Goal: Task Accomplishment & Management: Complete application form

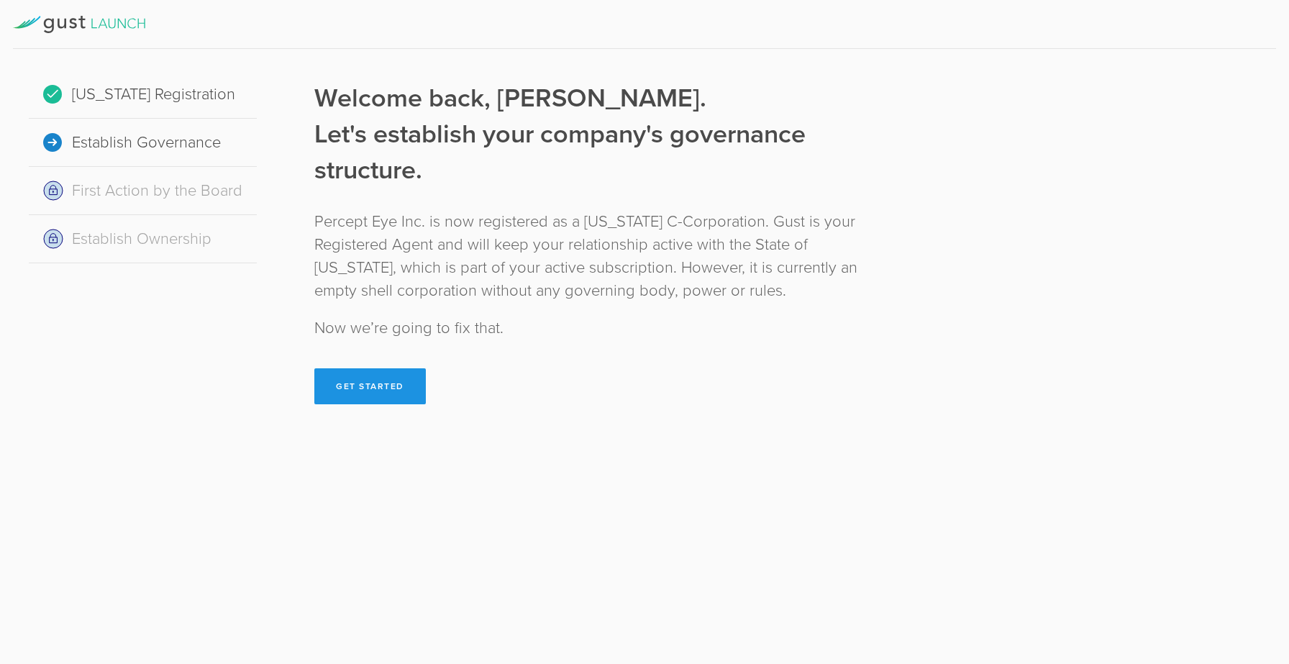
click at [345, 376] on button "Get Started" at bounding box center [370, 386] width 112 height 36
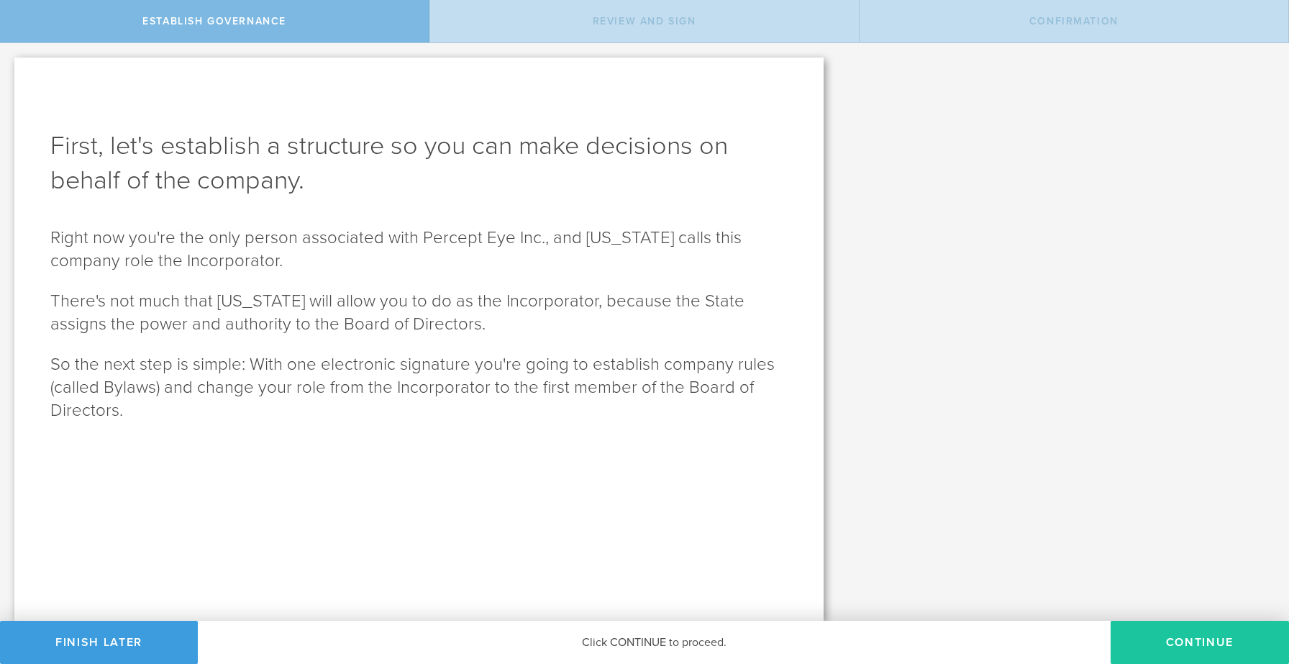
click at [1137, 636] on button "Continue" at bounding box center [1200, 642] width 178 height 43
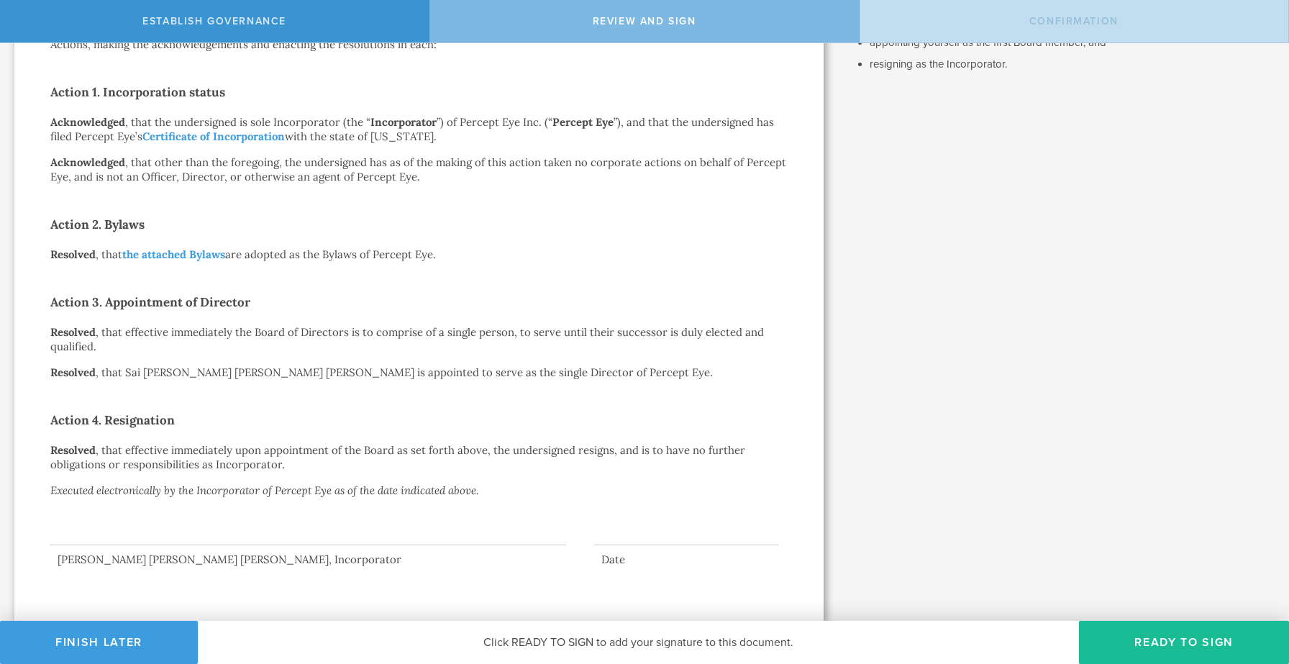
scroll to position [233, 0]
click at [613, 138] on p "Acknowledged , that the undersigned is sole Incorporator (the “ Incorporator ”)…" at bounding box center [418, 131] width 737 height 29
click at [360, 245] on div "Action by the Incorporator of Percept Eye Inc. [DATE] In accordance with §108(a…" at bounding box center [418, 223] width 737 height 690
click at [529, 95] on h2 "Action 1. Incorporation status" at bounding box center [418, 93] width 737 height 23
click at [470, 155] on div "Action by the Incorporator of Percept Eye Inc. August 29, 2025 In accordance wi…" at bounding box center [418, 223] width 737 height 690
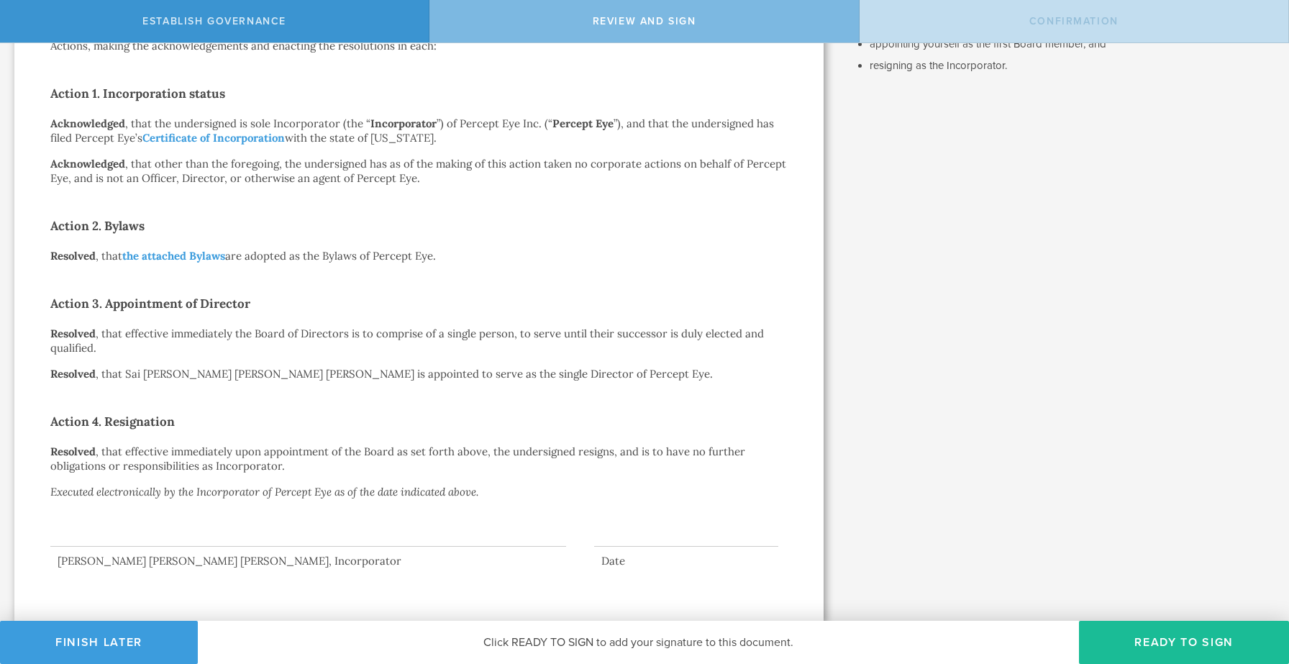
click at [333, 189] on div "Action by the Incorporator of Percept Eye Inc. August 29, 2025 In accordance wi…" at bounding box center [418, 223] width 737 height 690
click at [391, 140] on p "Acknowledged , that the undersigned is sole Incorporator (the “ Incorporator ”)…" at bounding box center [418, 131] width 737 height 29
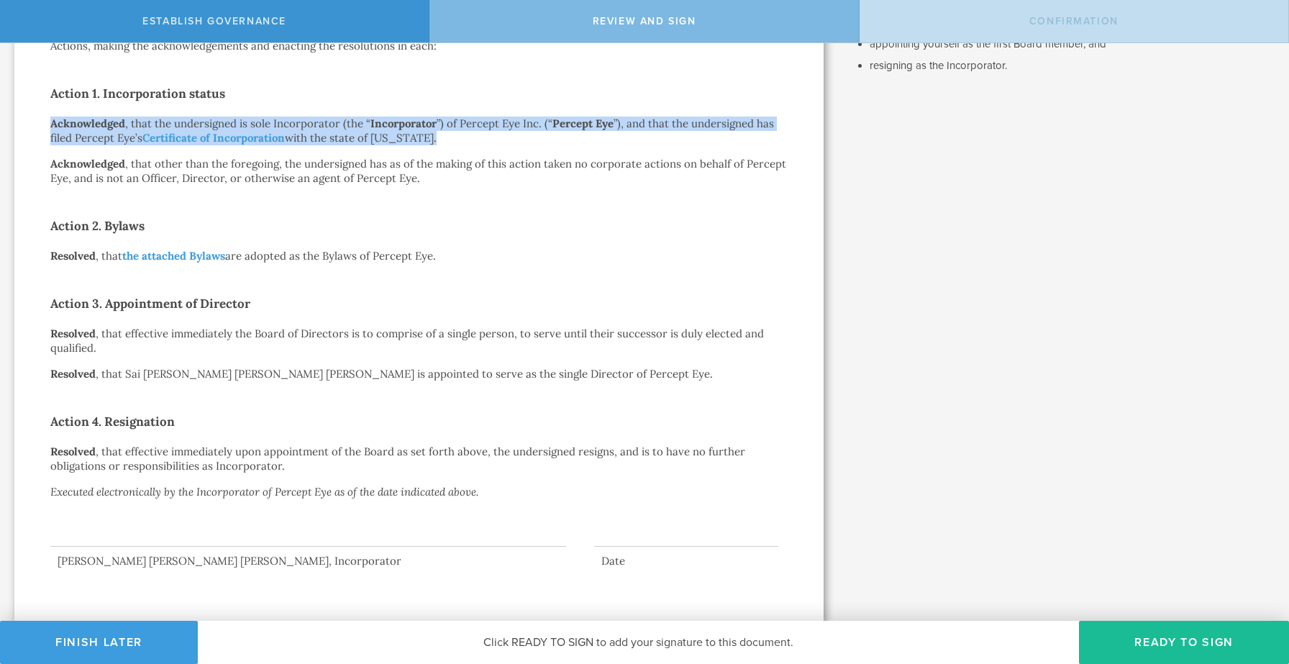
click at [489, 183] on p "Acknowledged , that other than the foregoing, the undersigned has as of the mak…" at bounding box center [418, 171] width 737 height 29
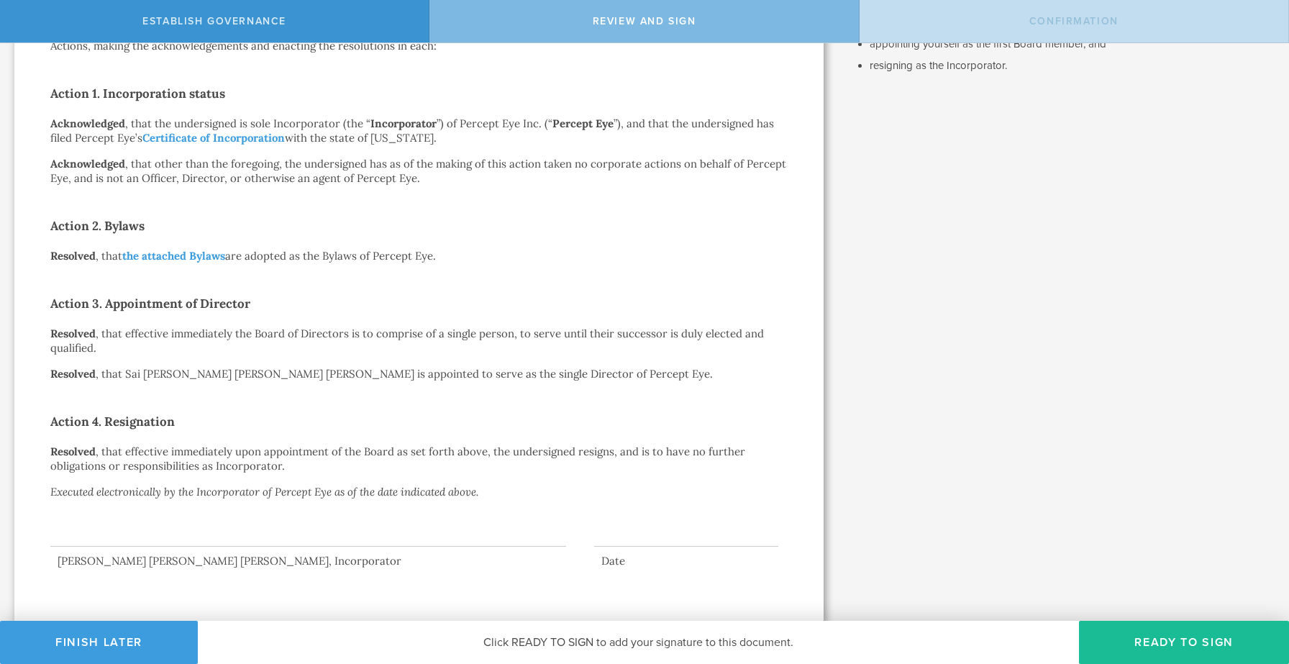
click at [413, 146] on div "Action by the Incorporator of Percept Eye Inc. August 29, 2025 In accordance wi…" at bounding box center [418, 223] width 737 height 690
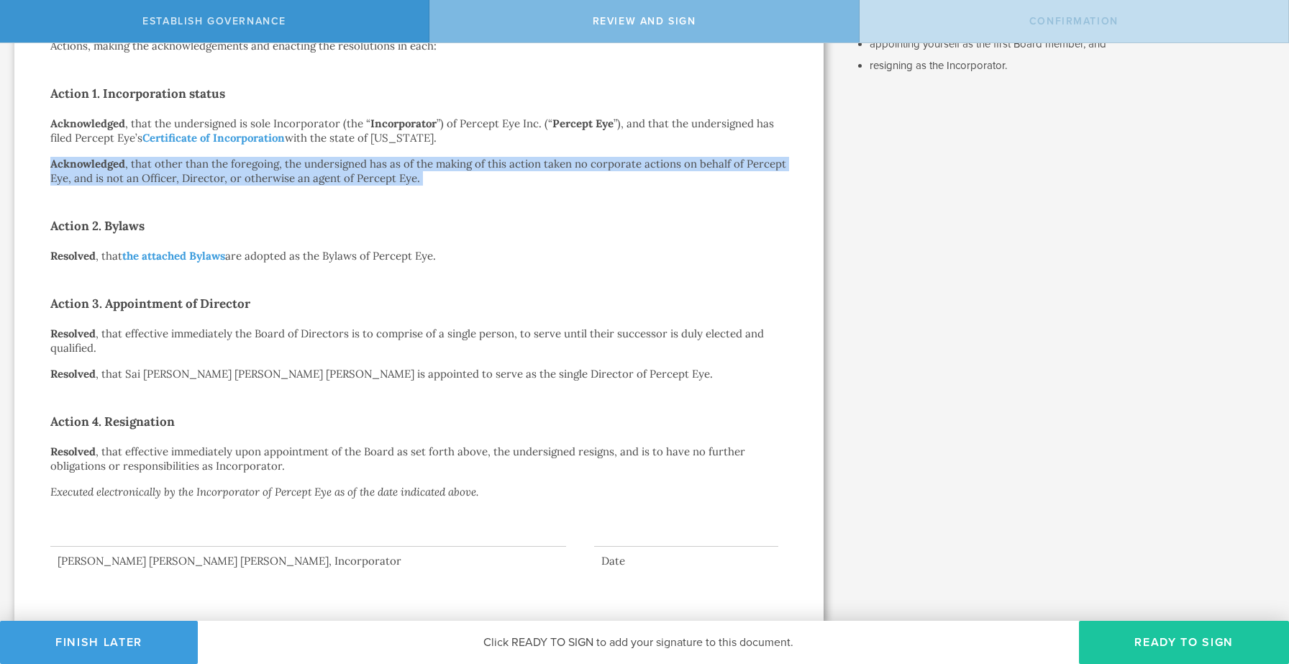
click at [1174, 631] on button "Ready to Sign" at bounding box center [1184, 642] width 210 height 43
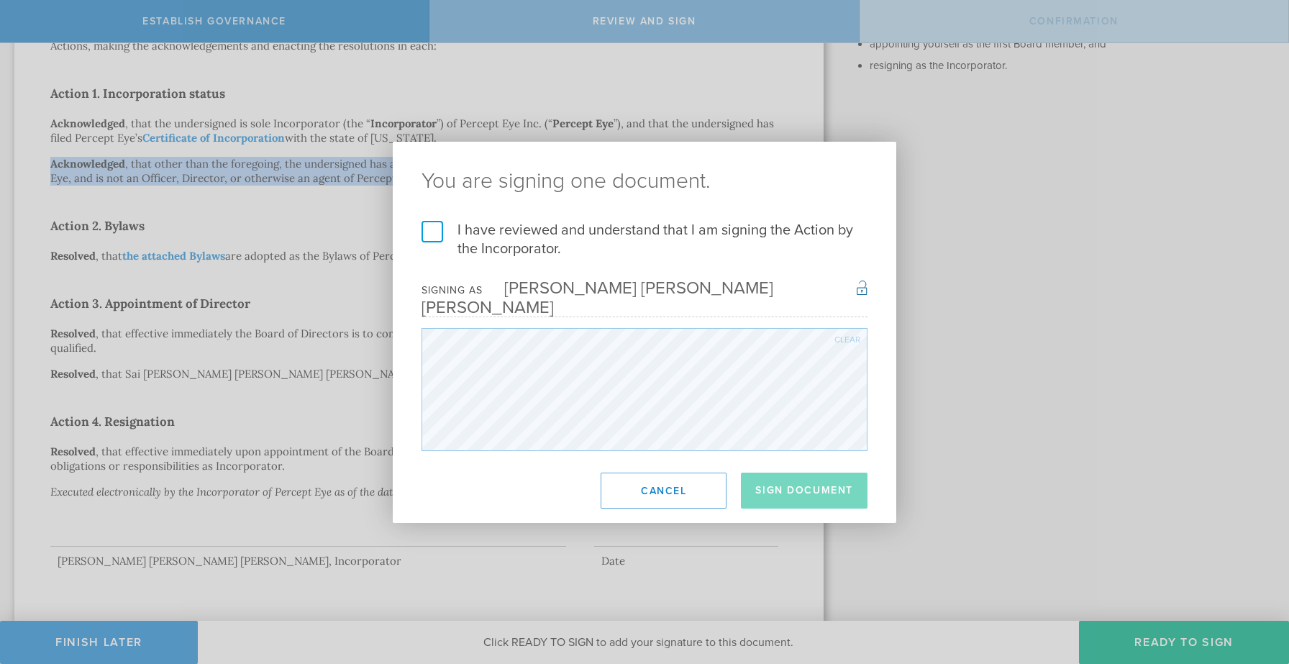
click at [432, 242] on label "I have reviewed and understand that I am signing the Action by the Incorporator." at bounding box center [645, 239] width 446 height 37
click at [0, 0] on input "I have reviewed and understand that I am signing the Action by the Incorporator." at bounding box center [0, 0] width 0 height 0
click at [799, 481] on button "Sign Document" at bounding box center [804, 491] width 127 height 36
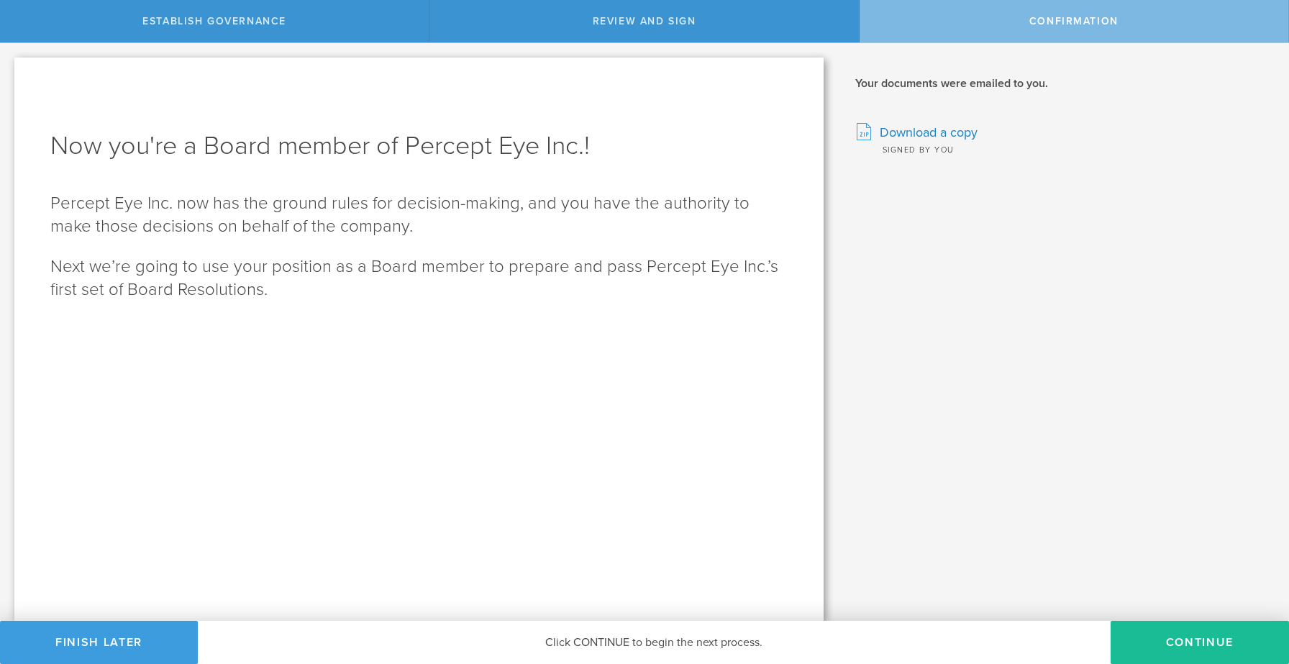
click at [1078, 338] on div "Review this document. When you're ready, sign your approval in the next step. V…" at bounding box center [1063, 332] width 451 height 578
click at [1193, 627] on button "Continue" at bounding box center [1200, 642] width 178 height 43
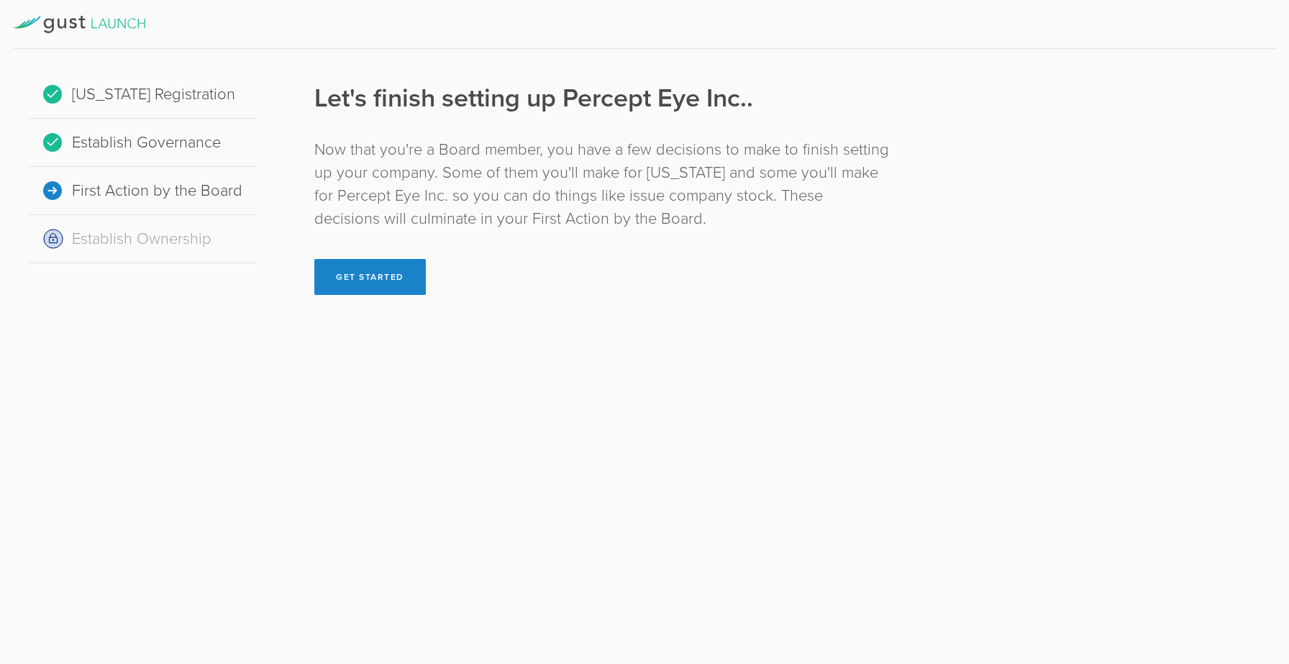
click at [519, 212] on div "Now that you're a Board member, you have a few decisions to make to finish sett…" at bounding box center [603, 184] width 578 height 92
click at [544, 218] on div "Now that you're a Board member, you have a few decisions to make to finish sett…" at bounding box center [603, 184] width 578 height 92
click at [362, 270] on button "Get Started" at bounding box center [370, 277] width 112 height 36
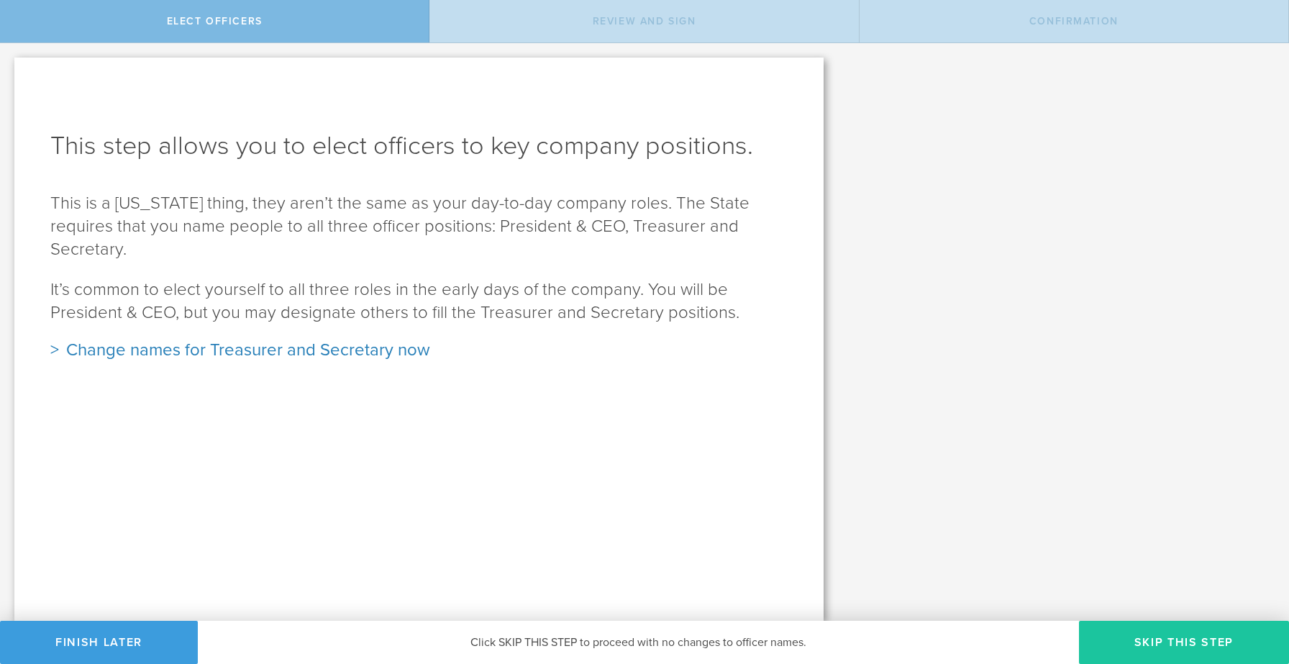
click at [1194, 643] on button "Skip this step" at bounding box center [1184, 642] width 210 height 43
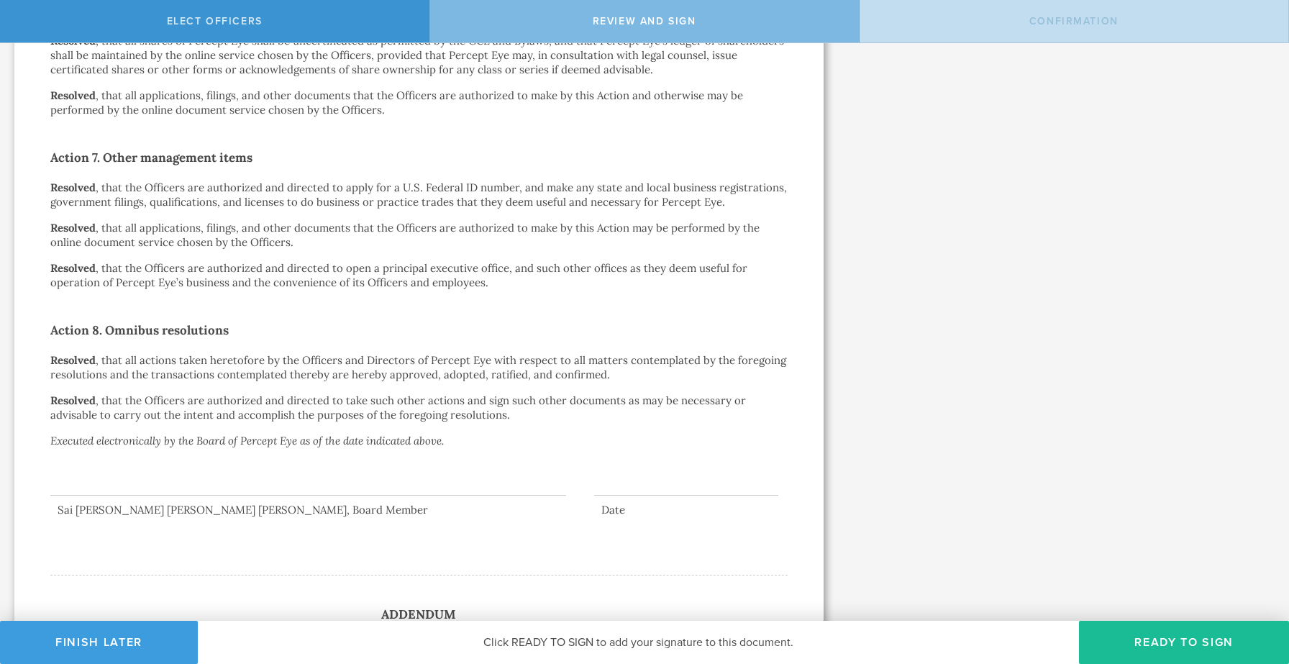
scroll to position [1652, 0]
click at [1173, 636] on button "Ready to Sign" at bounding box center [1184, 642] width 210 height 43
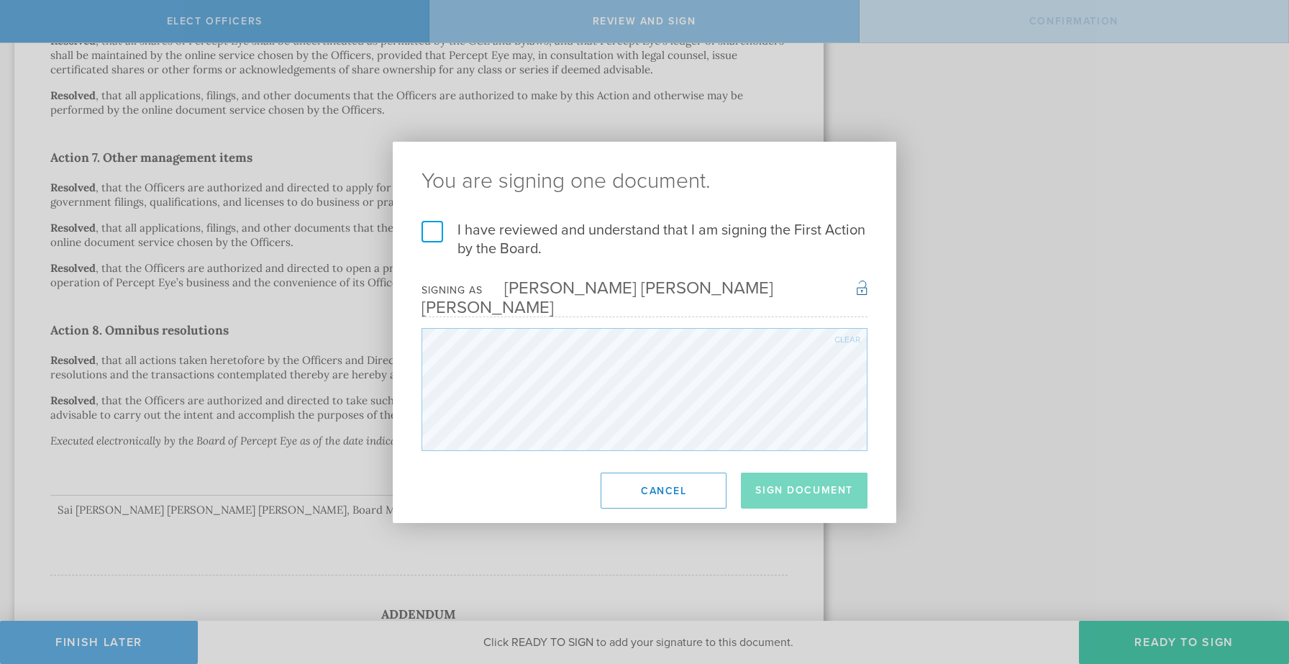
click at [430, 245] on label "I have reviewed and understand that I am signing the First Action by the Board." at bounding box center [645, 239] width 446 height 37
click at [0, 0] on input "I have reviewed and understand that I am signing the First Action by the Board." at bounding box center [0, 0] width 0 height 0
click at [804, 487] on button "Sign Document" at bounding box center [804, 491] width 127 height 36
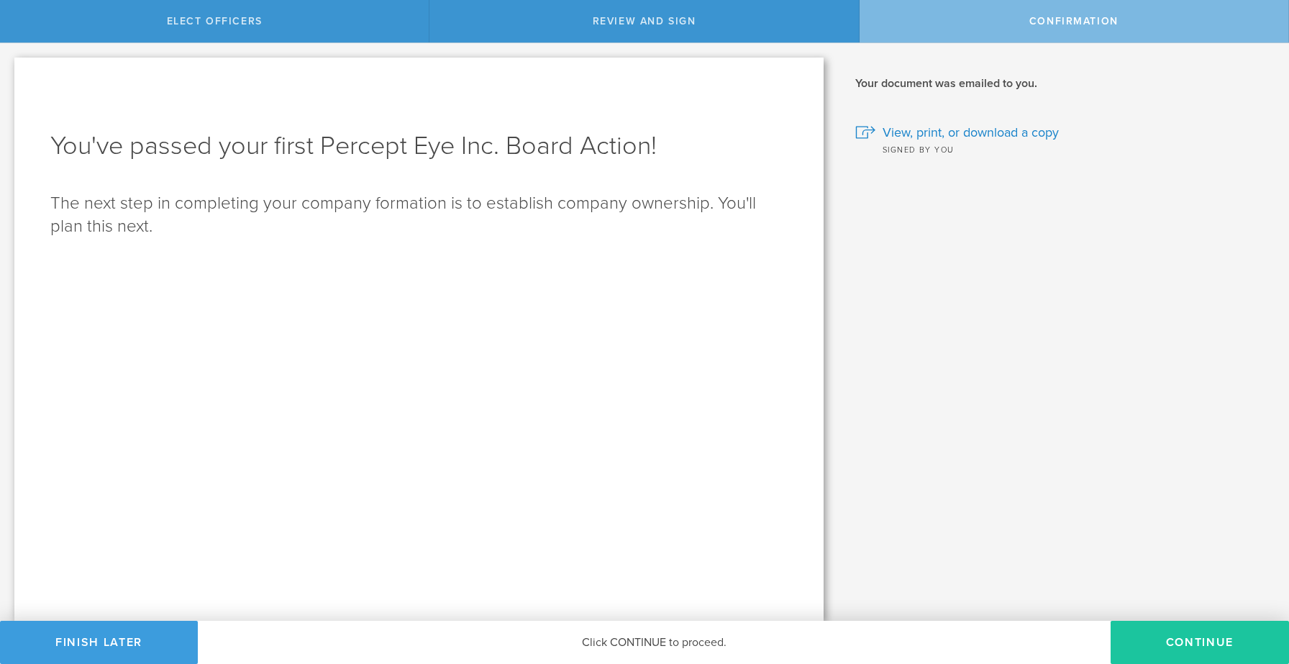
click at [1164, 632] on button "Continue" at bounding box center [1200, 642] width 178 height 43
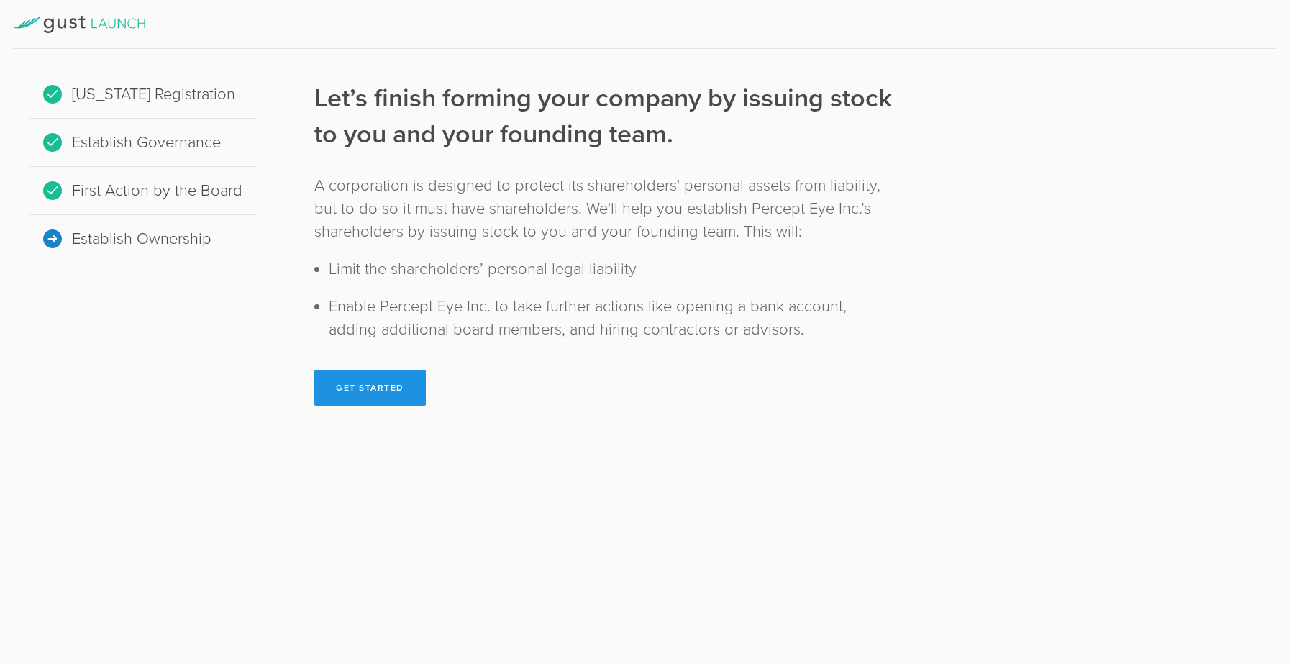
click at [355, 397] on button "Get Started" at bounding box center [370, 388] width 112 height 36
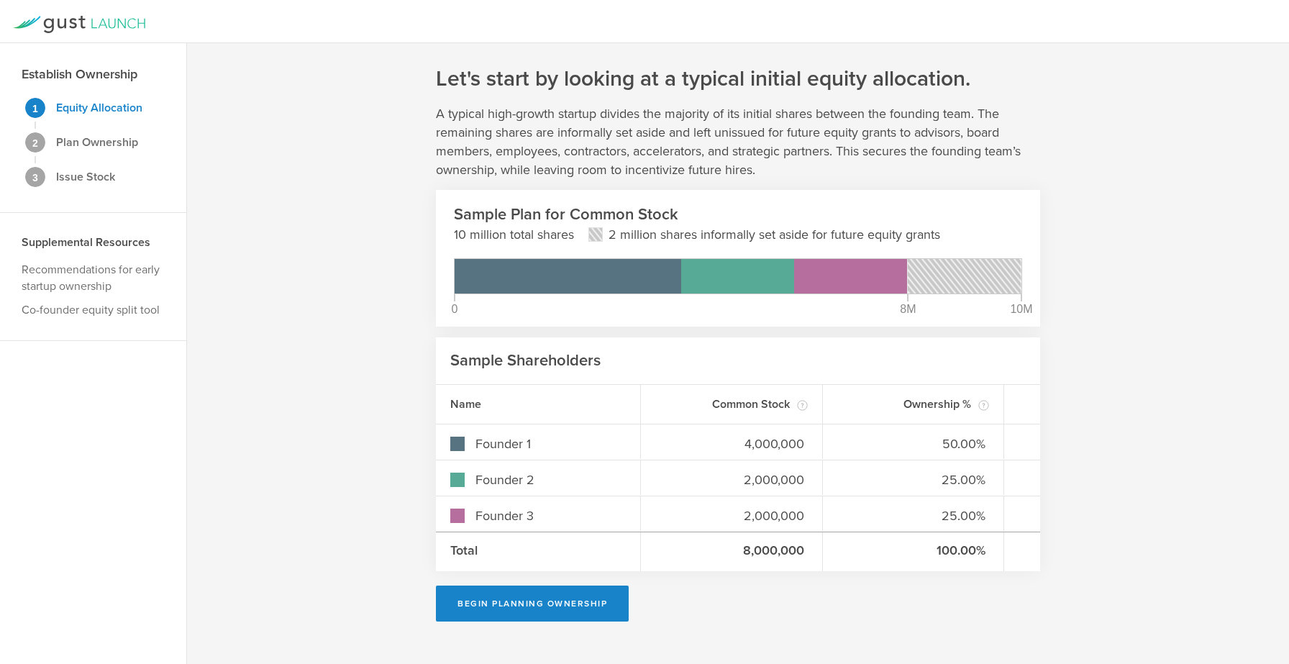
click at [1146, 431] on div "Let's start by looking at a typical initial equity allocation. A typical high-g…" at bounding box center [738, 353] width 1102 height 621
click at [1176, 401] on div "Let's start by looking at a typical initial equity allocation. A typical high-g…" at bounding box center [738, 353] width 1102 height 621
click at [1170, 312] on div "Let's start by looking at a typical initial equity allocation. A typical high-g…" at bounding box center [738, 353] width 1102 height 621
click at [322, 481] on div "Let's start by looking at a typical initial equity allocation. A typical high-g…" at bounding box center [738, 353] width 1102 height 621
click at [530, 609] on button "Begin Planning Ownership" at bounding box center [532, 604] width 193 height 36
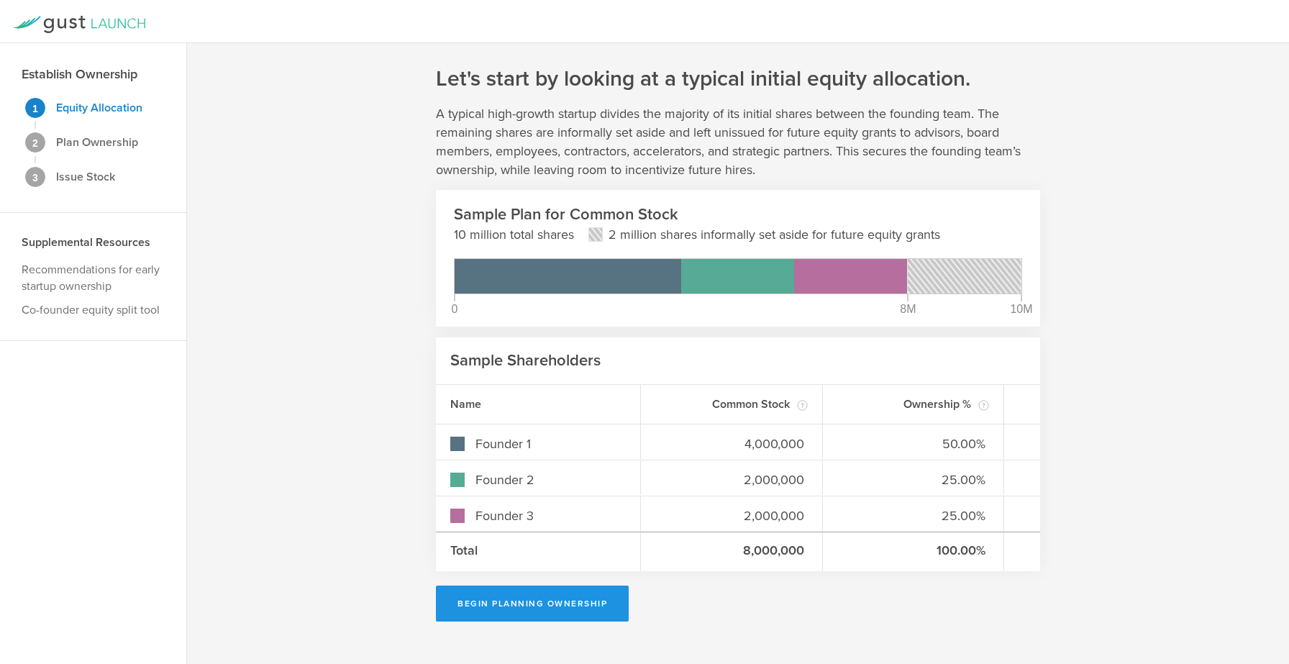
type input "Sai Surya Subrahmanya Srinivas Annambhotla"
type input "-"
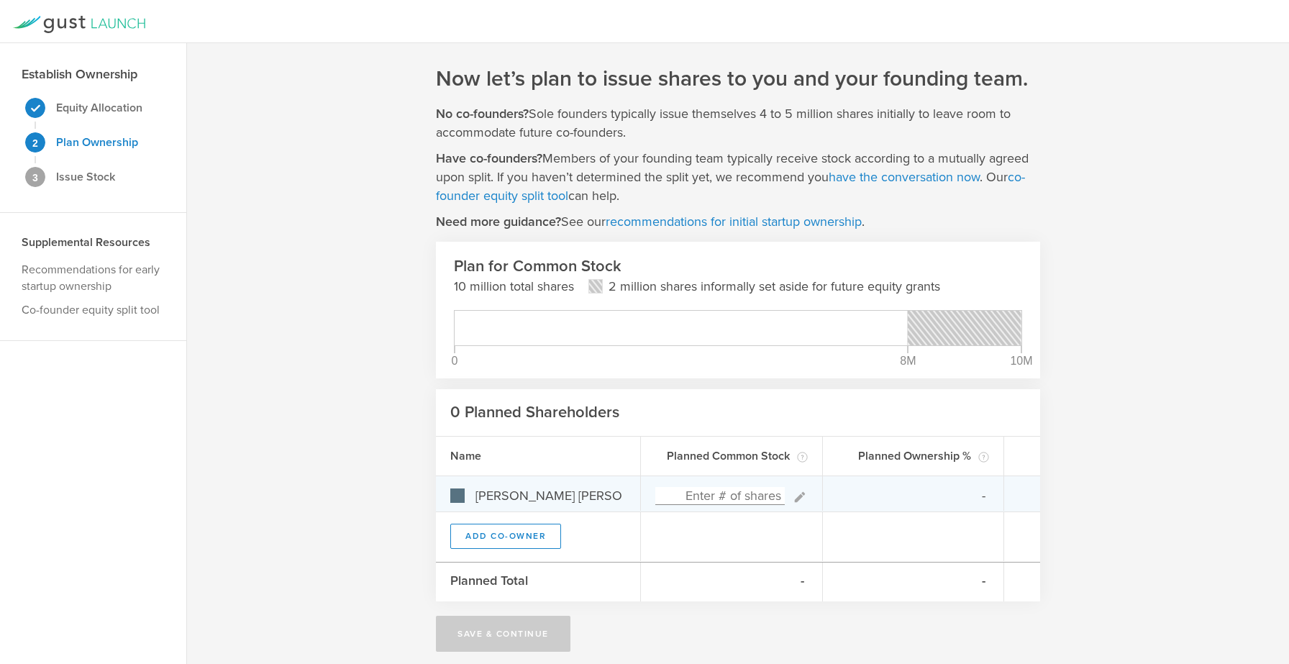
click at [790, 499] on gust-icon at bounding box center [796, 495] width 23 height 19
click at [745, 496] on input at bounding box center [720, 496] width 130 height 18
type input "0%"
click at [799, 497] on icon at bounding box center [799, 496] width 10 height 10
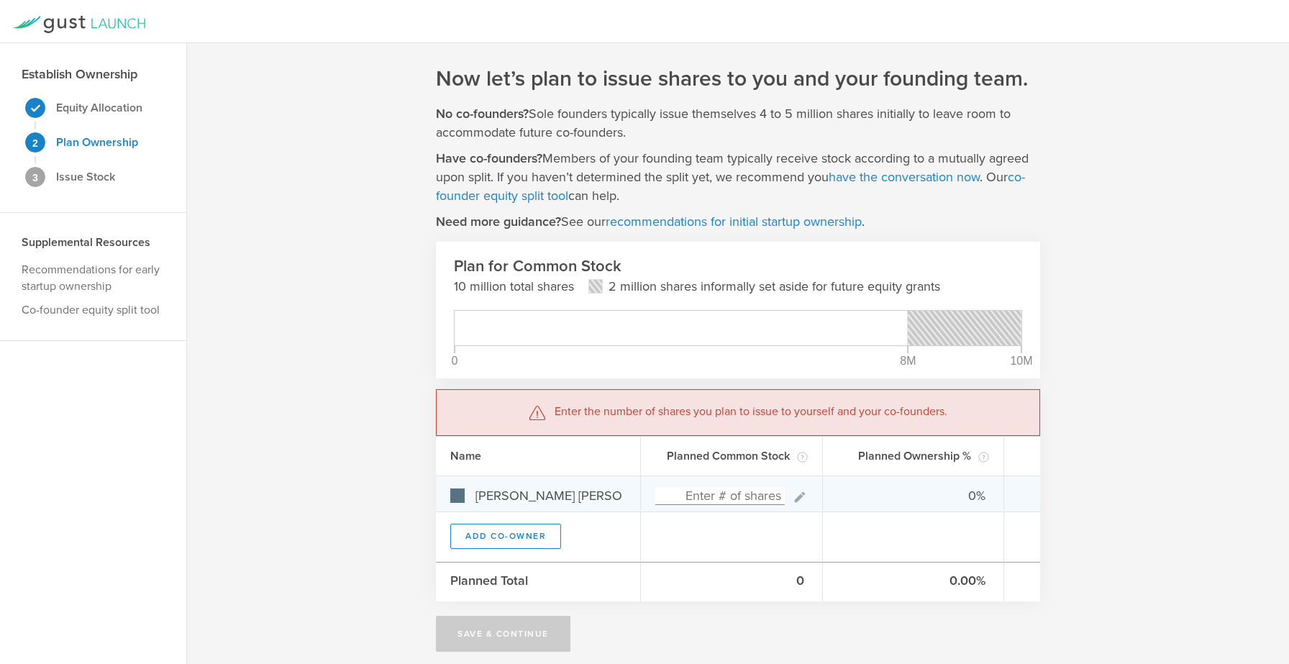
click at [717, 496] on input at bounding box center [720, 496] width 130 height 18
type input "5"
type input "100.00%"
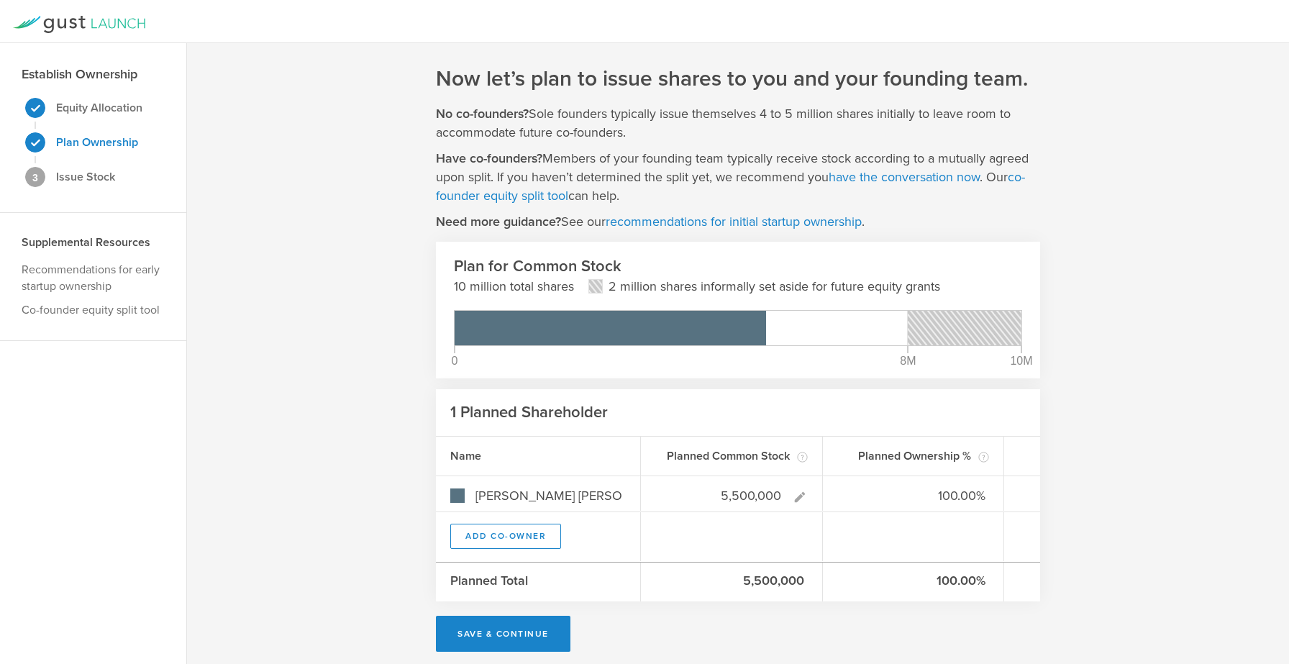
type input "5,500,000"
type gust-number-field "5500000"
click at [1142, 411] on div "Now let’s plan to issue shares to you and your founding team. No co-founders? S…" at bounding box center [738, 358] width 1102 height 630
click at [1243, 468] on div "Now let’s plan to issue shares to you and your founding team. No co-founders? S…" at bounding box center [738, 358] width 1102 height 630
click at [1152, 408] on div "Now let’s plan to issue shares to you and your founding team. No co-founders? S…" at bounding box center [738, 358] width 1102 height 630
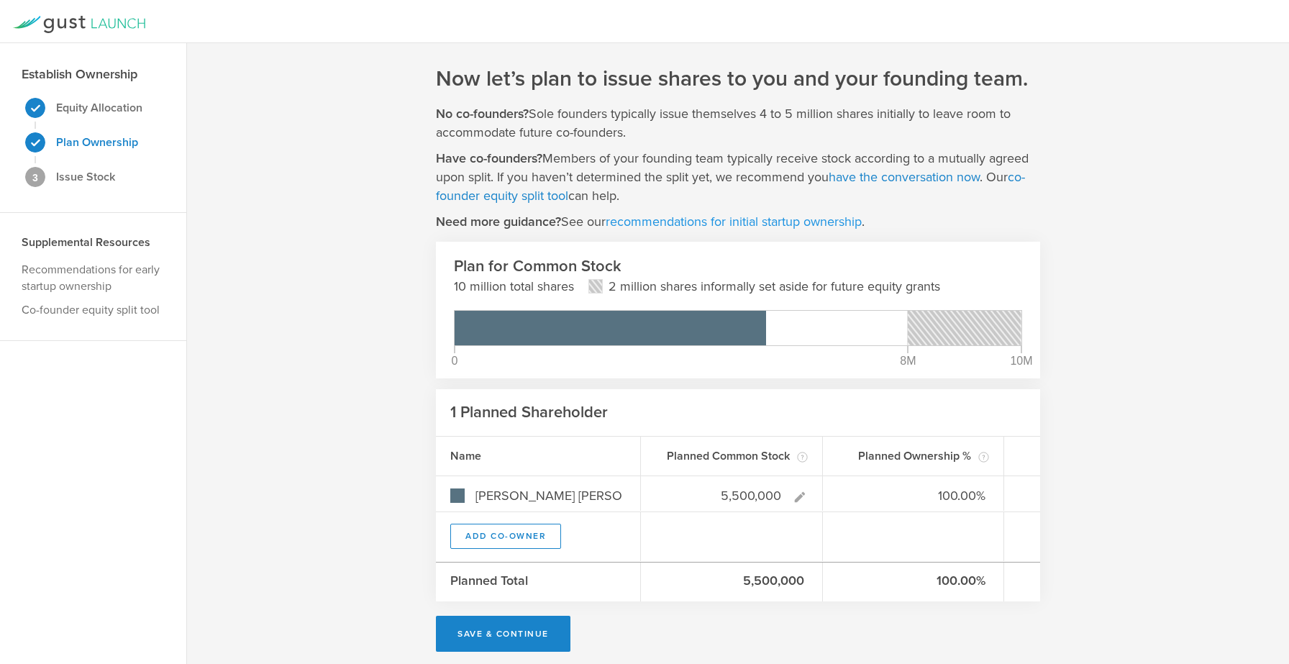
click at [710, 223] on link "recommendations for initial startup ownership" at bounding box center [734, 222] width 256 height 16
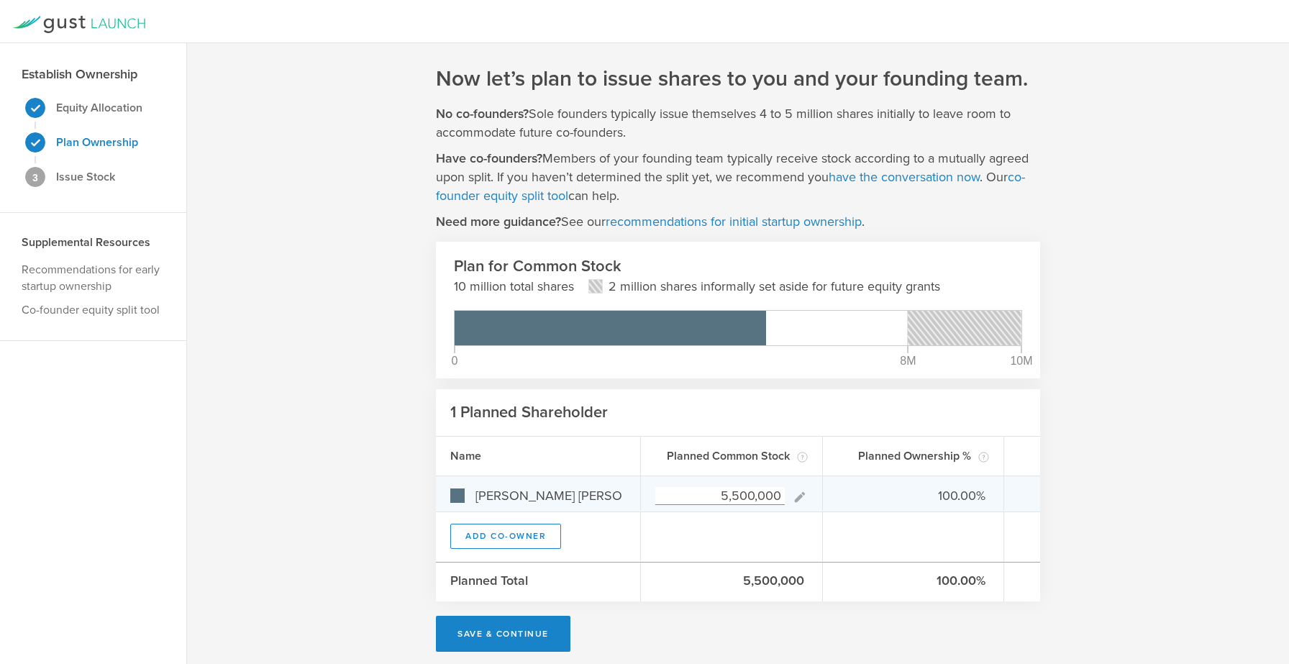
scroll to position [9, 0]
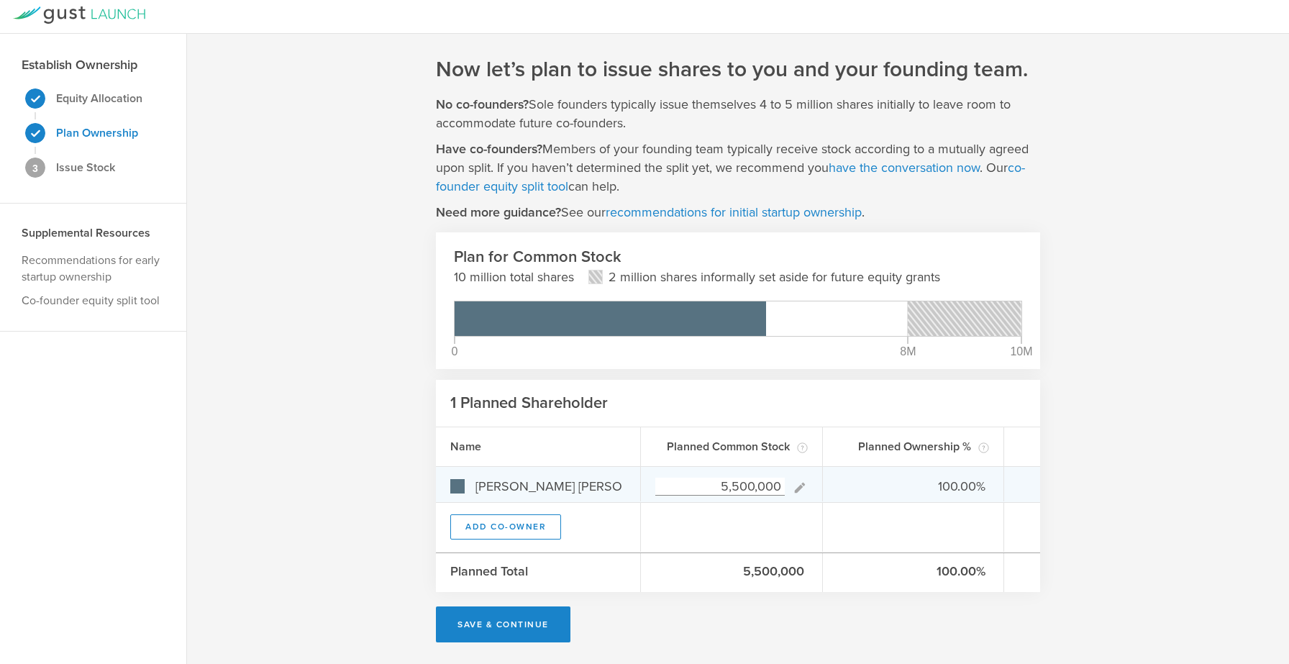
click at [723, 480] on input "5,500,000" at bounding box center [720, 487] width 130 height 18
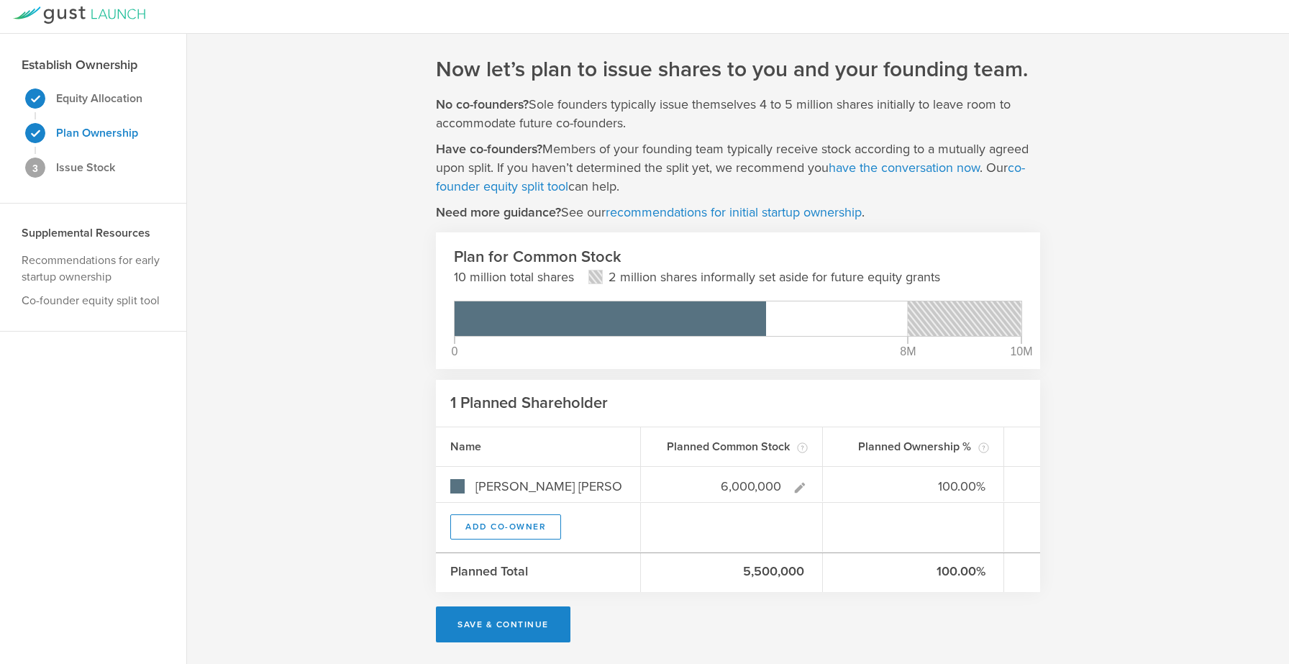
type input "6,000,000"
type gust-number-field "6000000"
click at [1176, 437] on div "Now let’s plan to issue shares to you and your founding team. No co-founders? S…" at bounding box center [738, 349] width 1102 height 630
click at [472, 523] on button "Add Co-Owner" at bounding box center [505, 526] width 111 height 25
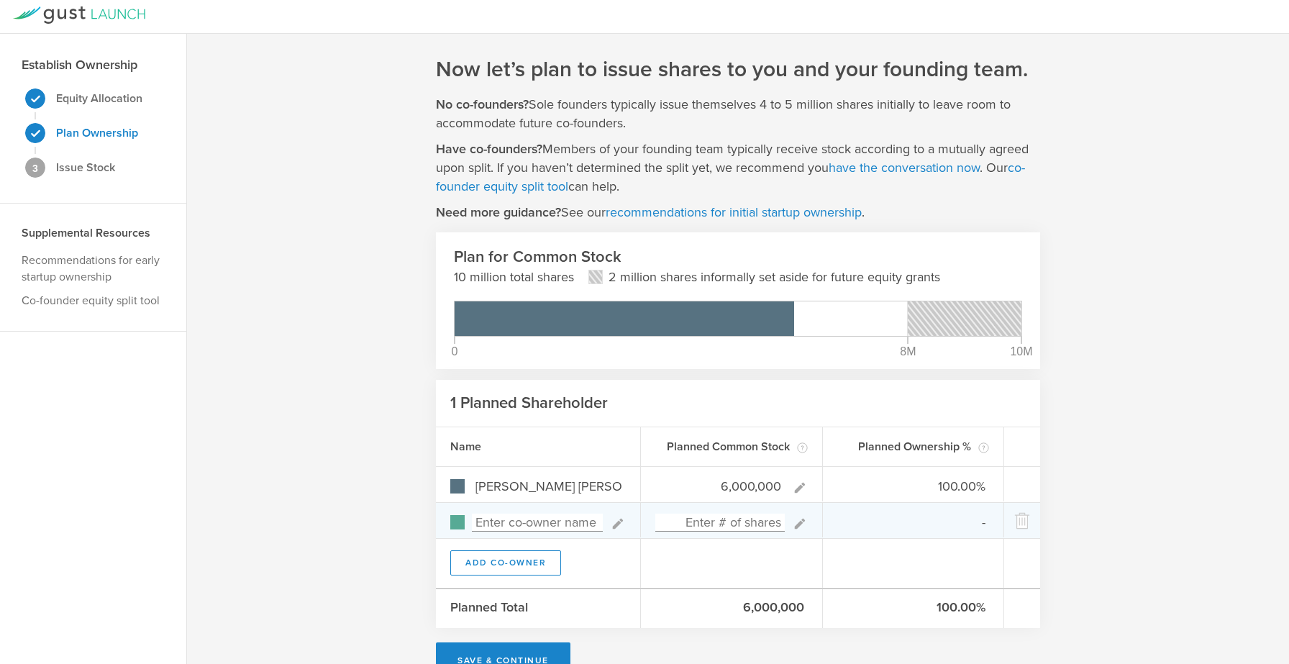
click at [522, 521] on input at bounding box center [537, 523] width 131 height 18
click at [1022, 515] on icon at bounding box center [1022, 521] width 14 height 13
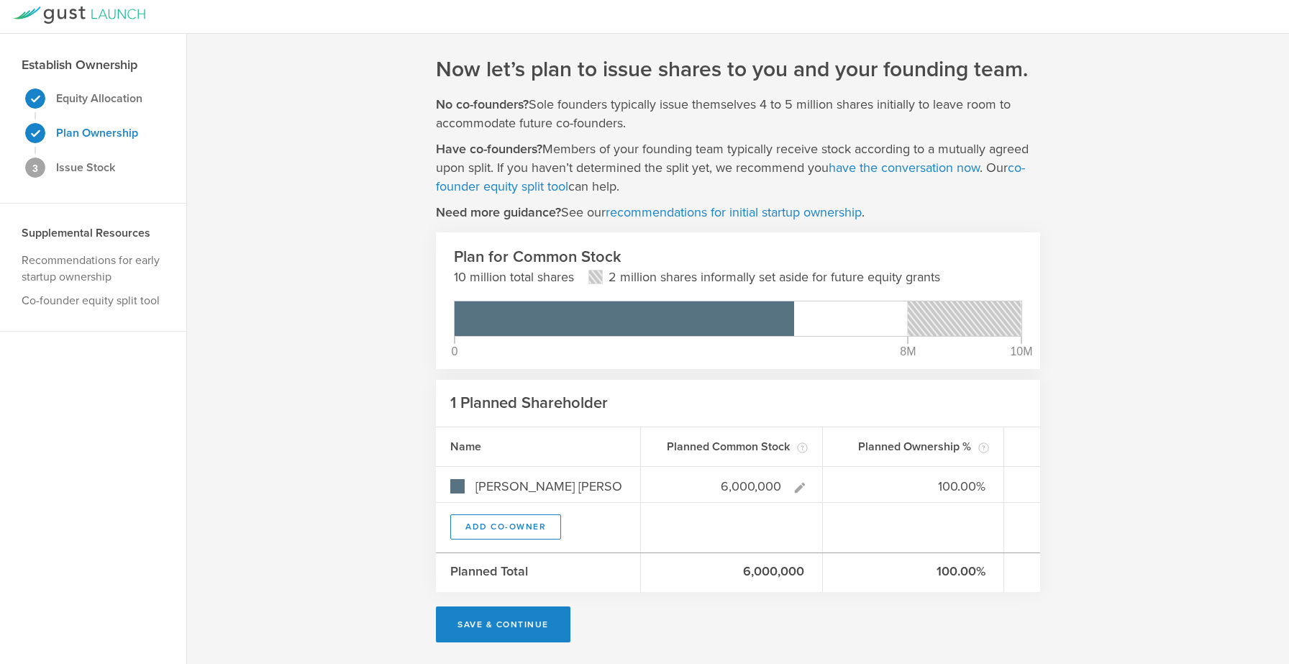
click at [1195, 453] on div "Now let’s plan to issue shares to you and your founding team. No co-founders? S…" at bounding box center [738, 349] width 1102 height 630
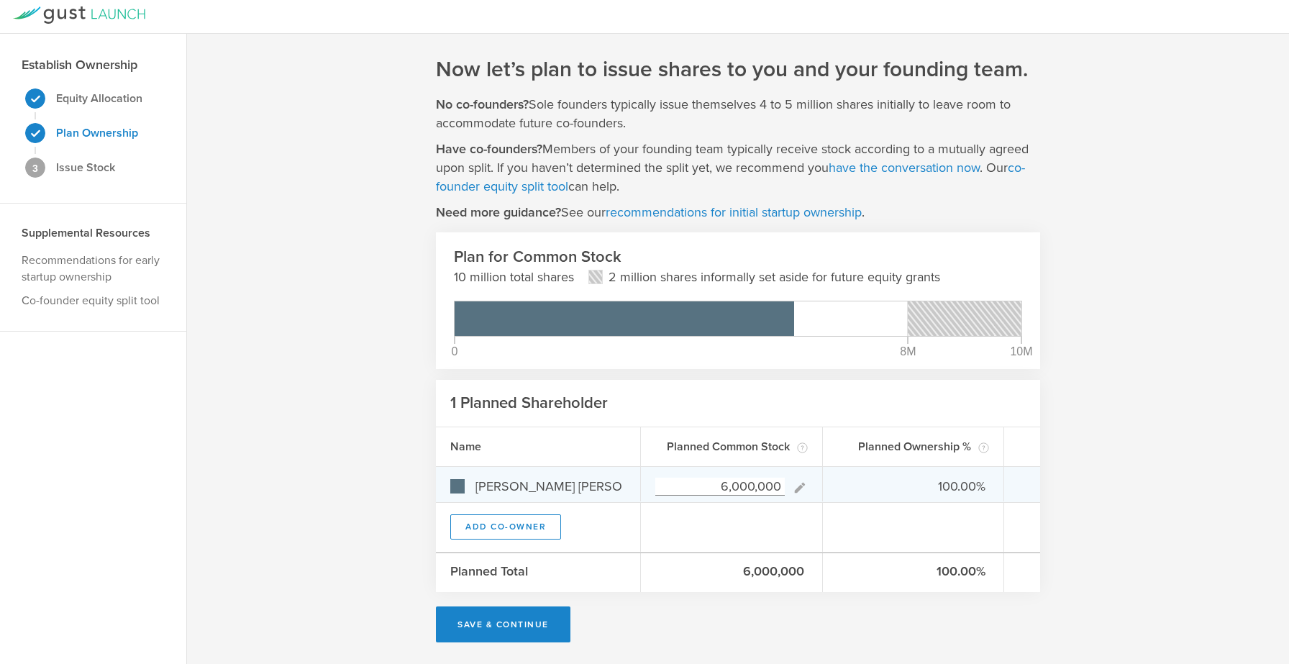
click at [726, 491] on input "6,000,000" at bounding box center [720, 487] width 130 height 18
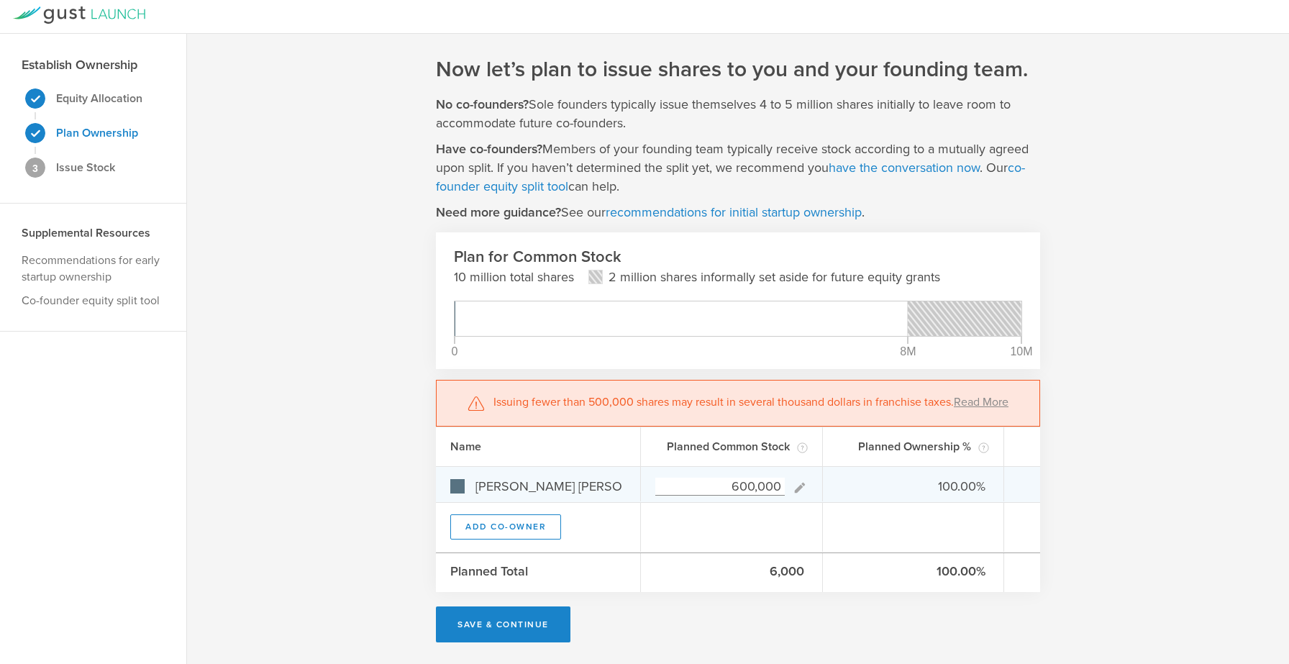
type input "6,000,000"
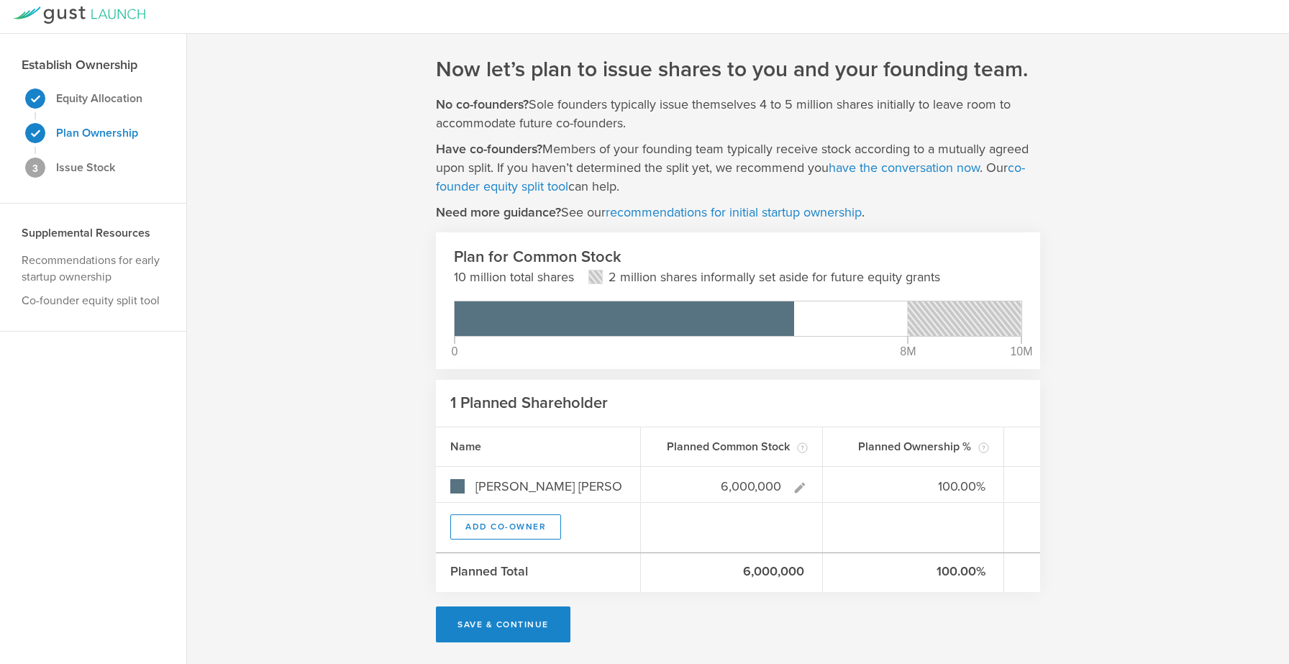
click at [1163, 435] on div "Now let’s plan to issue shares to you and your founding team. No co-founders? S…" at bounding box center [738, 349] width 1102 height 630
click at [511, 632] on button "Save & Continue" at bounding box center [503, 625] width 135 height 36
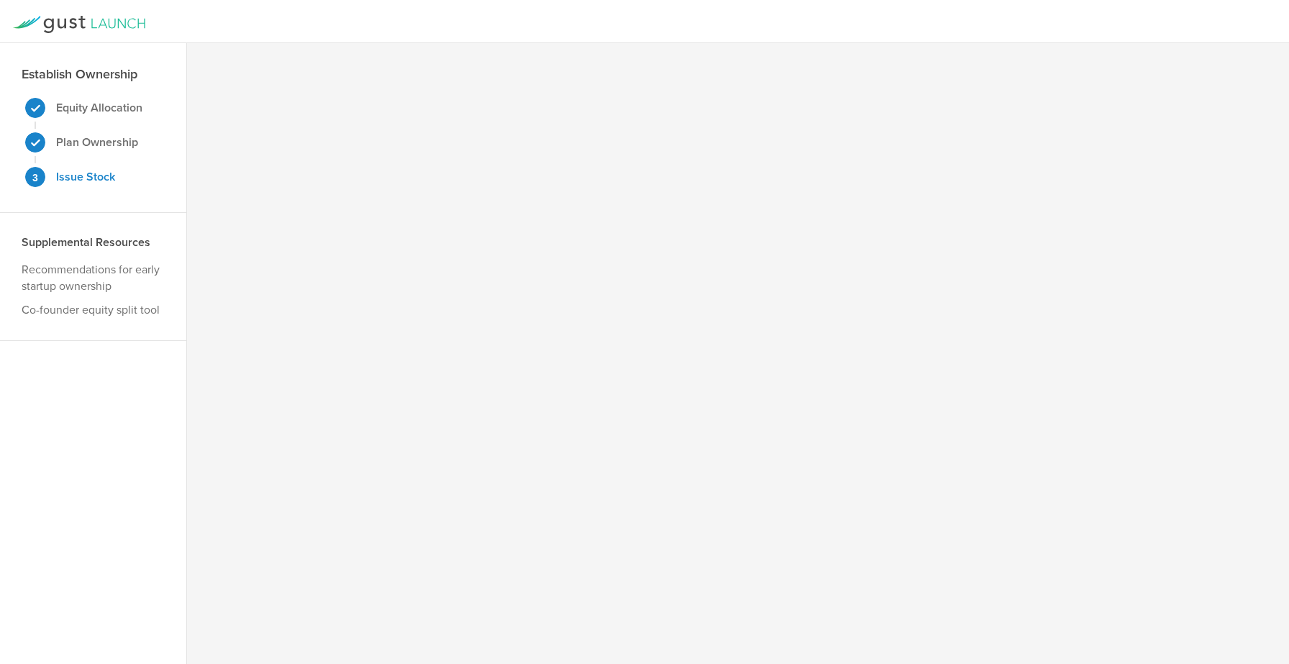
scroll to position [0, 0]
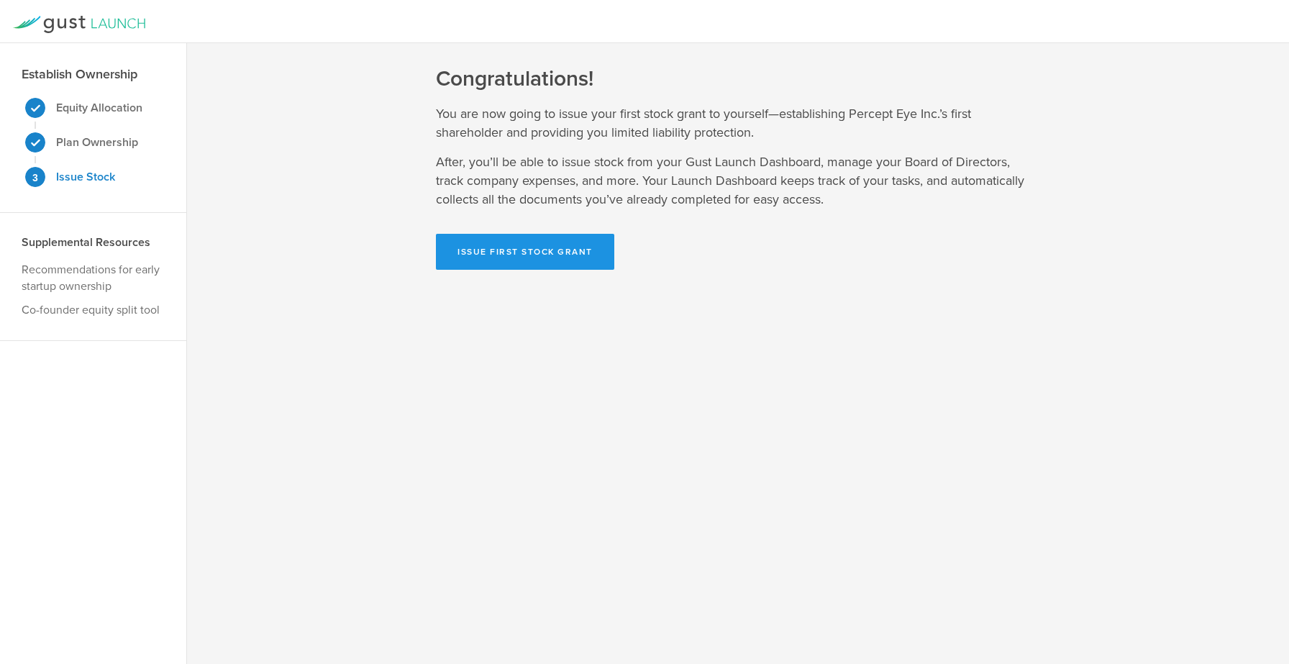
click at [482, 250] on button "Issue First Stock Grant" at bounding box center [525, 252] width 178 height 36
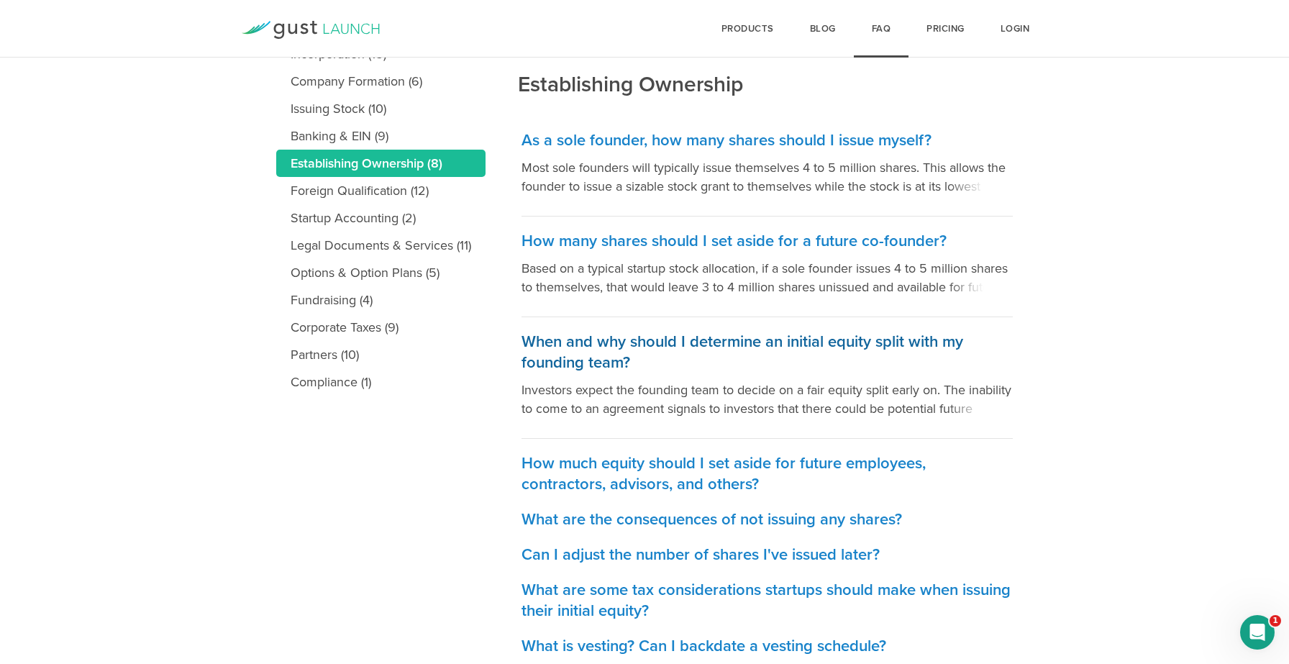
scroll to position [298, 0]
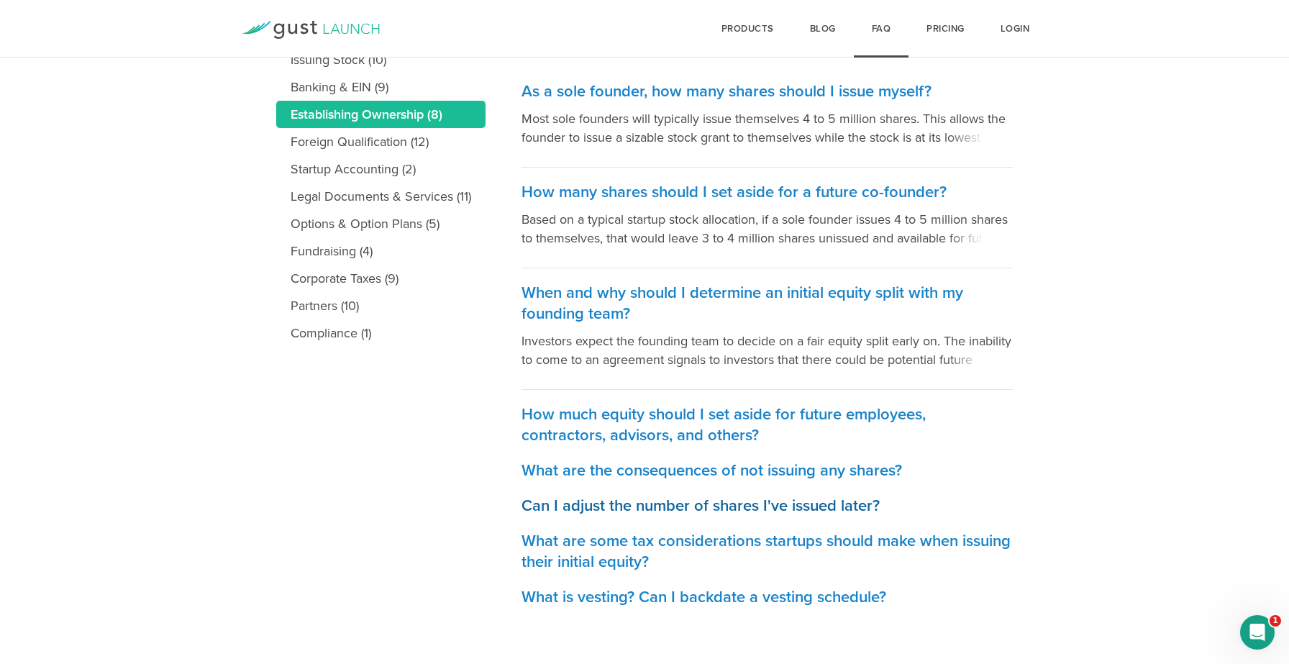
click at [697, 499] on h3 "Can I adjust the number of shares I've issued later?" at bounding box center [767, 506] width 491 height 21
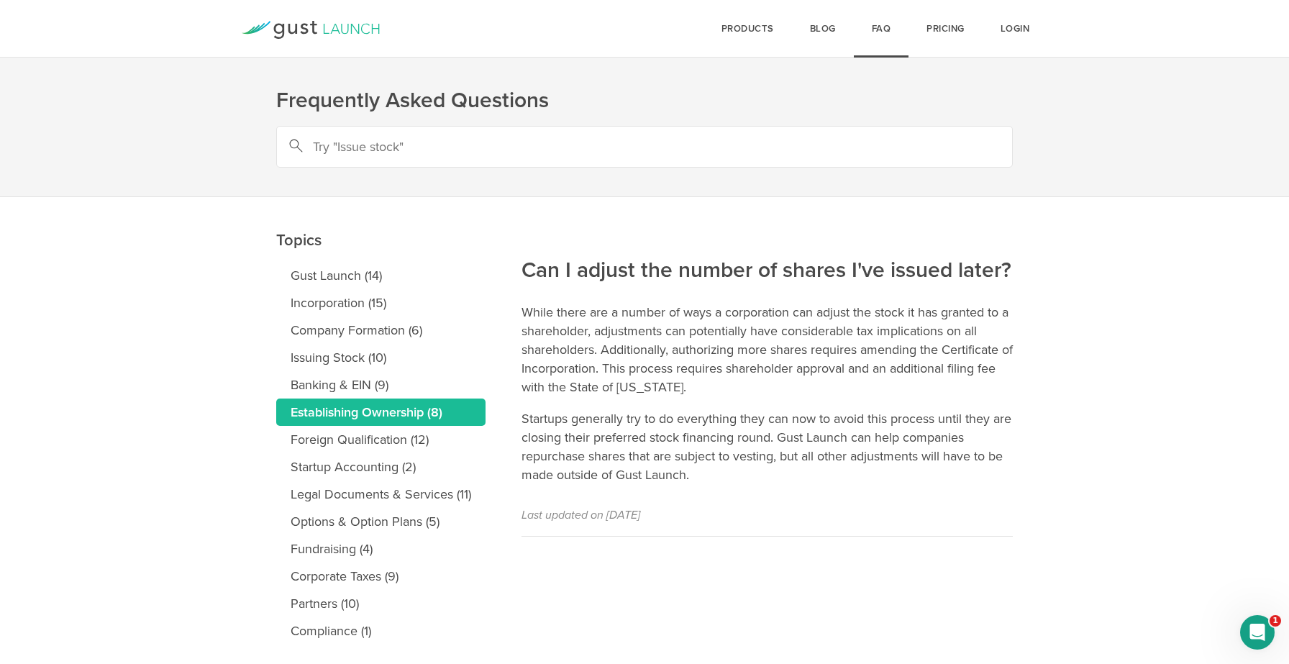
scroll to position [38, 0]
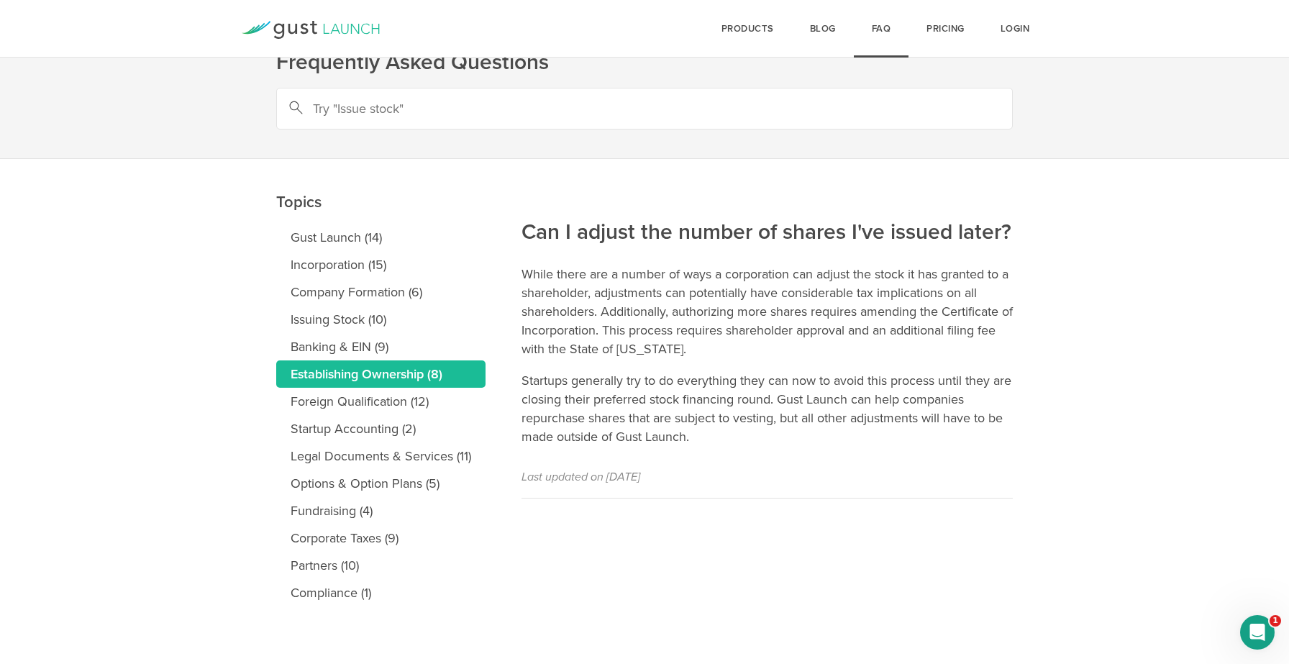
click at [1009, 341] on p "While there are a number of ways a corporation can adjust the stock it has gran…" at bounding box center [767, 312] width 491 height 94
click at [622, 393] on p "Startups generally try to do everything they can now to avoid this process unti…" at bounding box center [767, 408] width 491 height 75
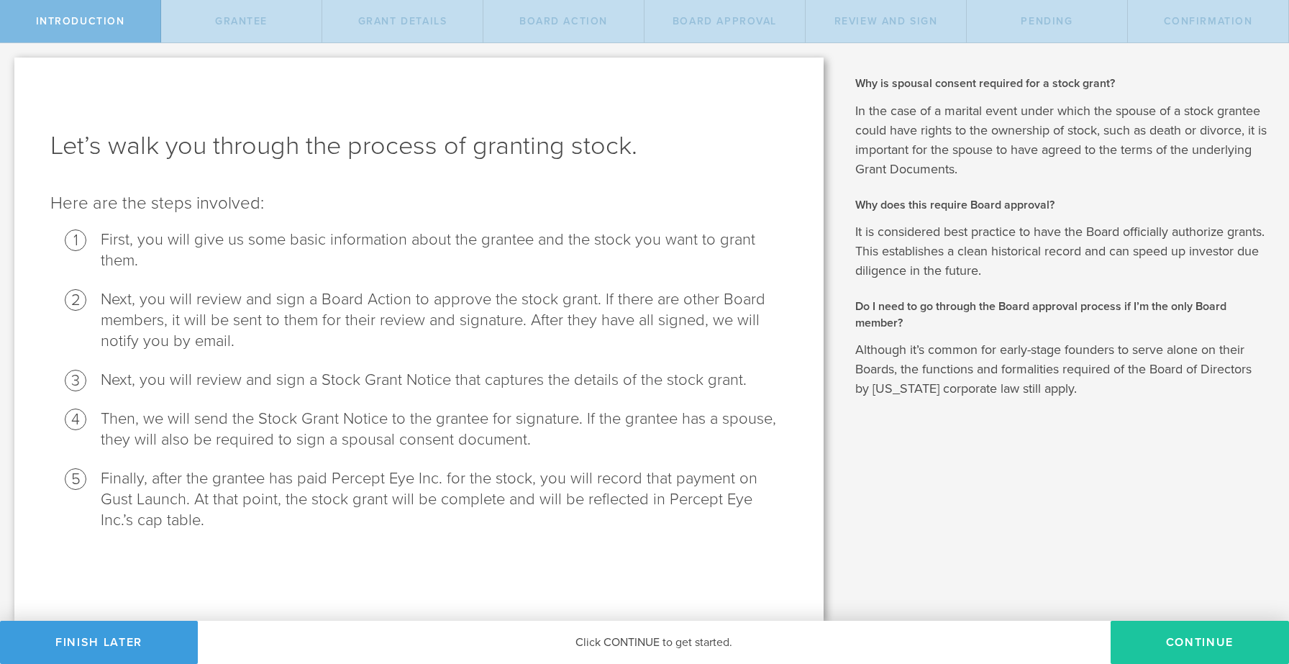
click at [1207, 642] on button "Continue" at bounding box center [1200, 642] width 178 height 43
radio input "true"
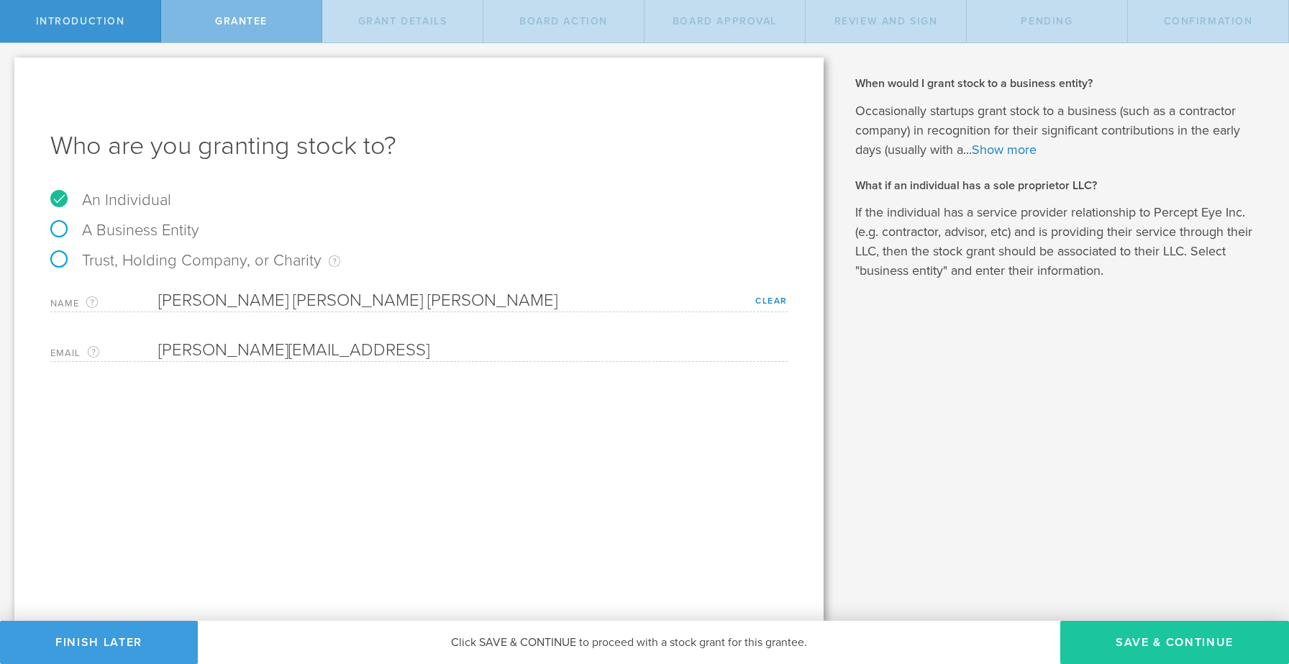
click at [1158, 637] on button "Save & Continue" at bounding box center [1174, 642] width 229 height 43
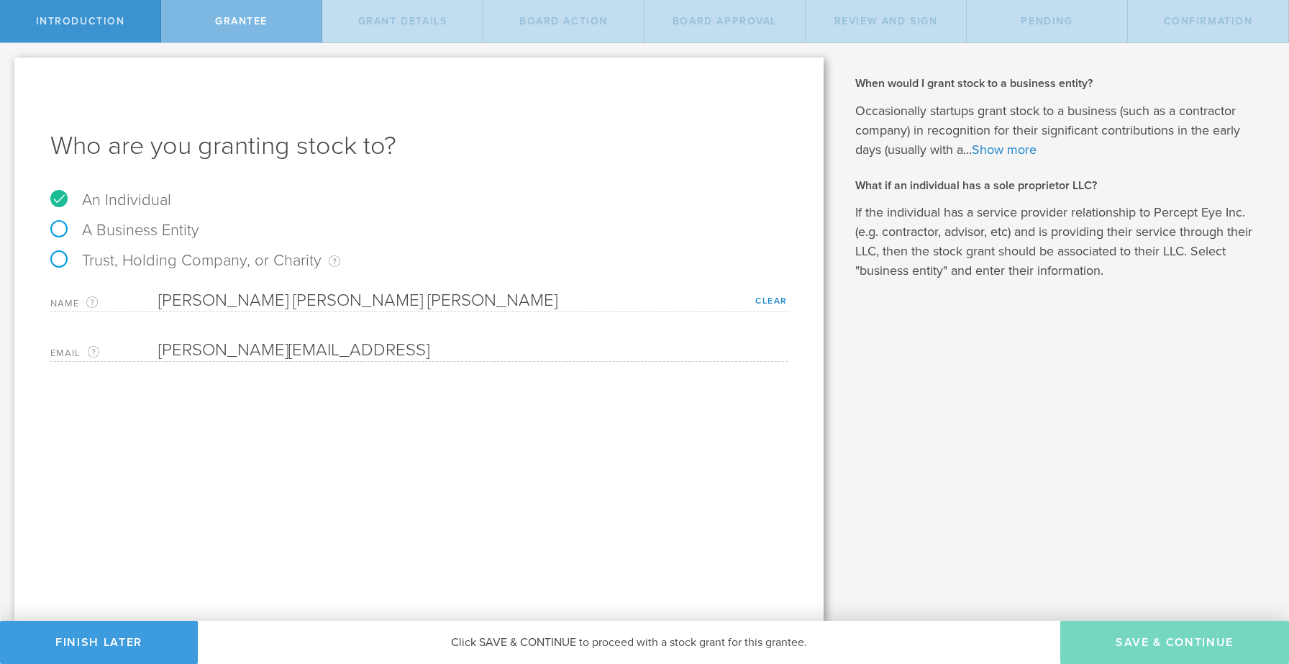
type input "6,000,000"
type input "48"
type input "12"
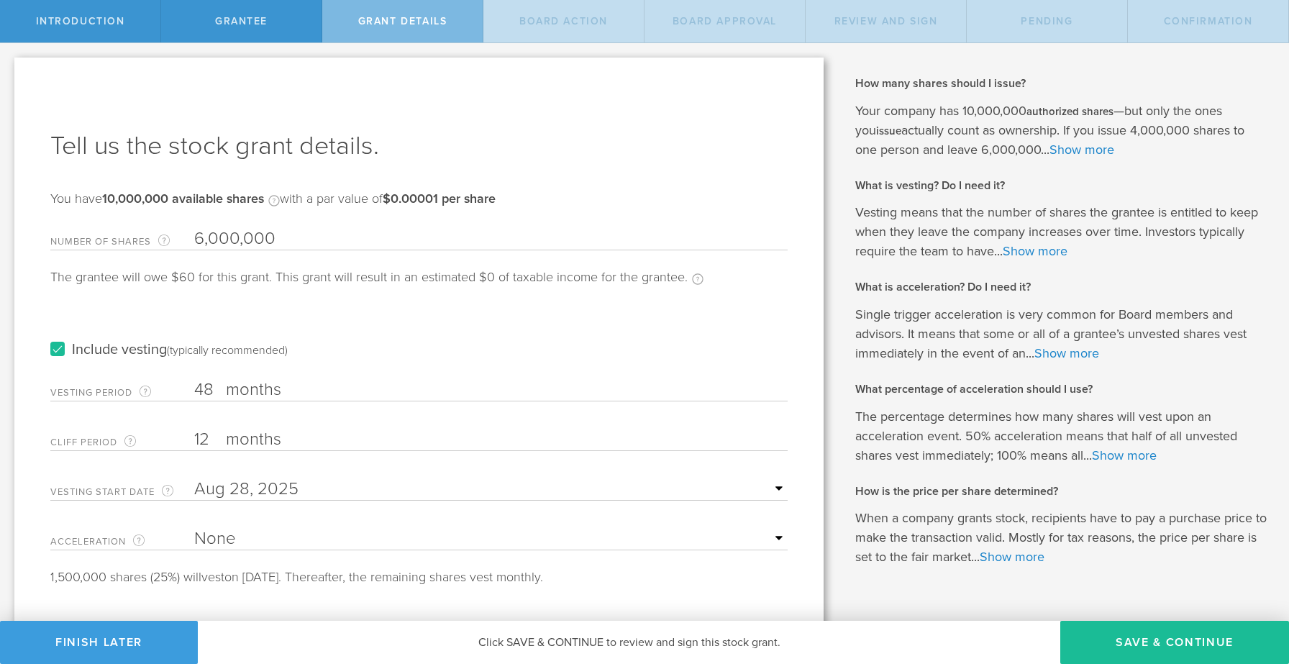
scroll to position [31, 0]
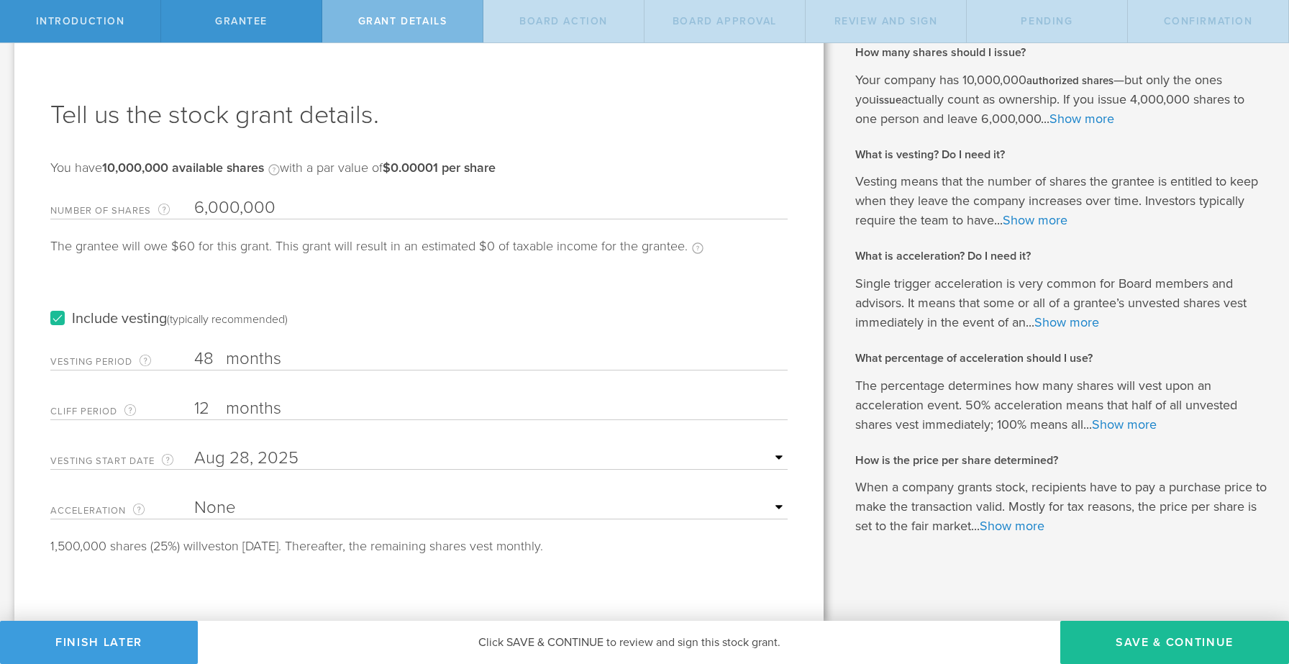
click at [752, 508] on select "None Single Trigger Double Trigger" at bounding box center [491, 508] width 594 height 22
click at [1066, 319] on link "Show more" at bounding box center [1067, 322] width 65 height 16
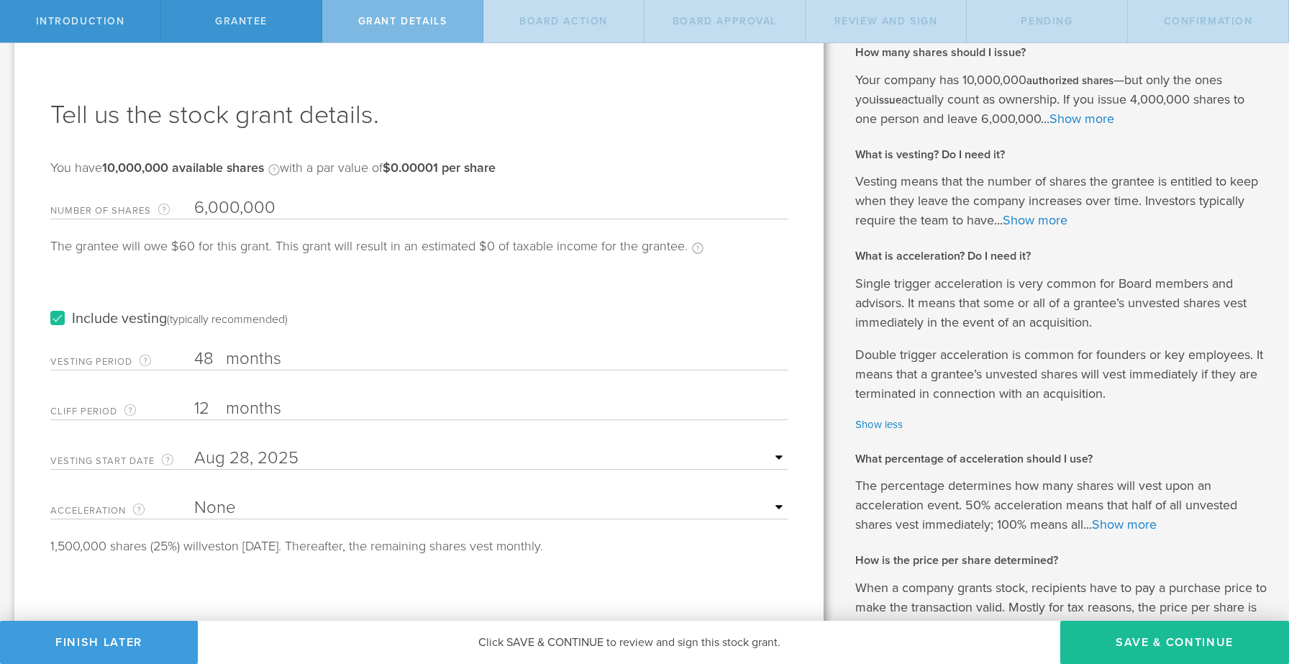
click at [552, 503] on select "None Single Trigger Double Trigger" at bounding box center [491, 508] width 594 height 22
select select "double"
click at [194, 497] on select "None Single Trigger Double Trigger" at bounding box center [491, 508] width 594 height 22
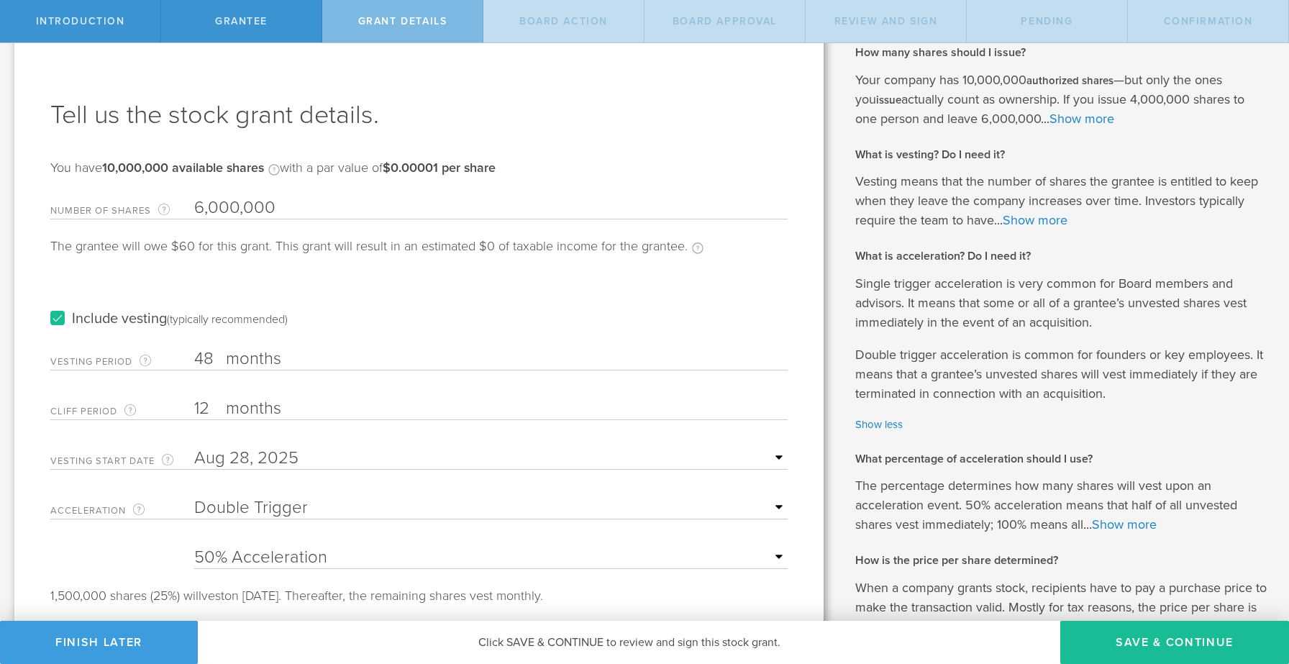
scroll to position [86, 0]
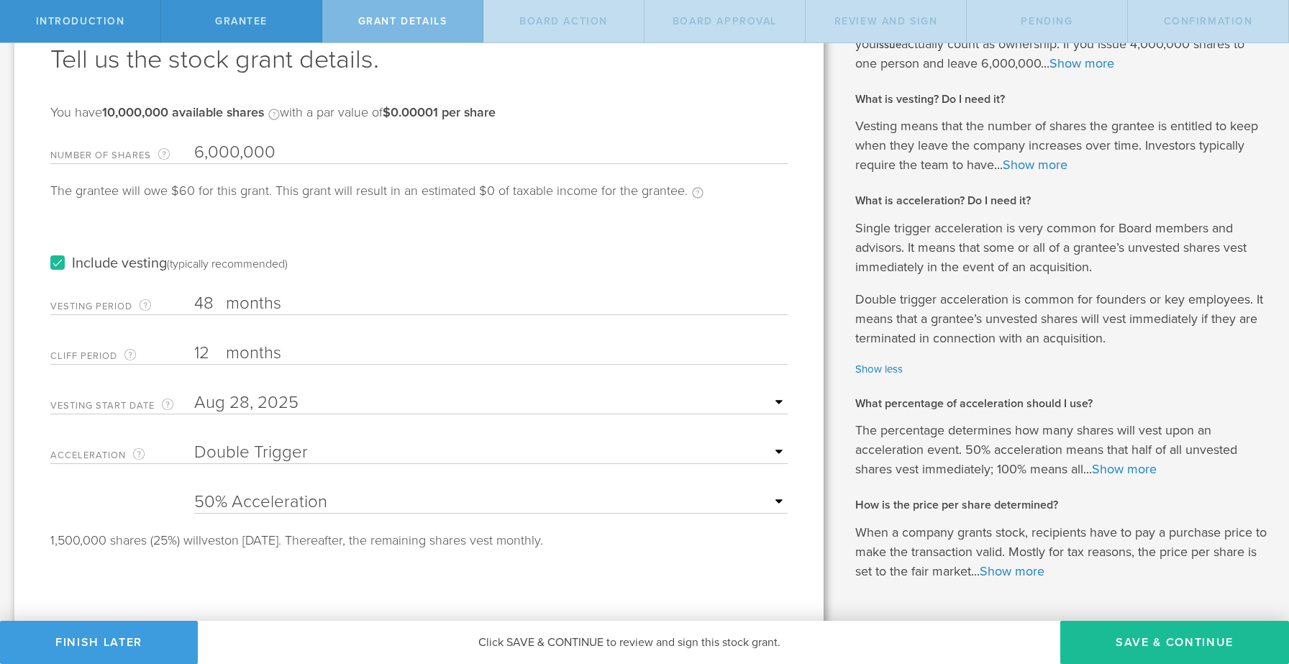
click at [950, 472] on p "The percentage determines how many shares will vest upon an acceleration event.…" at bounding box center [1061, 450] width 412 height 58
click at [1130, 467] on link "Show more" at bounding box center [1124, 469] width 65 height 16
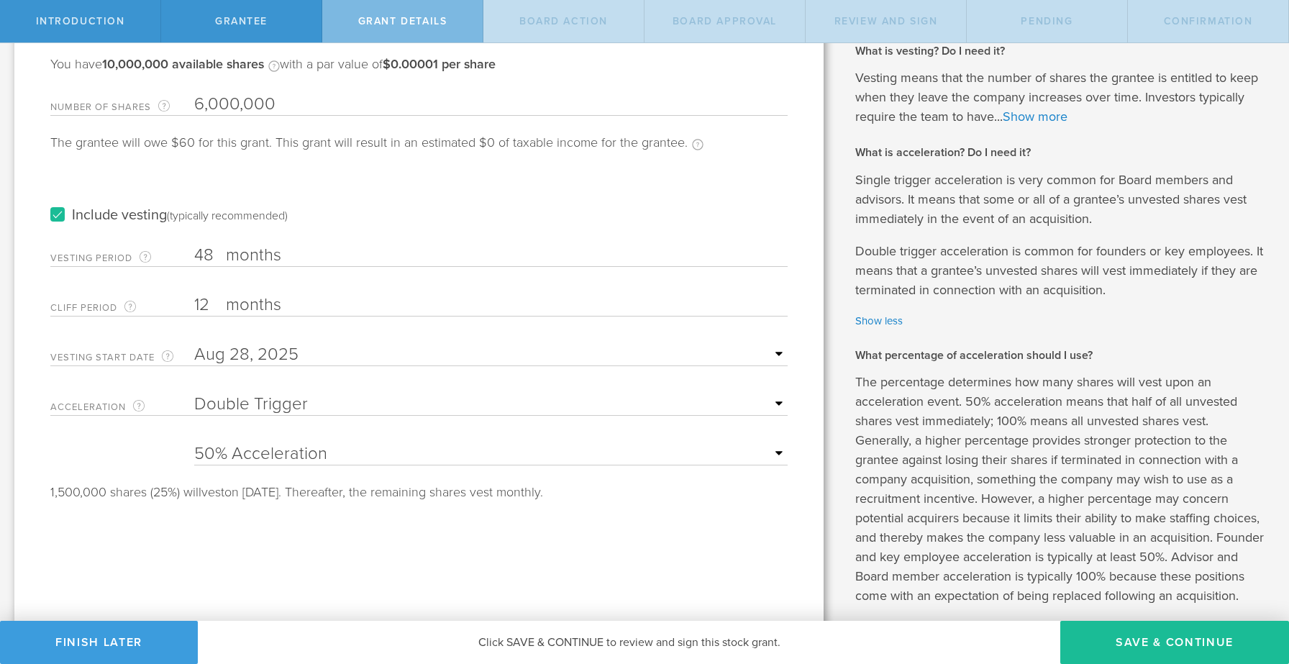
scroll to position [154, 0]
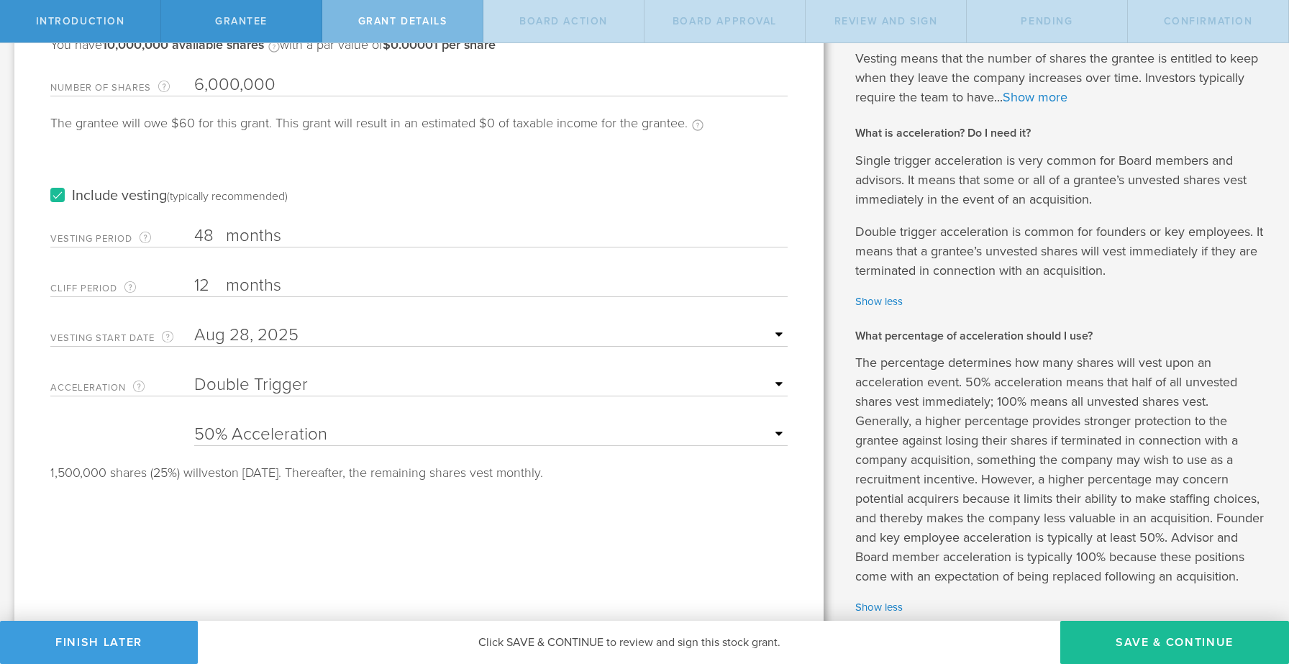
click at [650, 420] on div "25% Acceleration 50% Acceleration 75% Acceleration 100% Acceleration" at bounding box center [491, 431] width 594 height 29
click at [781, 430] on select "25% Acceleration 50% Acceleration 75% Acceleration 100% Acceleration" at bounding box center [491, 435] width 594 height 22
click at [194, 424] on select "25% Acceleration 50% Acceleration 75% Acceleration 100% Acceleration" at bounding box center [491, 435] width 594 height 22
click at [751, 580] on div "Tell us the stock grant details. You have 10,000,000 available shares Available…" at bounding box center [418, 353] width 809 height 899
click at [1076, 545] on p "The percentage determines how many shares will vest upon an acceleration event.…" at bounding box center [1061, 469] width 412 height 233
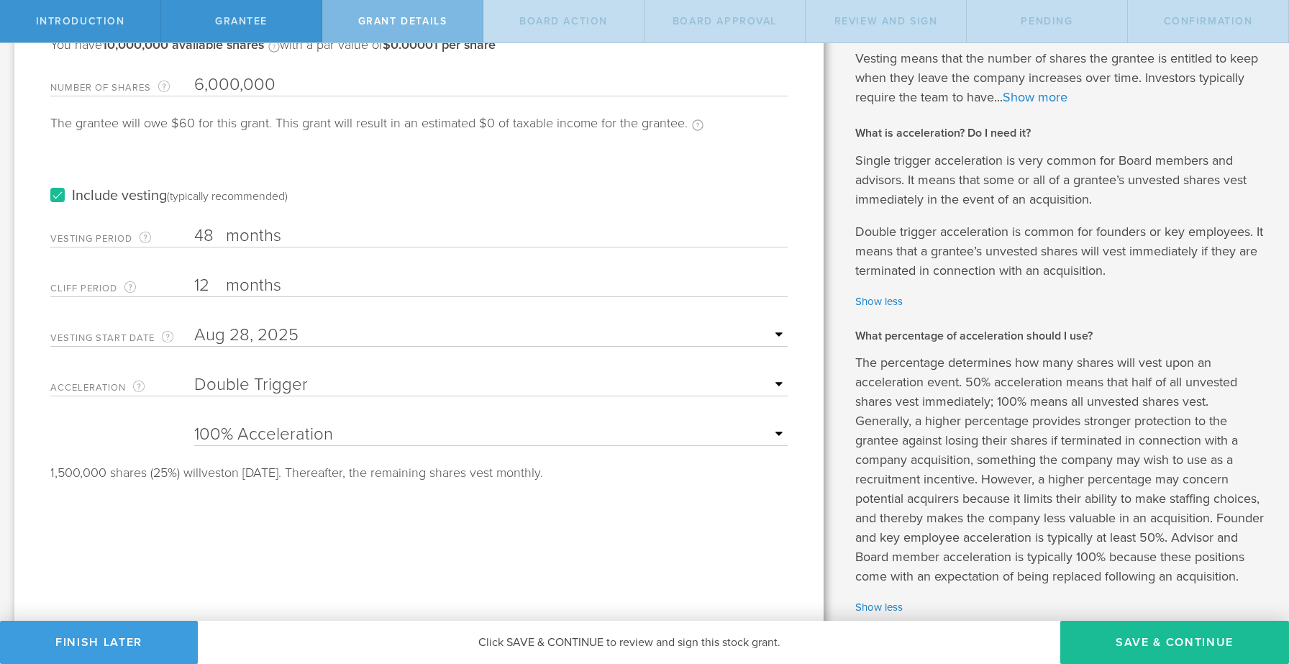
click at [1142, 488] on p "The percentage determines how many shares will vest upon an acceleration event.…" at bounding box center [1061, 469] width 412 height 233
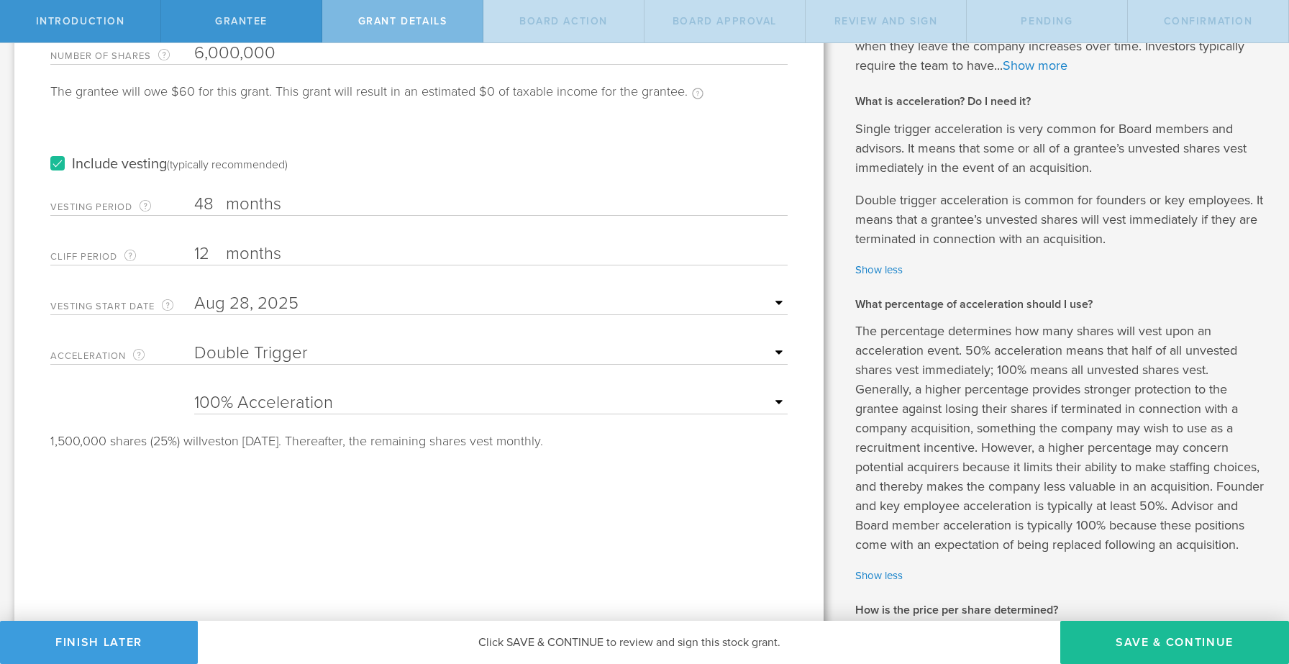
scroll to position [193, 0]
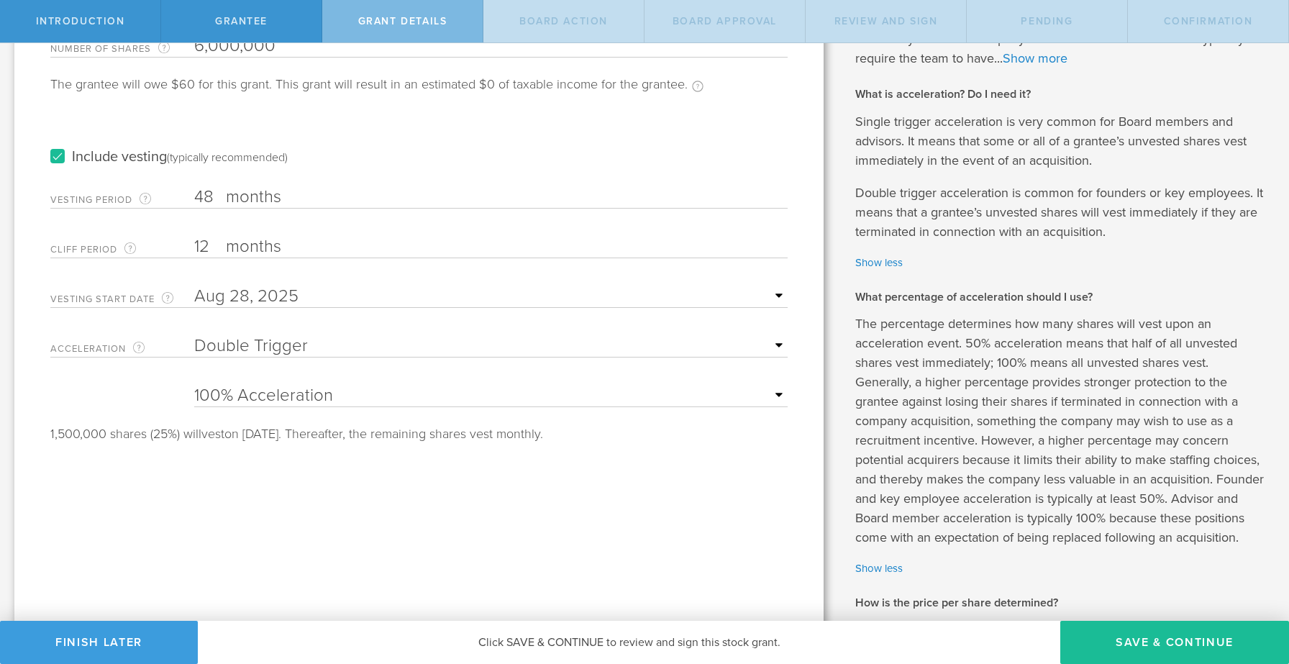
click at [1088, 494] on p "The percentage determines how many shares will vest upon an acceleration event.…" at bounding box center [1061, 430] width 412 height 233
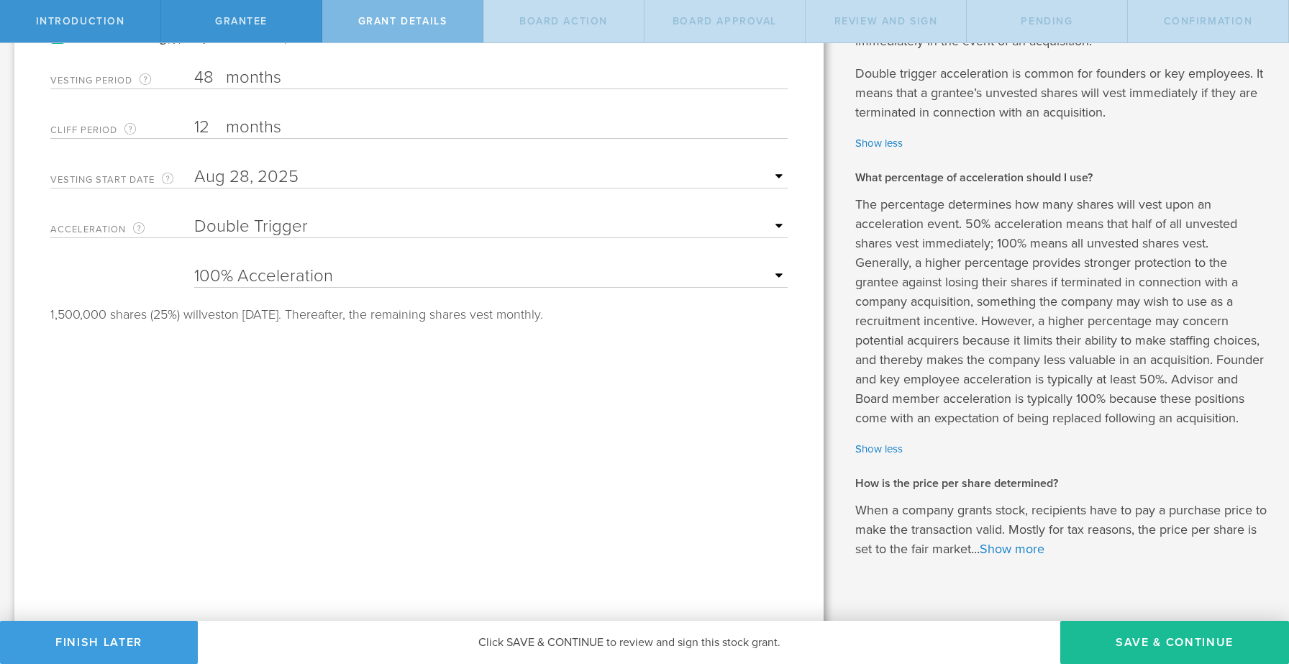
scroll to position [312, 0]
click at [443, 264] on div "25% Acceleration 50% Acceleration 75% Acceleration 100% Acceleration" at bounding box center [491, 273] width 594 height 29
click at [771, 274] on select "25% Acceleration 50% Acceleration 75% Acceleration 100% Acceleration" at bounding box center [491, 277] width 594 height 22
select select "75"
click at [194, 266] on select "25% Acceleration 50% Acceleration 75% Acceleration 100% Acceleration" at bounding box center [491, 277] width 594 height 22
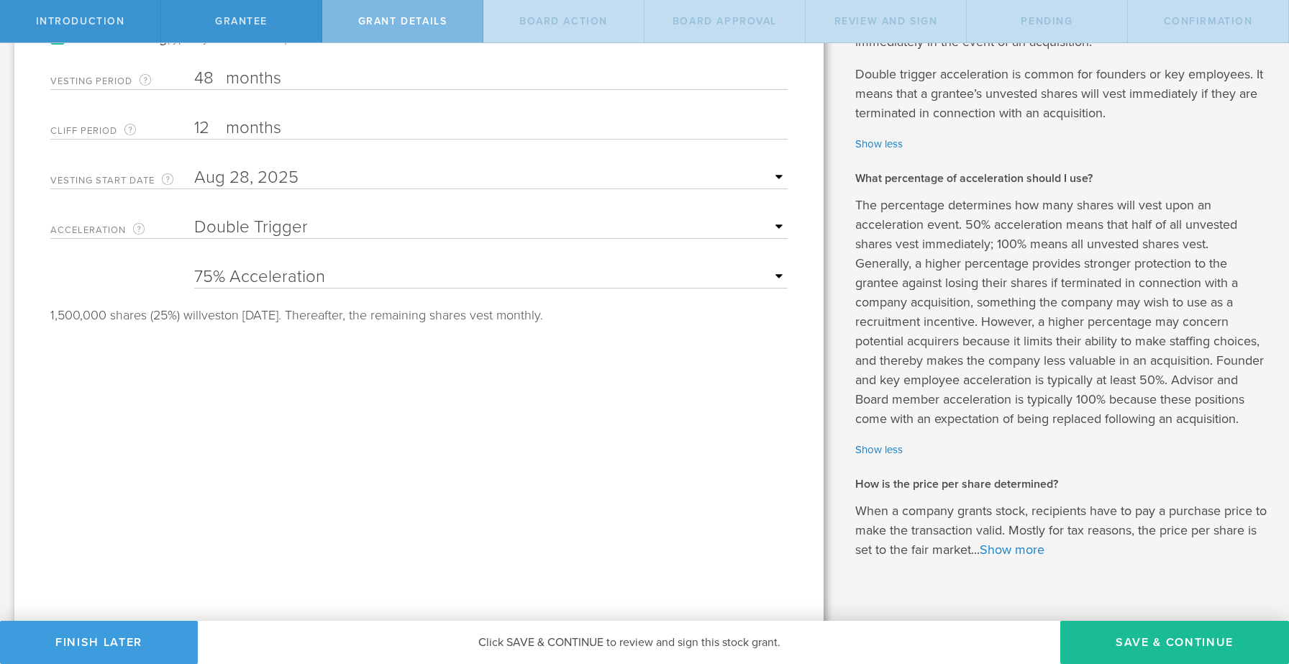
click at [711, 413] on div "Tell us the stock grant details. You have 10,000,000 available shares Available…" at bounding box center [418, 195] width 809 height 899
click at [1110, 437] on div "The percentage determines how many shares will vest upon an acceleration event.…" at bounding box center [1061, 327] width 412 height 263
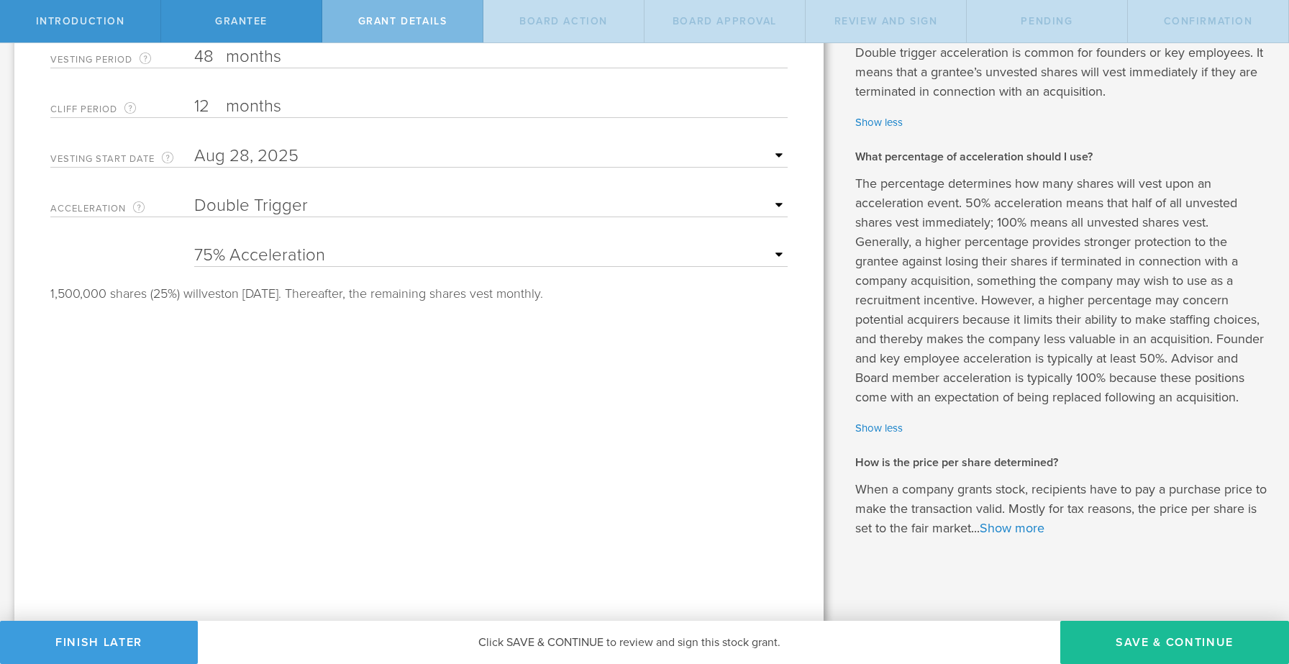
scroll to position [335, 0]
click at [1042, 521] on link "Show more" at bounding box center [1012, 526] width 65 height 16
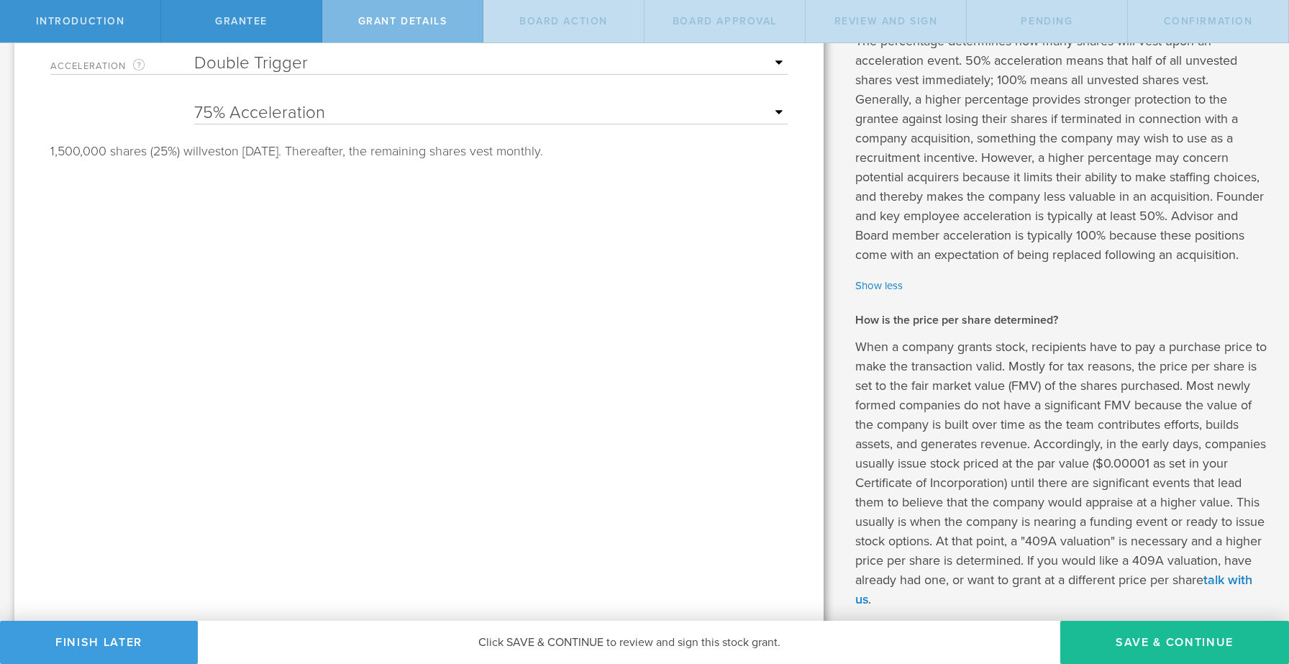
scroll to position [565, 0]
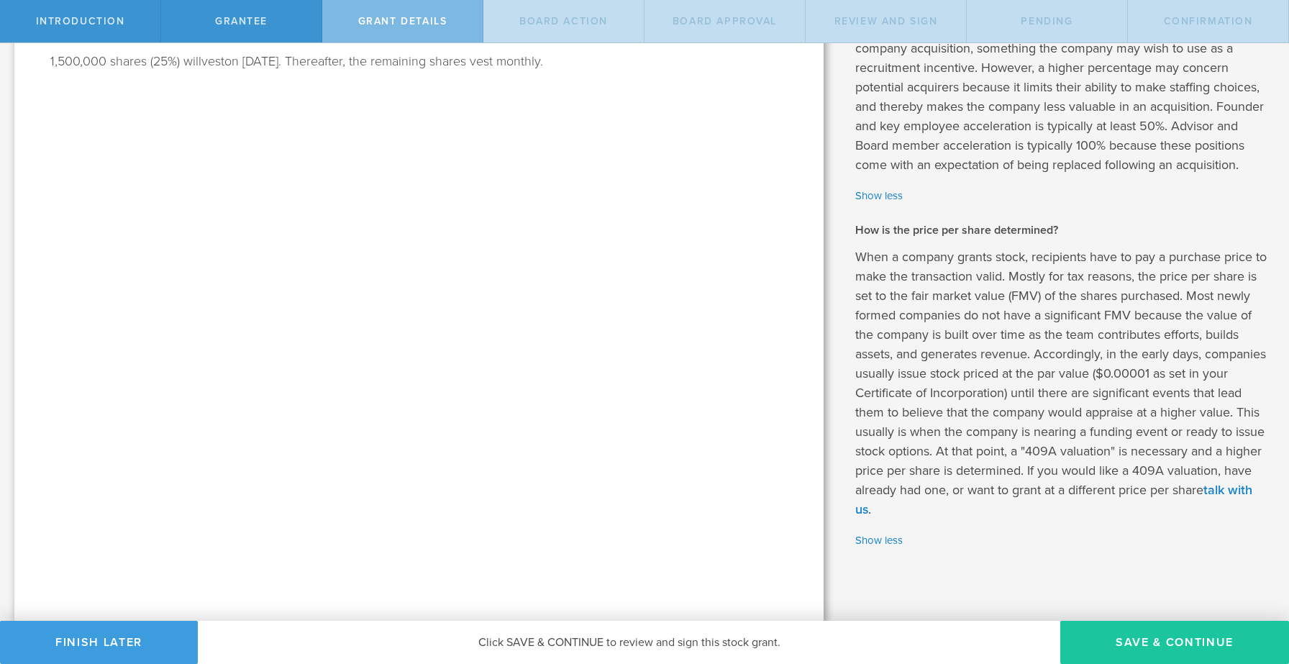
click at [1167, 637] on button "Save & Continue" at bounding box center [1174, 642] width 229 height 43
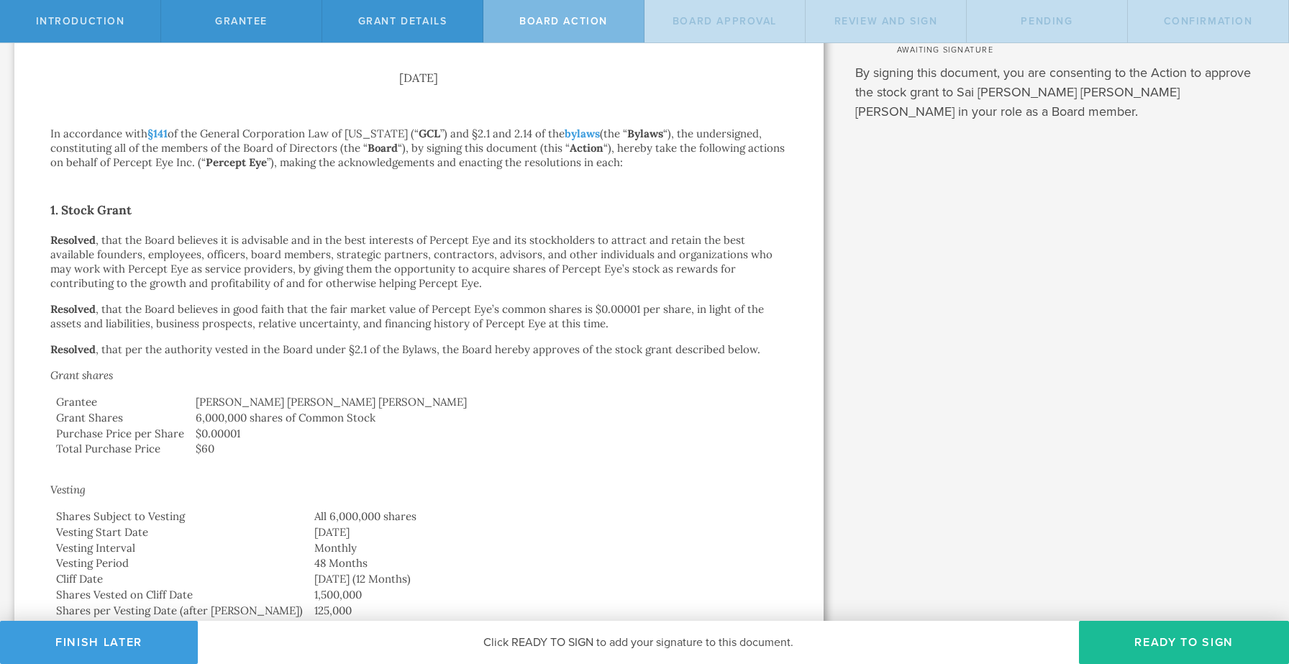
scroll to position [0, 0]
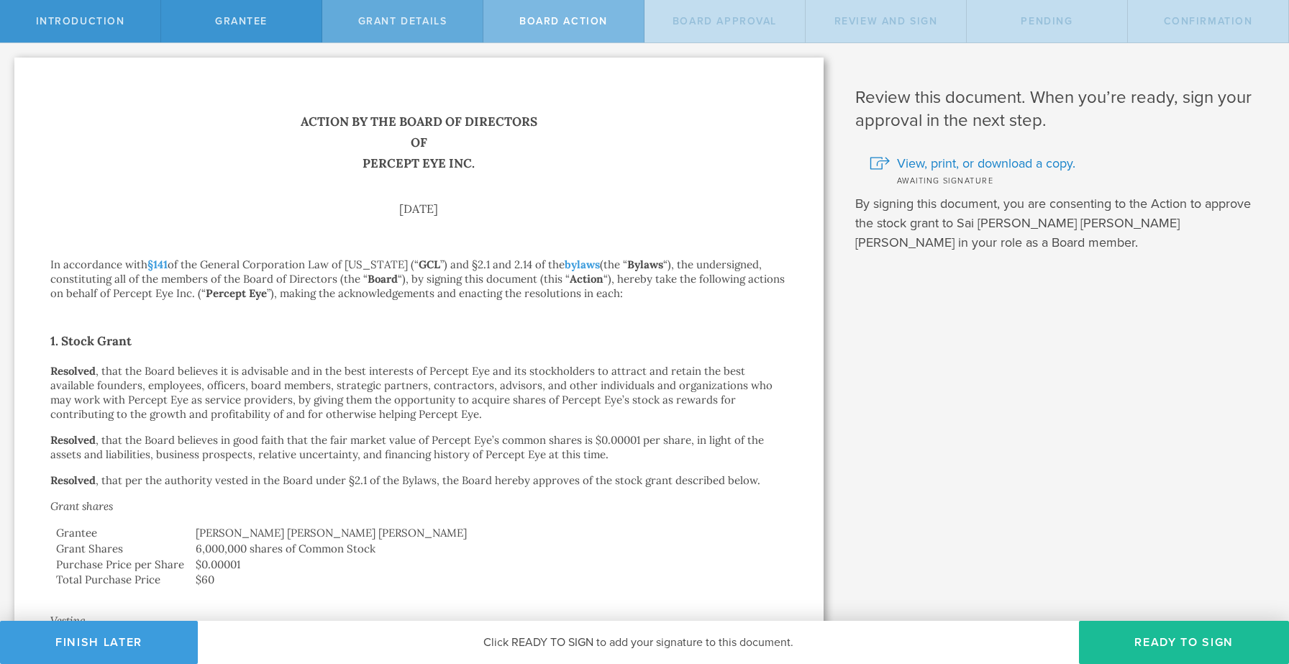
click at [439, 24] on span "Grant Details" at bounding box center [402, 21] width 89 height 12
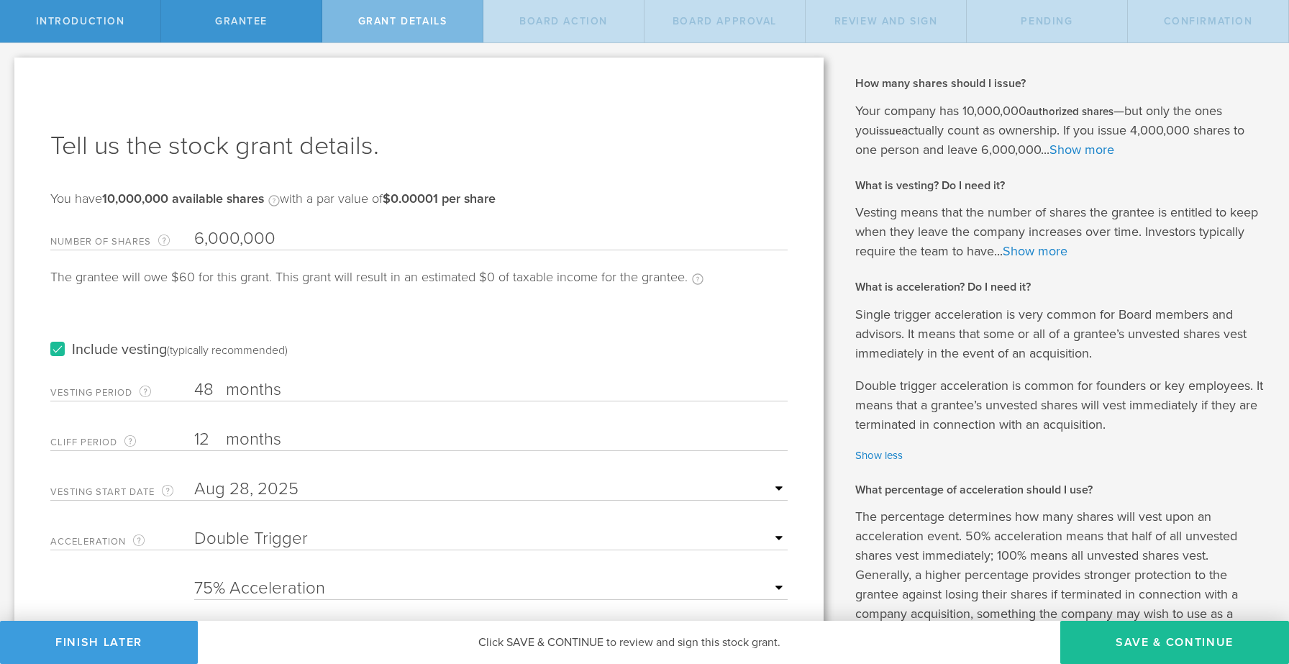
click at [263, 430] on label "months" at bounding box center [298, 441] width 144 height 24
click at [263, 430] on input "12" at bounding box center [491, 440] width 594 height 22
click at [283, 376] on div "Vesting Period The total number of months until vesting is complete. 48 months …" at bounding box center [418, 386] width 737 height 29
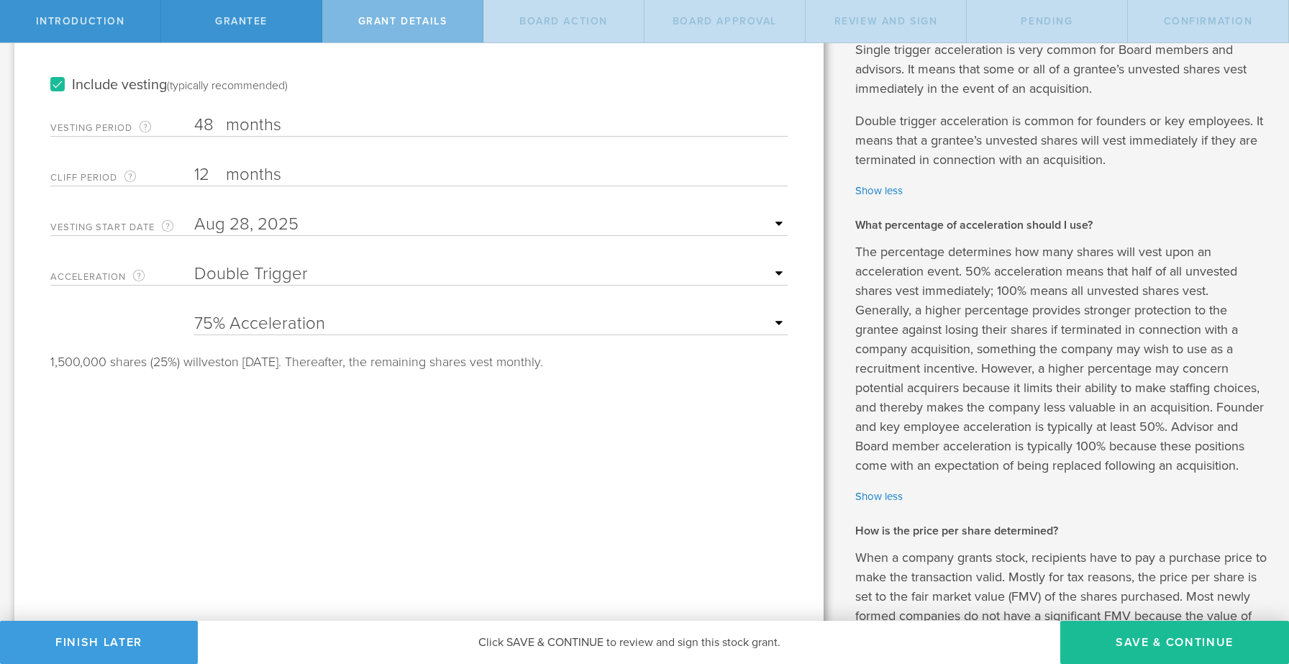
scroll to position [274, 0]
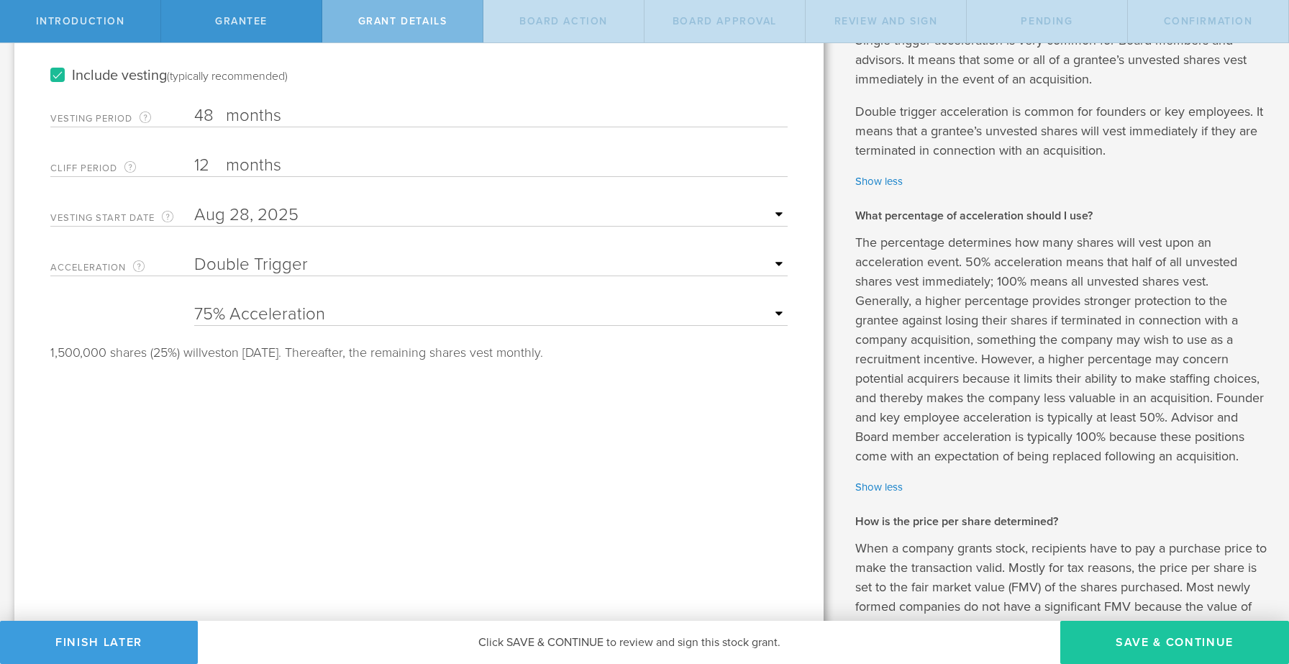
click at [1154, 642] on button "Save & Continue" at bounding box center [1174, 642] width 229 height 43
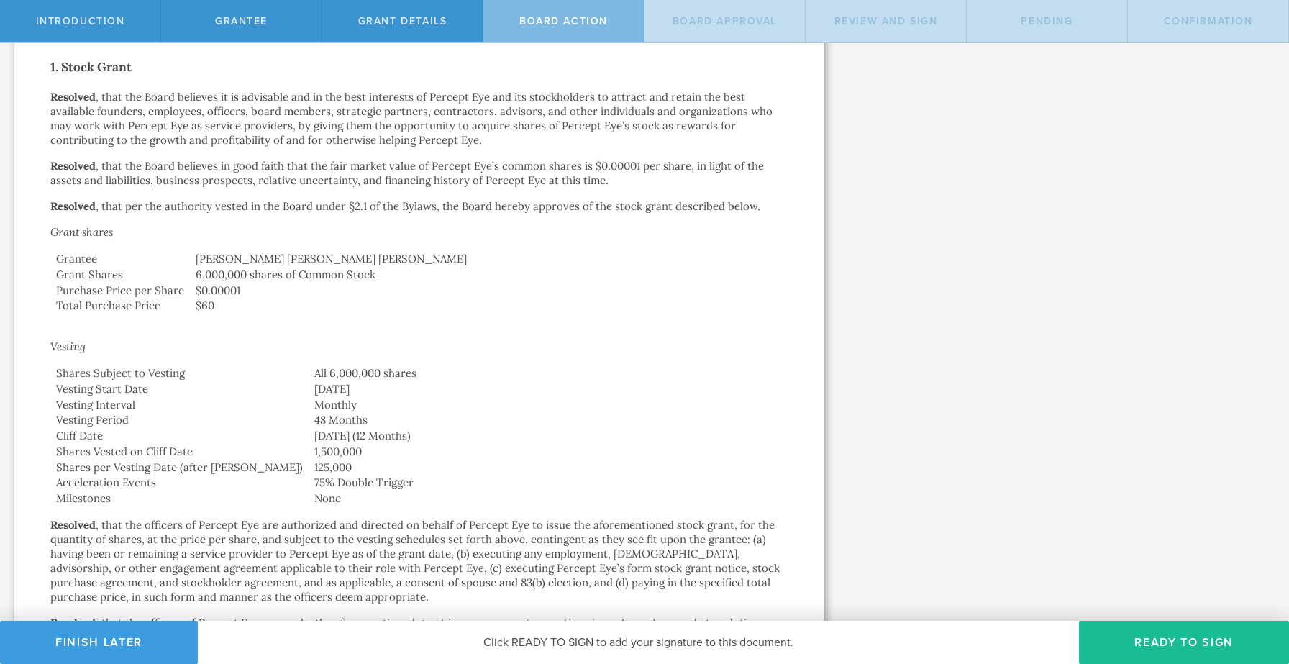
scroll to position [0, 0]
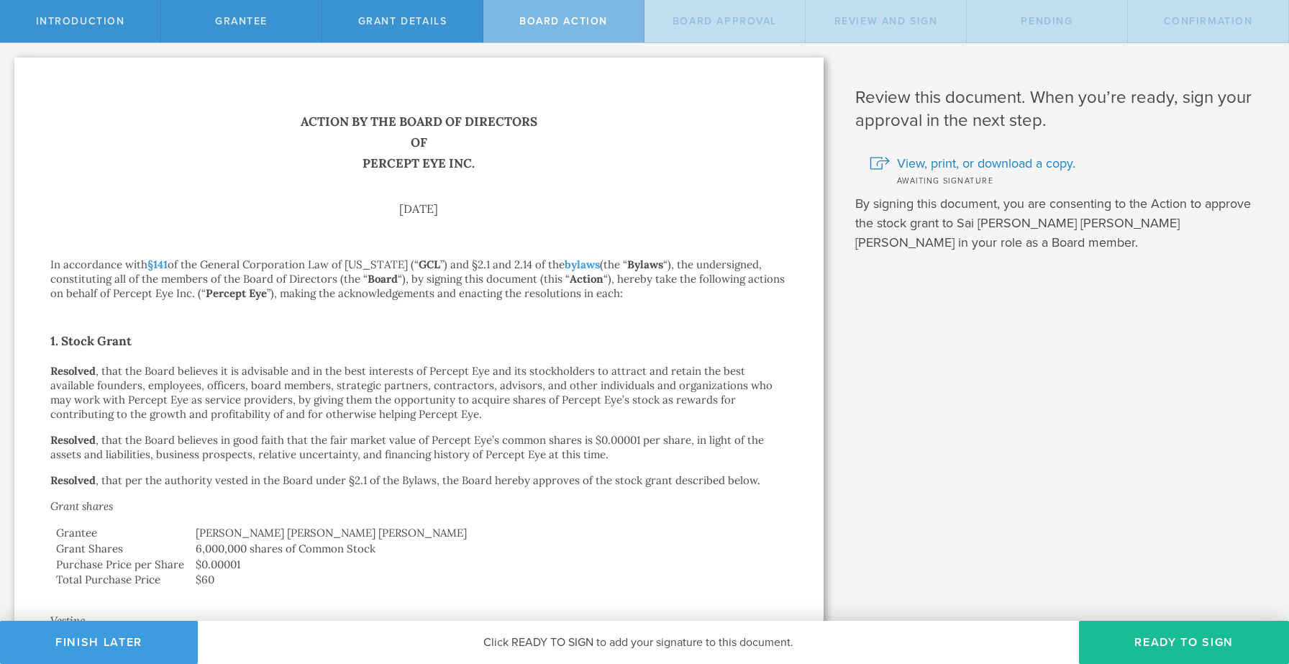
click at [437, 42] on div "Introduction Grantee Grant Details Board Action Board Approval Review and Sign …" at bounding box center [644, 21] width 1289 height 43
click at [439, 22] on span "Grant Details" at bounding box center [402, 21] width 89 height 12
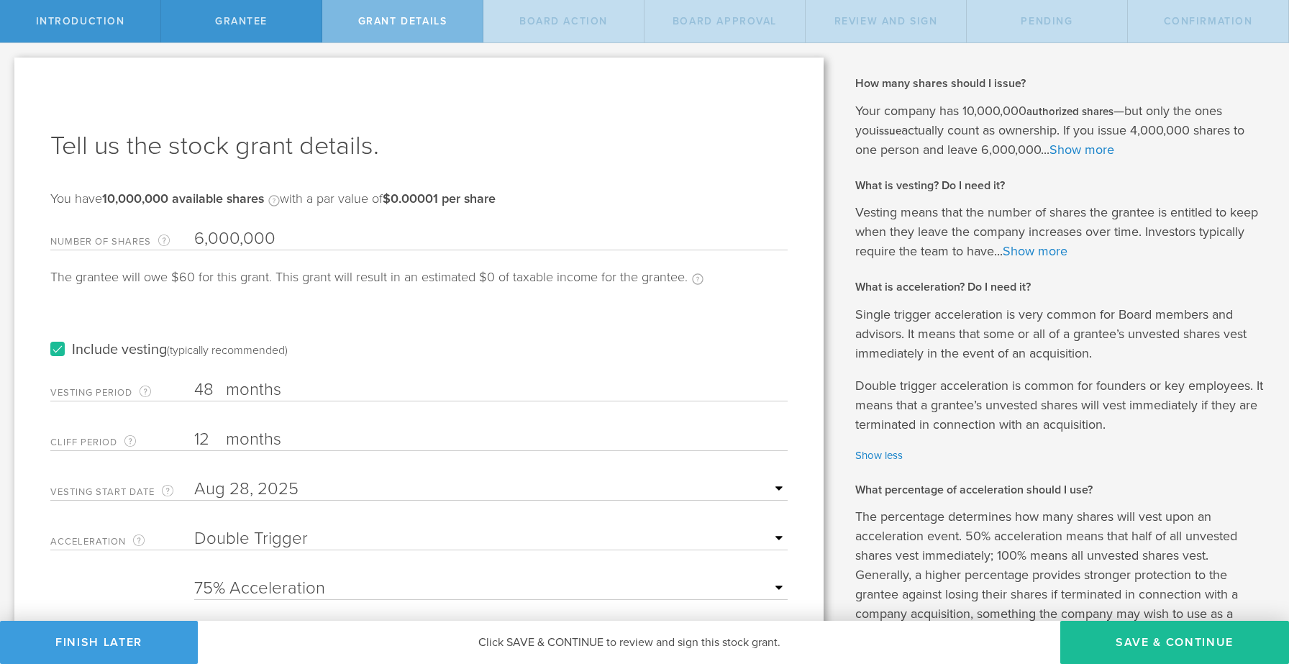
click at [302, 498] on input "text" at bounding box center [491, 489] width 594 height 22
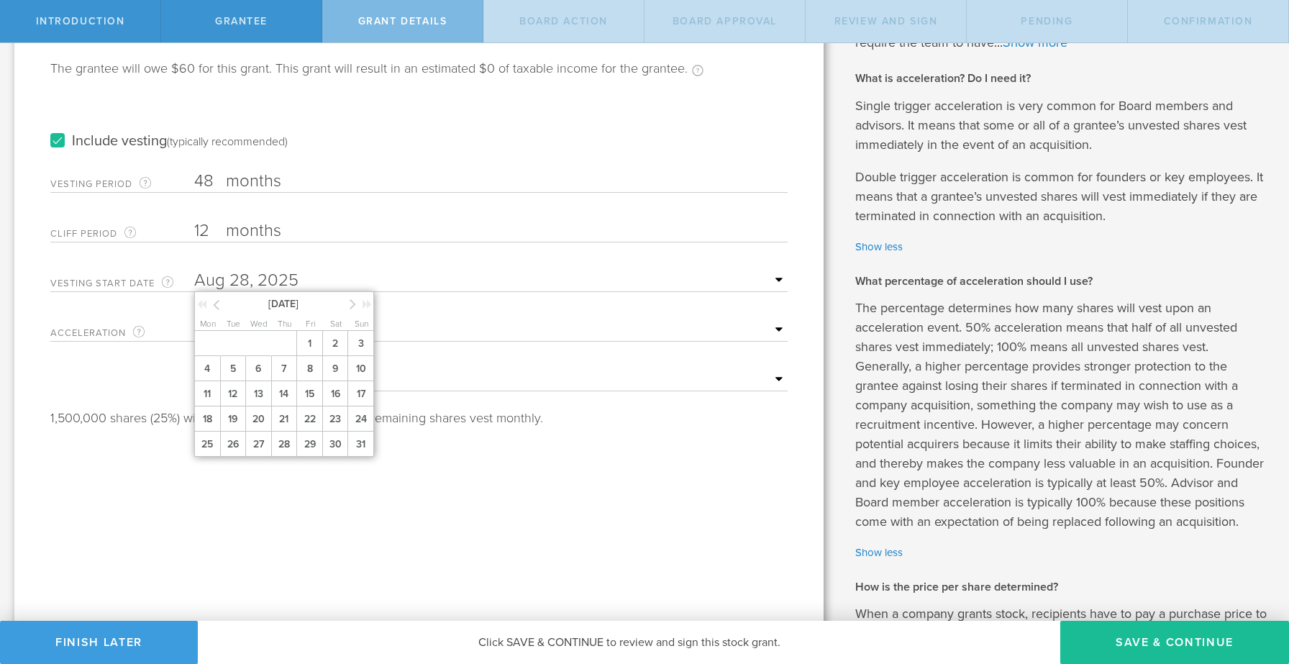
scroll to position [209, 0]
click at [213, 440] on span "25" at bounding box center [207, 443] width 26 height 25
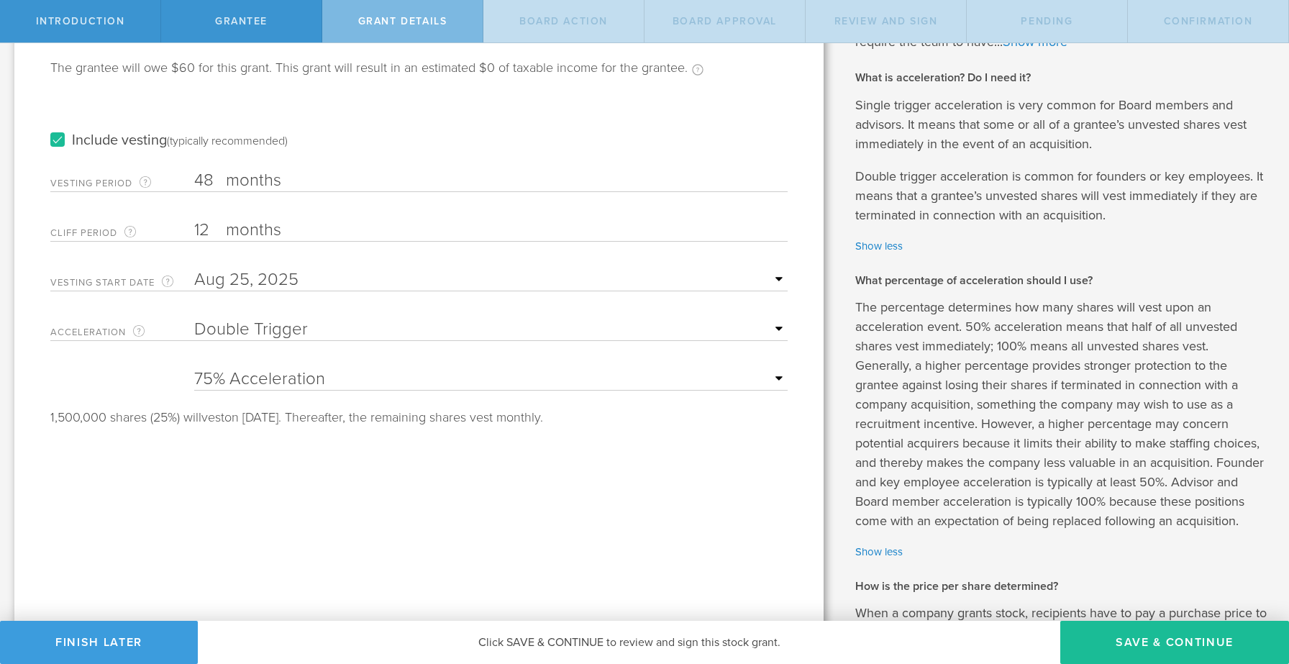
click at [332, 442] on div "Tell us the stock grant details. You have 10,000,000 available shares Available…" at bounding box center [418, 412] width 809 height 1129
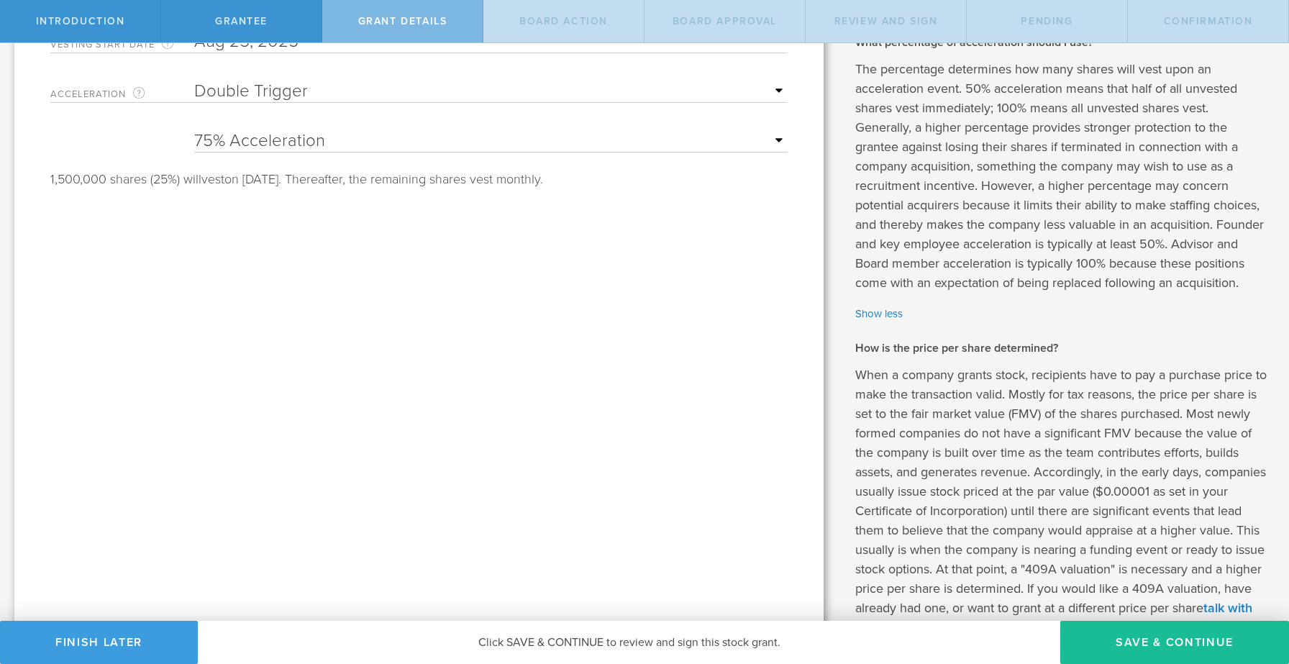
scroll to position [437, 0]
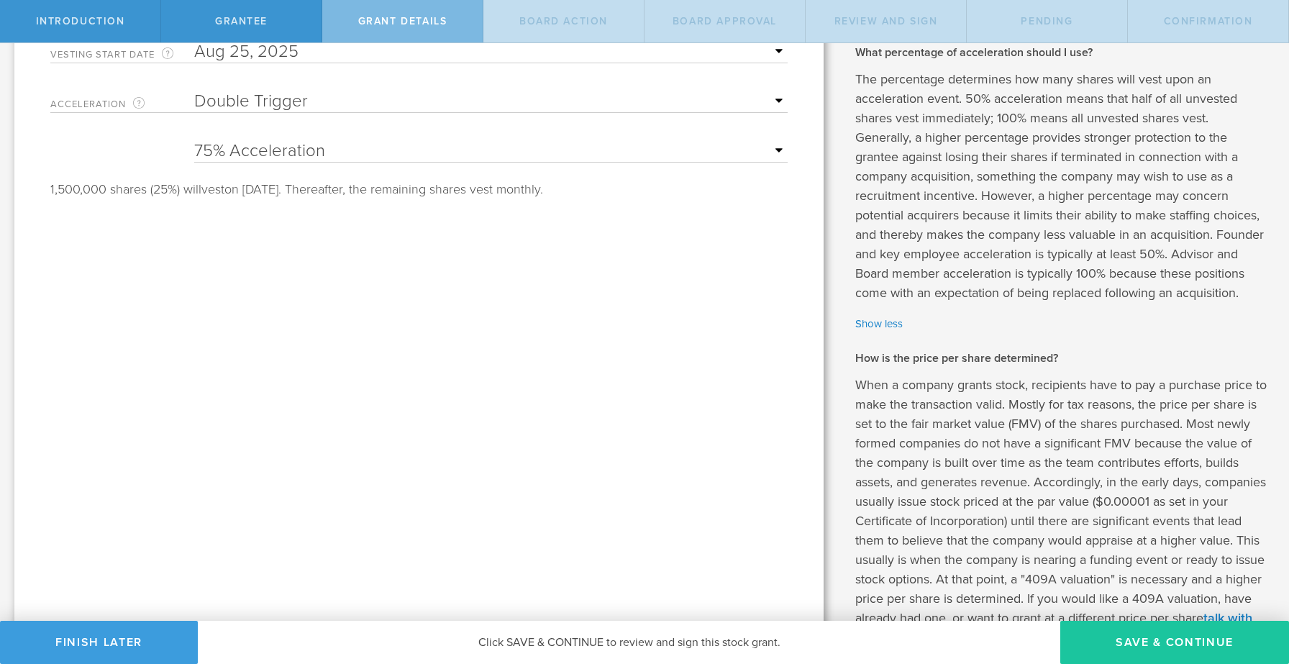
click at [1223, 646] on button "Save & Continue" at bounding box center [1174, 642] width 229 height 43
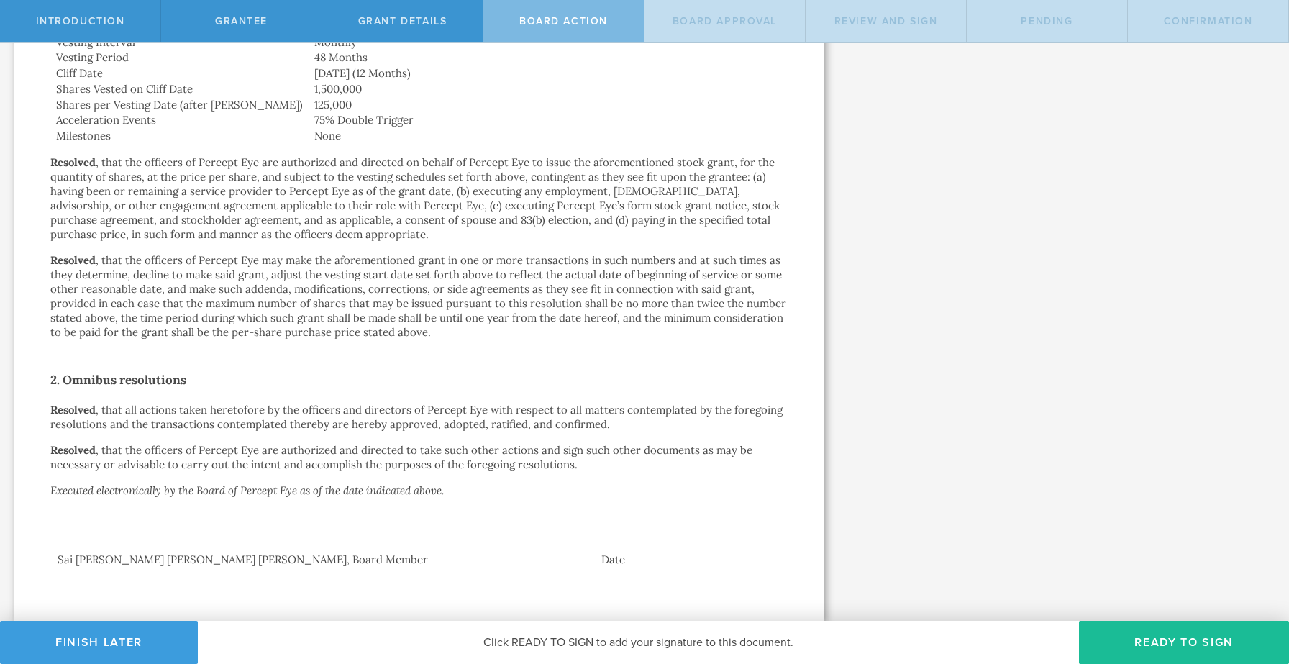
scroll to position [636, 0]
click at [1150, 644] on button "Ready to Sign" at bounding box center [1184, 642] width 210 height 43
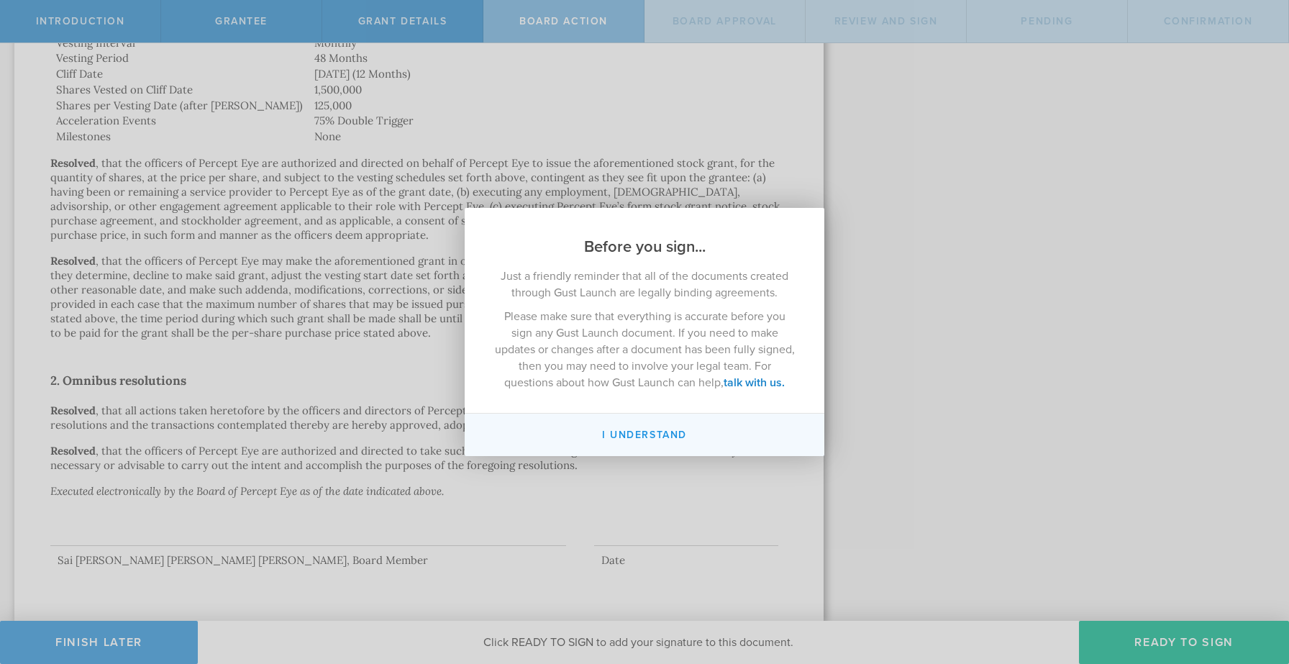
click at [619, 427] on button "I understand" at bounding box center [645, 435] width 360 height 42
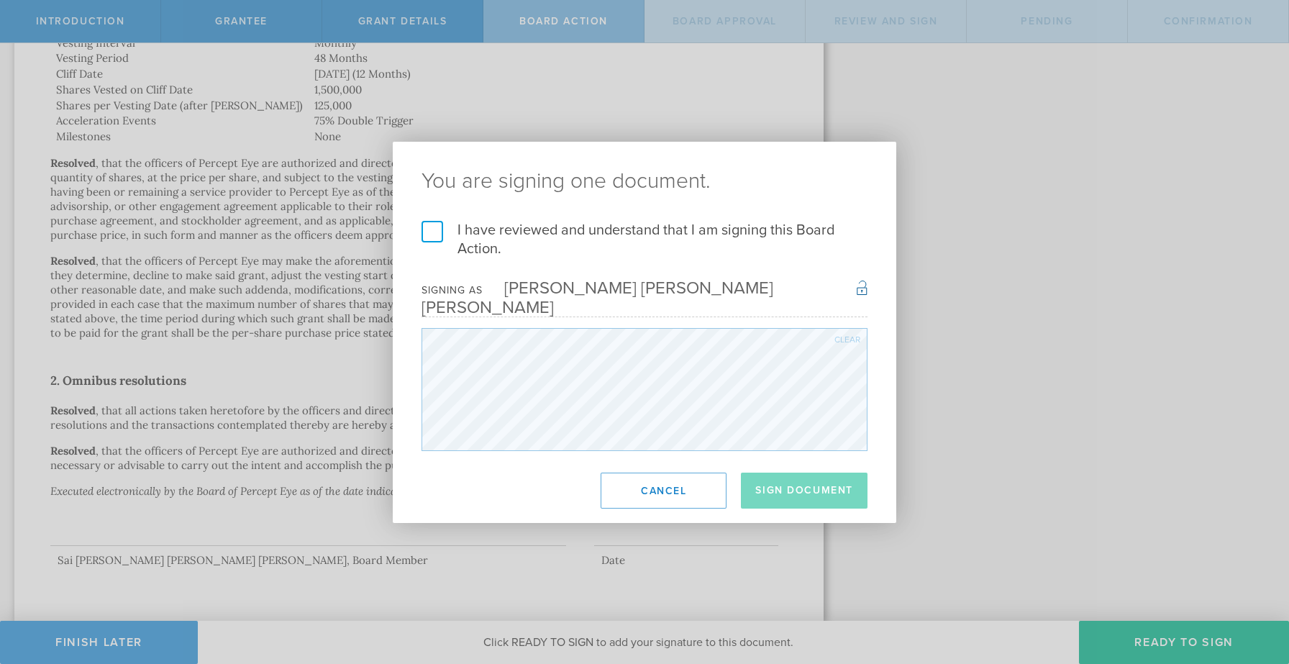
click at [434, 237] on label "I have reviewed and understand that I am signing this Board Action." at bounding box center [645, 239] width 446 height 37
click at [0, 0] on input "I have reviewed and understand that I am signing this Board Action." at bounding box center [0, 0] width 0 height 0
click at [845, 473] on button "Sign Document" at bounding box center [804, 491] width 127 height 36
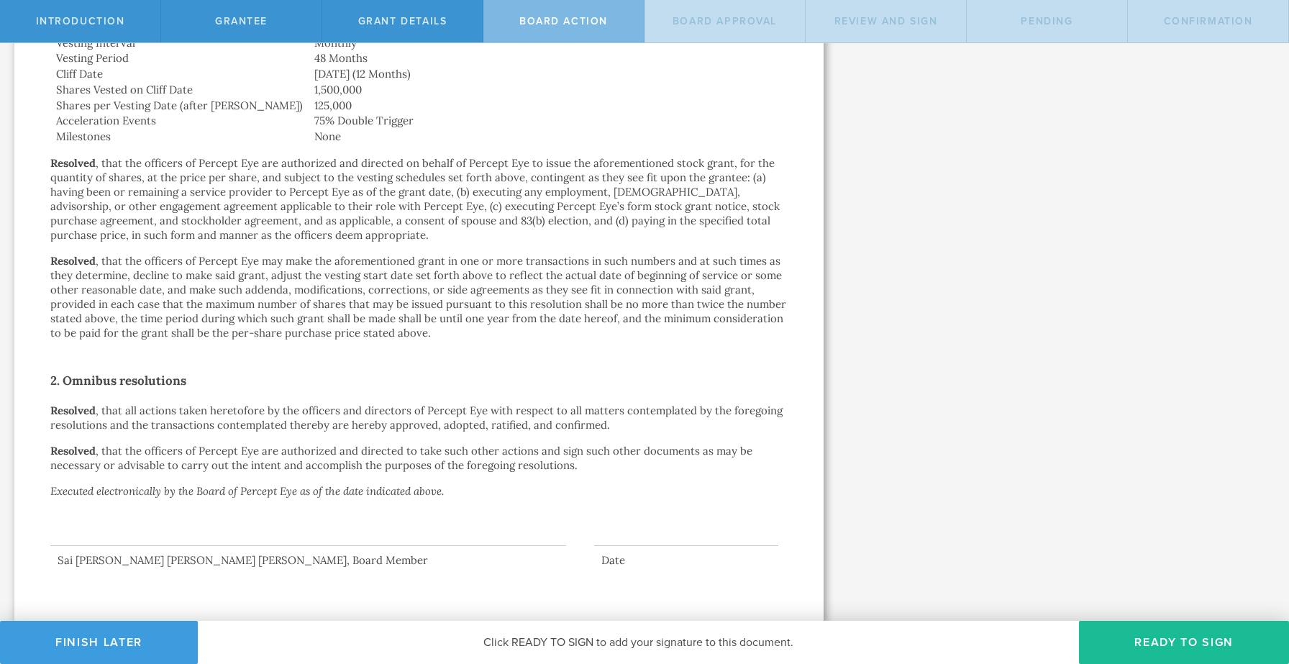
scroll to position [0, 0]
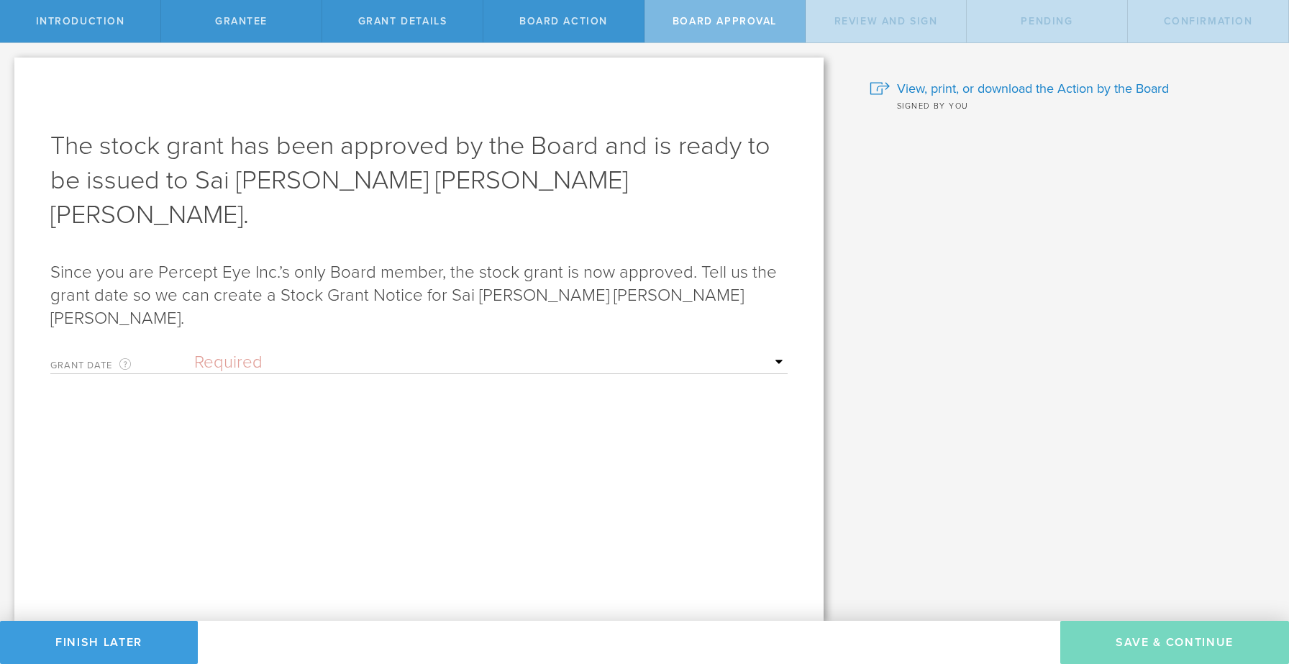
click at [325, 352] on select "Required Upon grantee's signature A specific date" at bounding box center [491, 363] width 594 height 22
select select "uponGranteeSignature"
click at [194, 352] on select "Required Upon grantee's signature A specific date" at bounding box center [491, 363] width 594 height 22
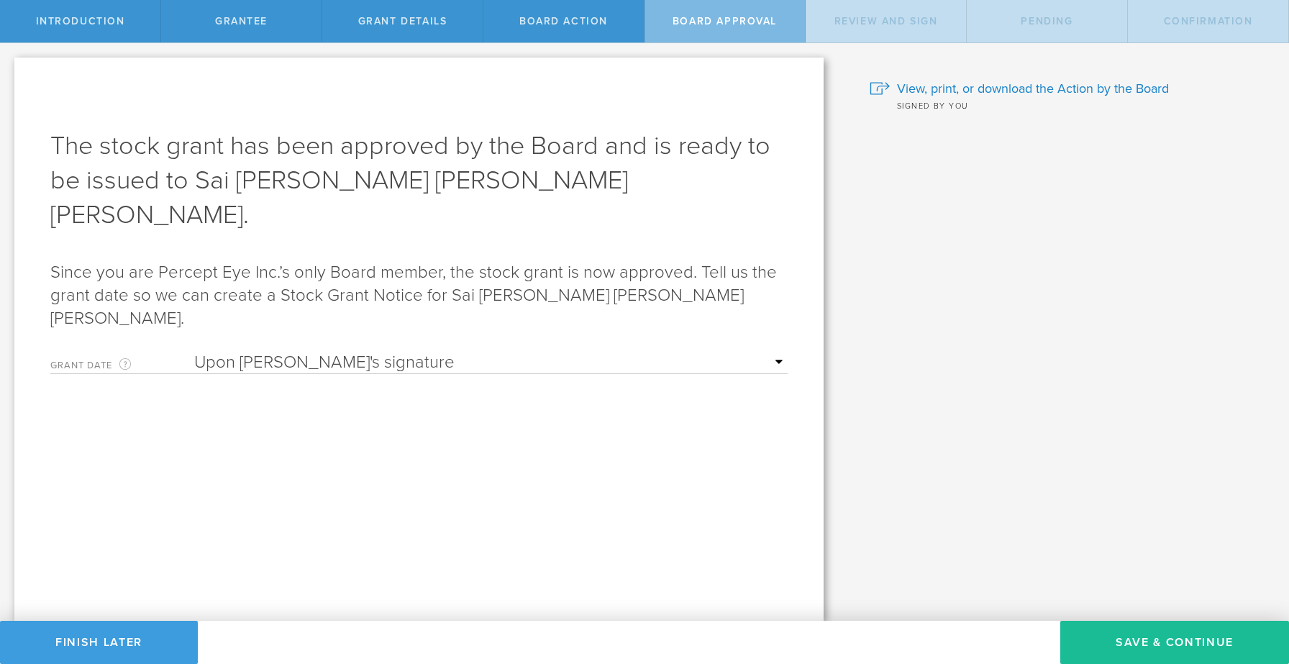
click at [450, 416] on form "Grant Date This is the date on which the recipient is granted the stock. This d…" at bounding box center [418, 442] width 737 height 194
click at [1184, 653] on button "Save & Continue" at bounding box center [1174, 642] width 229 height 43
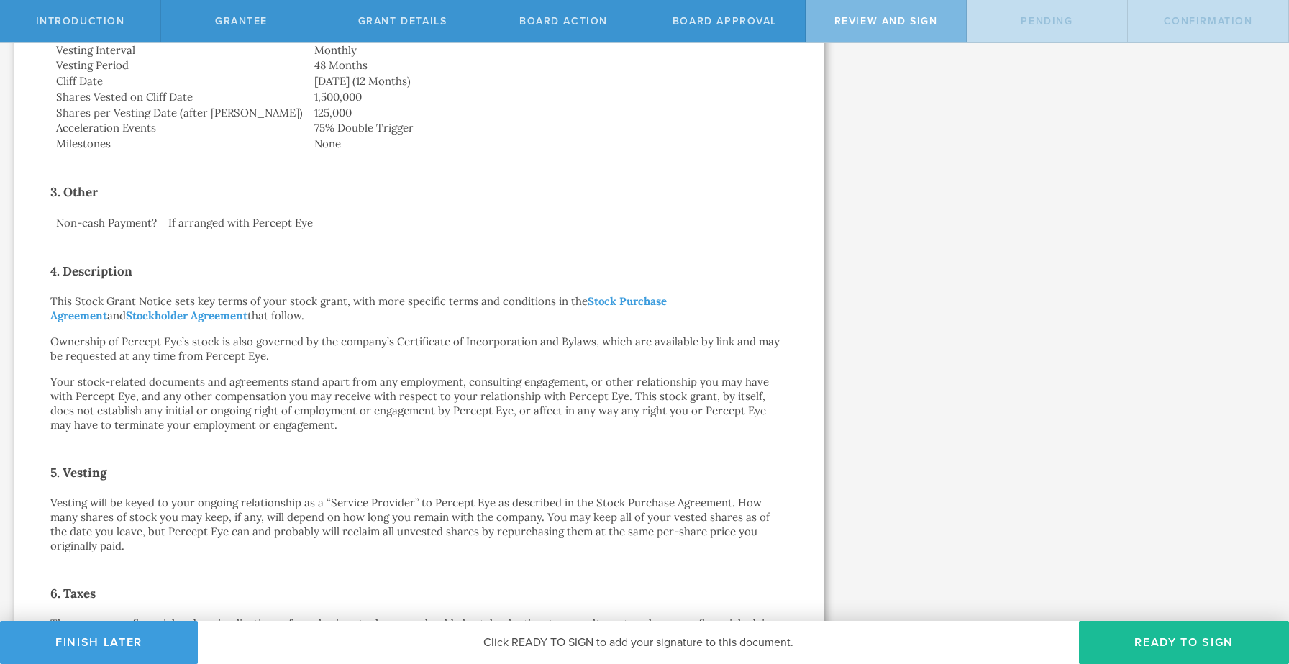
scroll to position [775, 0]
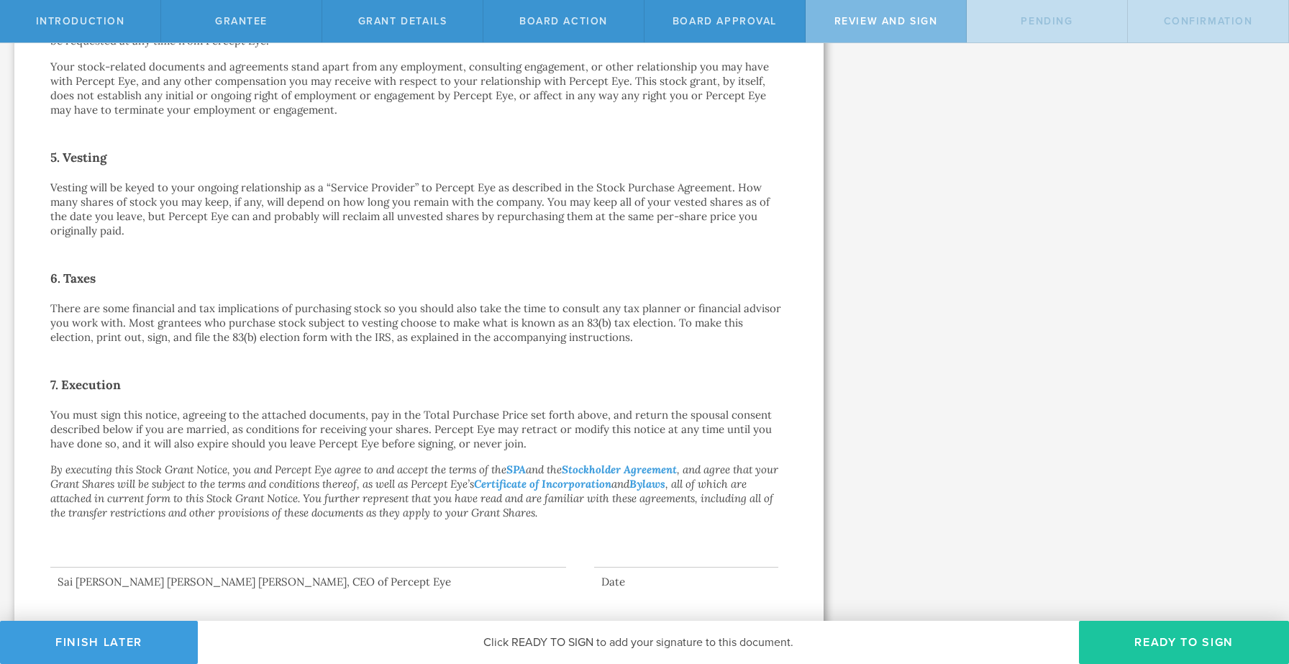
click at [1163, 631] on button "Ready to Sign" at bounding box center [1184, 642] width 210 height 43
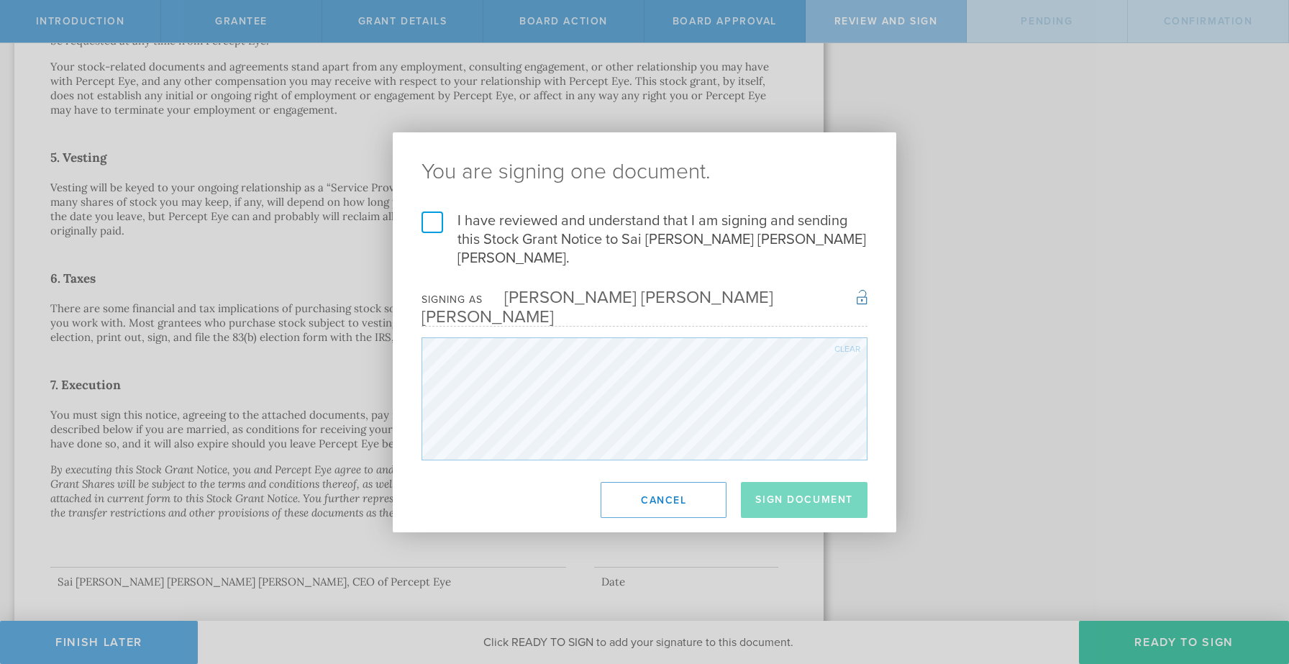
click at [435, 230] on label "I have reviewed and understand that I am signing and sending this Stock Grant N…" at bounding box center [645, 240] width 446 height 56
click at [0, 0] on input "I have reviewed and understand that I am signing and sending this Stock Grant N…" at bounding box center [0, 0] width 0 height 0
click at [830, 489] on button "Sign Document" at bounding box center [804, 500] width 127 height 36
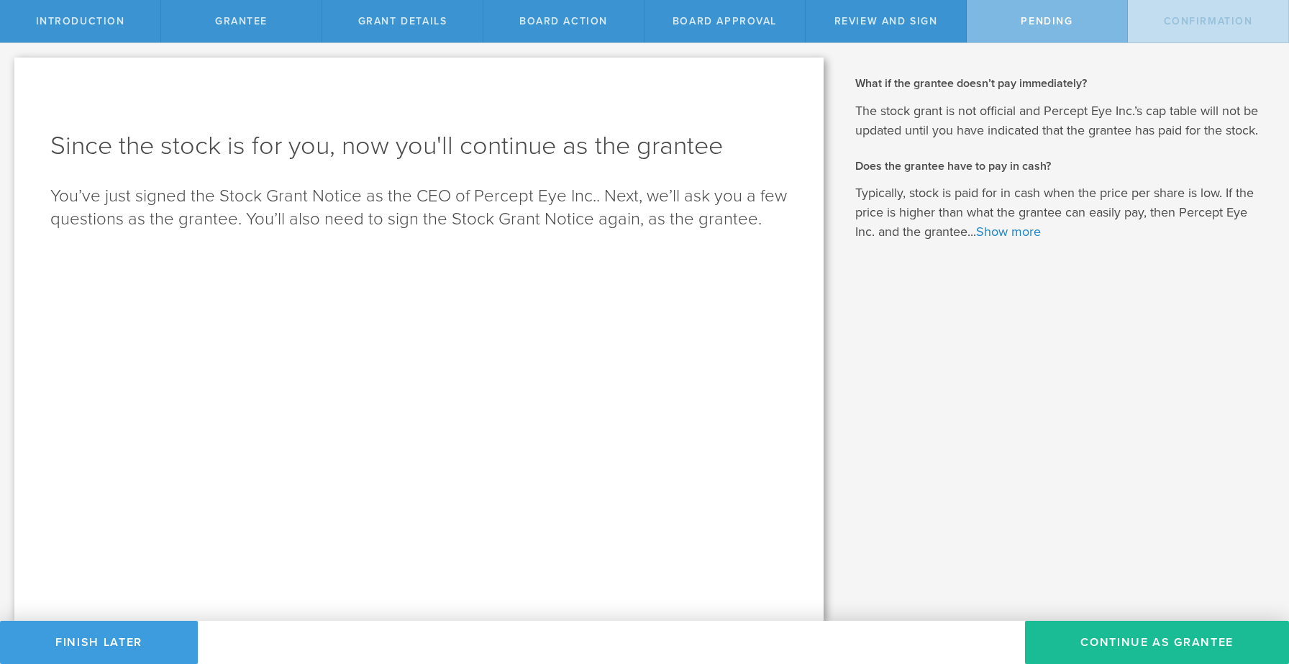
scroll to position [0, 0]
click at [1133, 651] on button "Continue as Grantee" at bounding box center [1157, 642] width 264 height 43
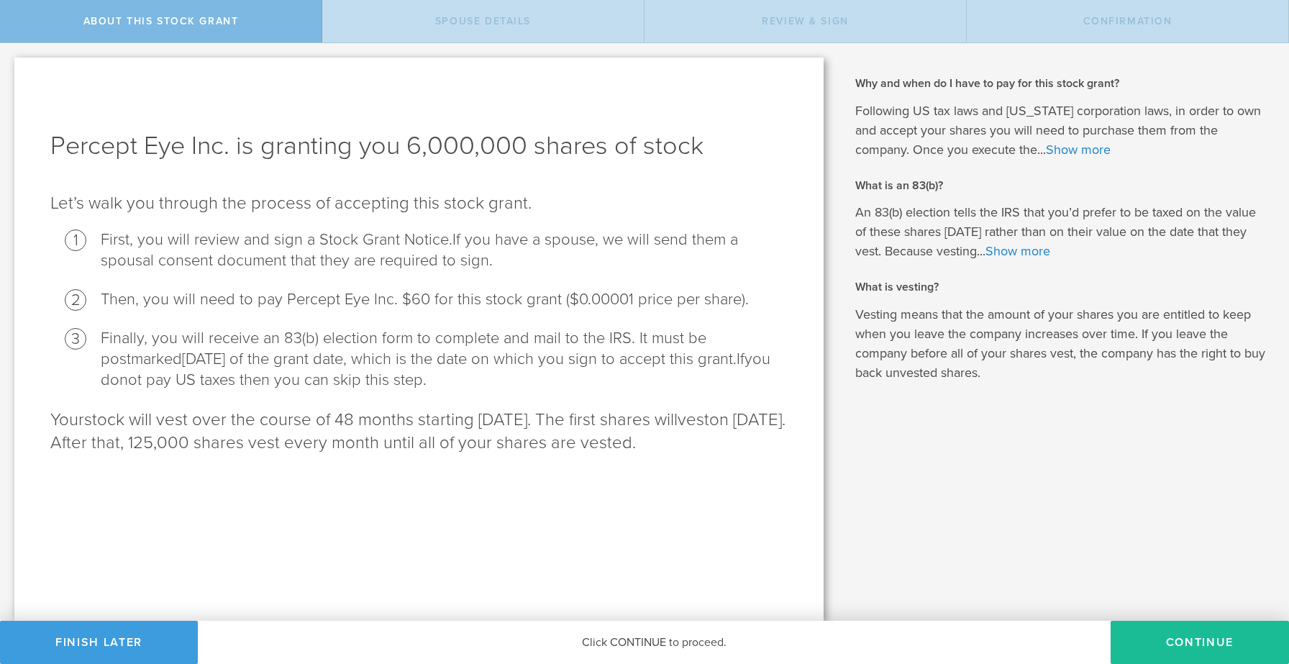
click at [548, 377] on li "Finally, you will receive an 83(b) election form to complete and mail to the IR…" at bounding box center [444, 359] width 687 height 63
click at [1030, 252] on link "Show more" at bounding box center [1018, 251] width 65 height 16
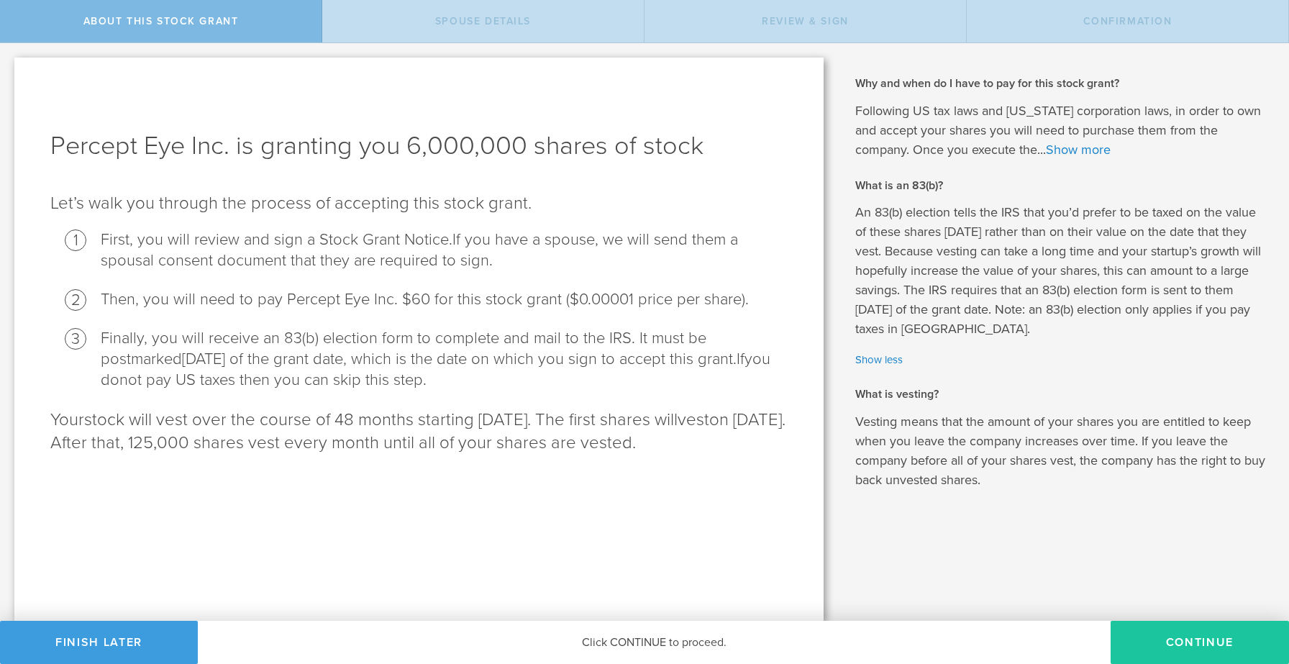
click at [1196, 650] on button "CONTINUE" at bounding box center [1200, 642] width 178 height 43
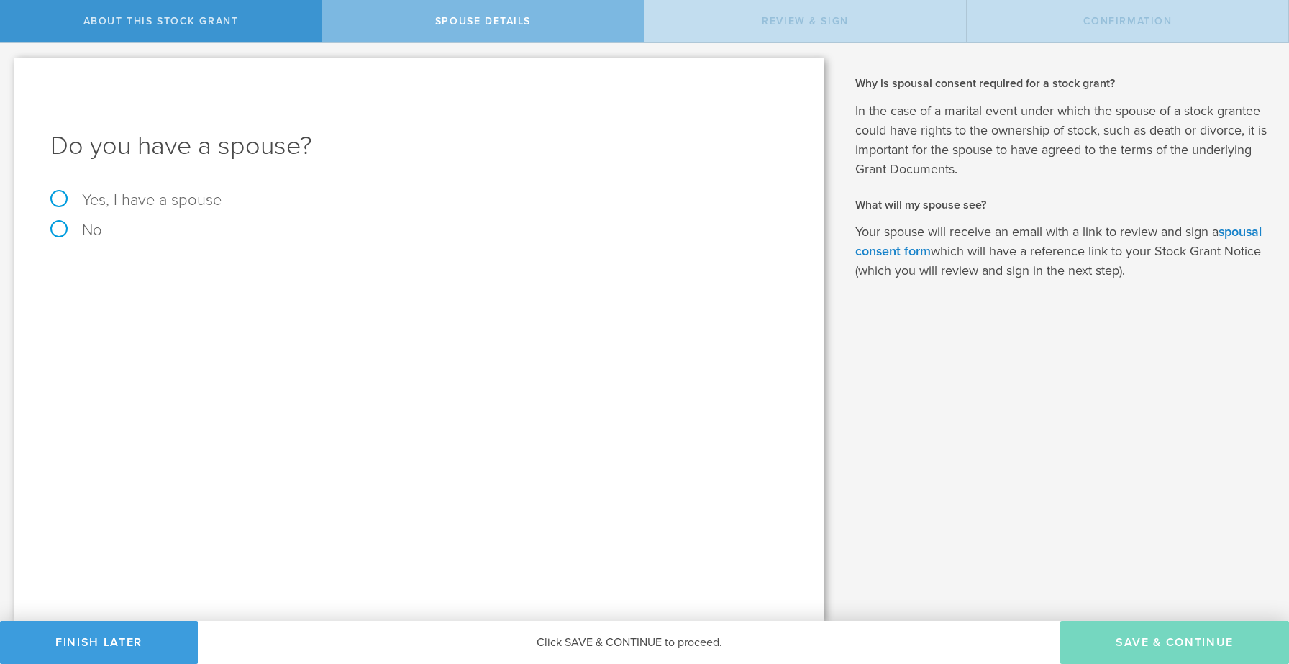
click at [71, 201] on label "Yes, I have a spouse" at bounding box center [418, 200] width 737 height 16
click at [9, 66] on input "Yes, I have a spouse" at bounding box center [4, 54] width 9 height 23
radio input "true"
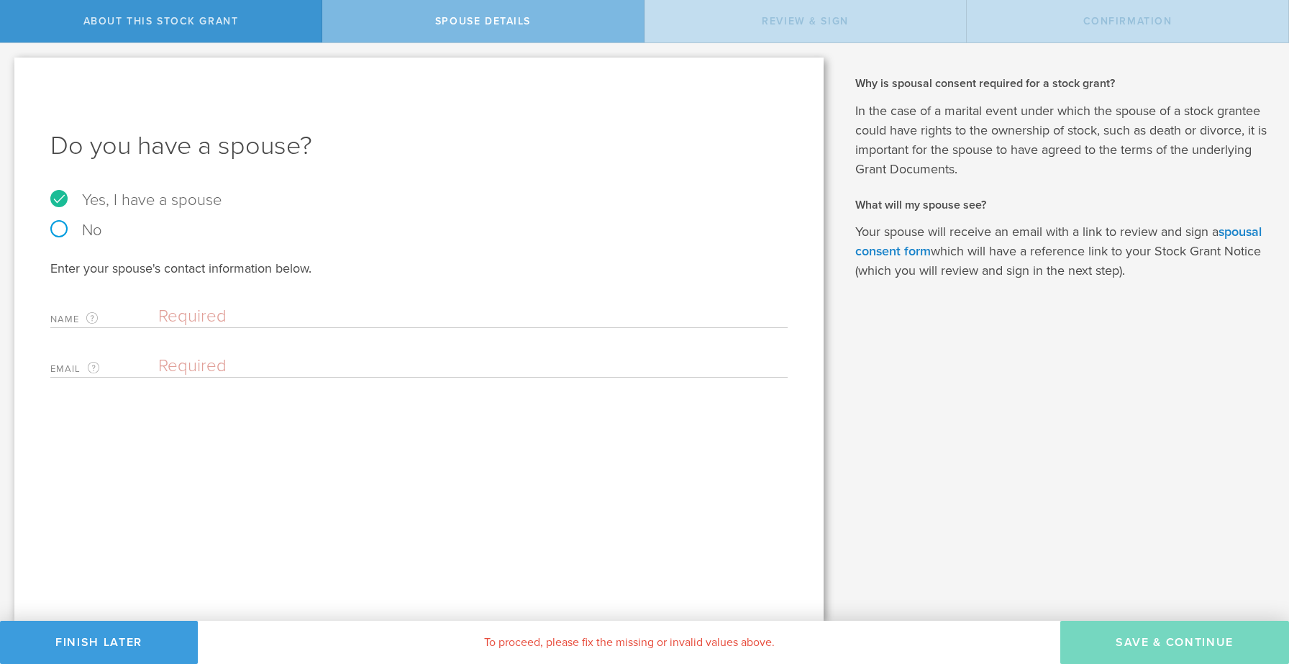
click at [184, 322] on input "text" at bounding box center [469, 317] width 622 height 22
type input "Srilatha Pulipaka"
click at [173, 365] on input "email" at bounding box center [469, 366] width 622 height 22
type input "[EMAIL_ADDRESS][DOMAIN_NAME]"
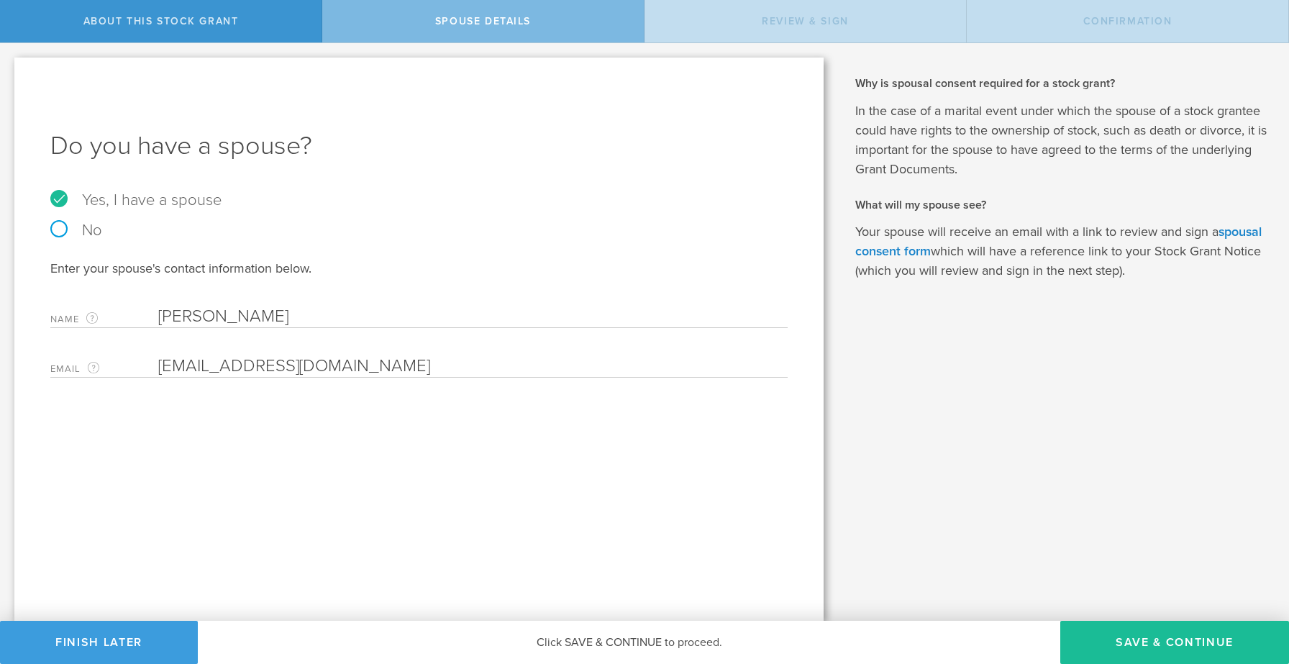
click at [995, 412] on div "Why and when do I have to pay for this stock grant? Following US tax laws and D…" at bounding box center [1063, 332] width 451 height 578
click at [1174, 647] on button "Save & Continue" at bounding box center [1174, 642] width 229 height 43
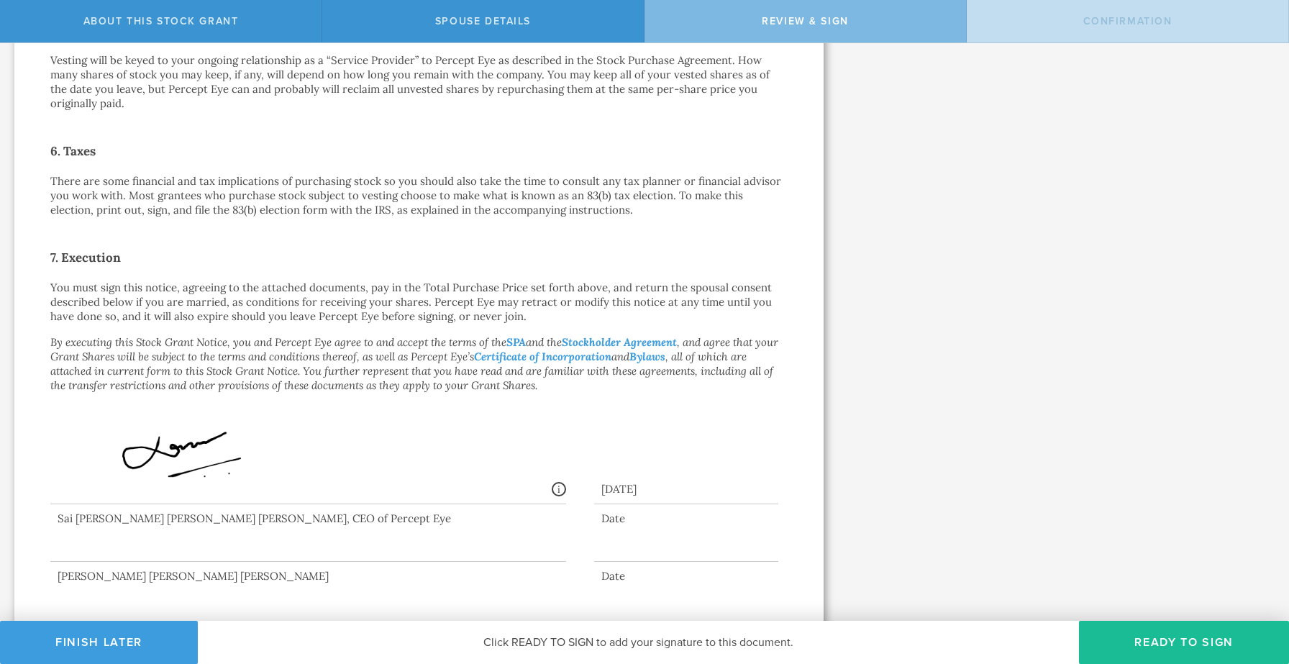
scroll to position [904, 0]
click at [1189, 644] on button "Ready to Sign" at bounding box center [1184, 642] width 210 height 43
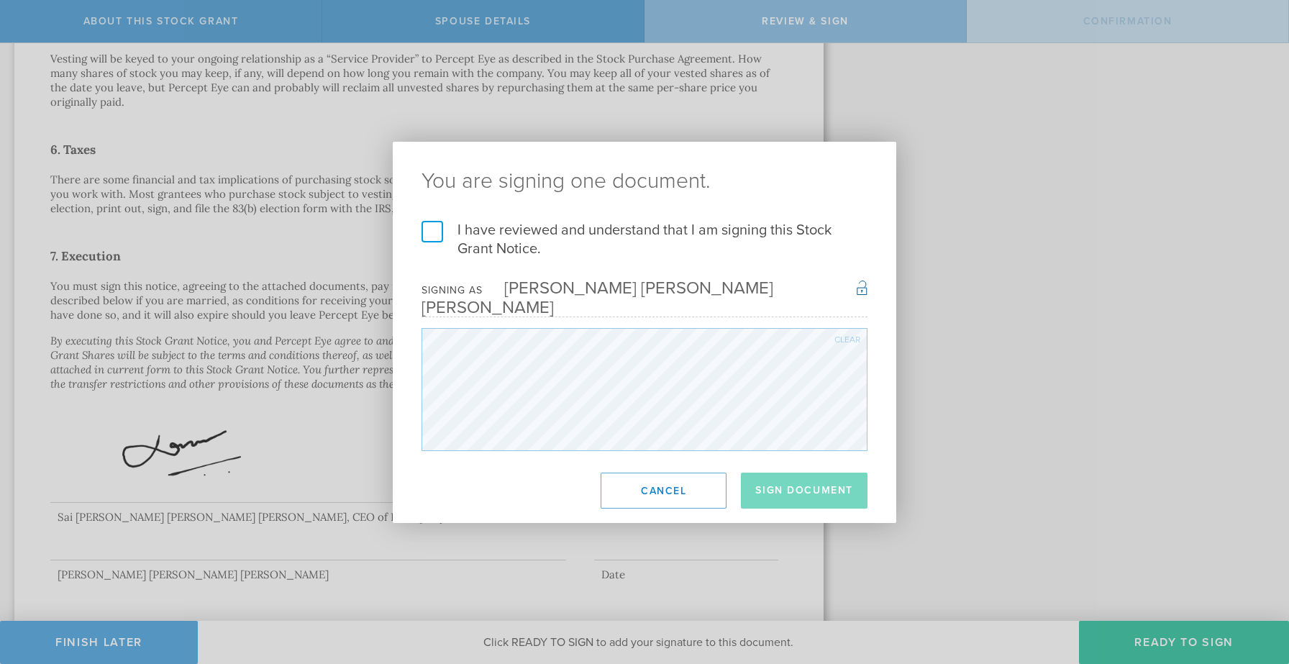
click at [432, 235] on label "I have reviewed and understand that I am signing this Stock Grant Notice." at bounding box center [645, 239] width 446 height 37
click at [0, 0] on input "I have reviewed and understand that I am signing this Stock Grant Notice." at bounding box center [0, 0] width 0 height 0
click at [830, 487] on button "Sign Document" at bounding box center [804, 491] width 127 height 36
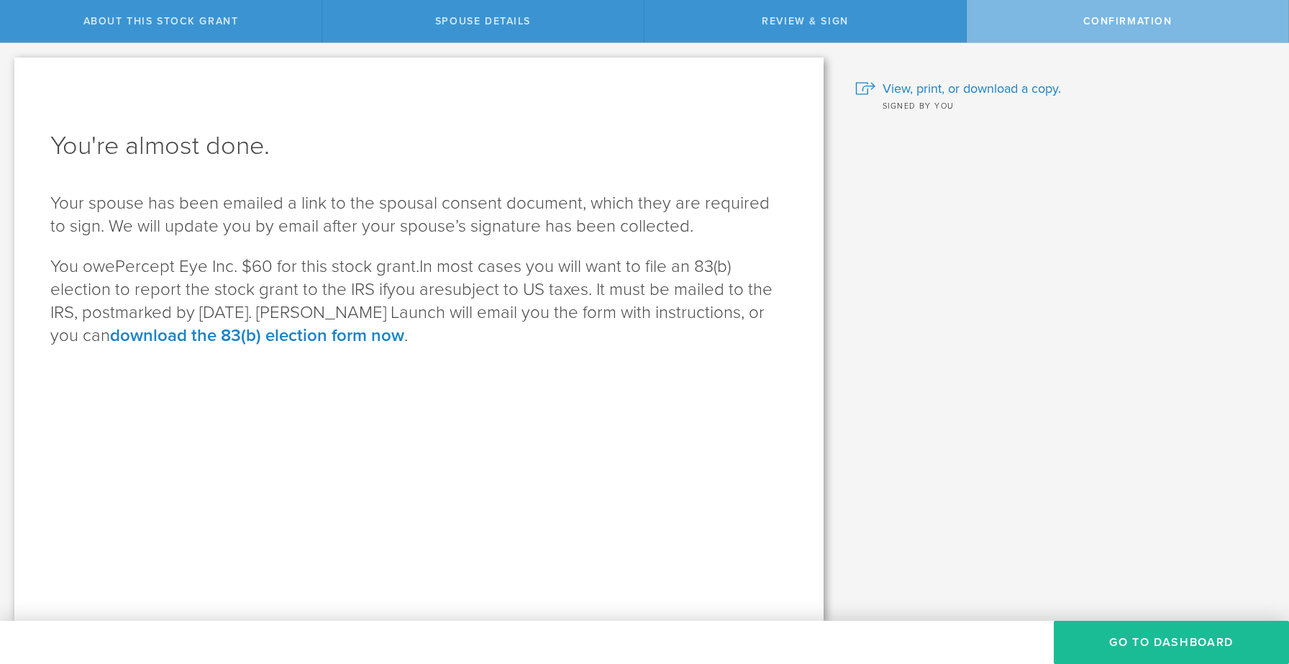
scroll to position [0, 0]
click at [1174, 648] on button "Go to Dashboard" at bounding box center [1171, 642] width 235 height 43
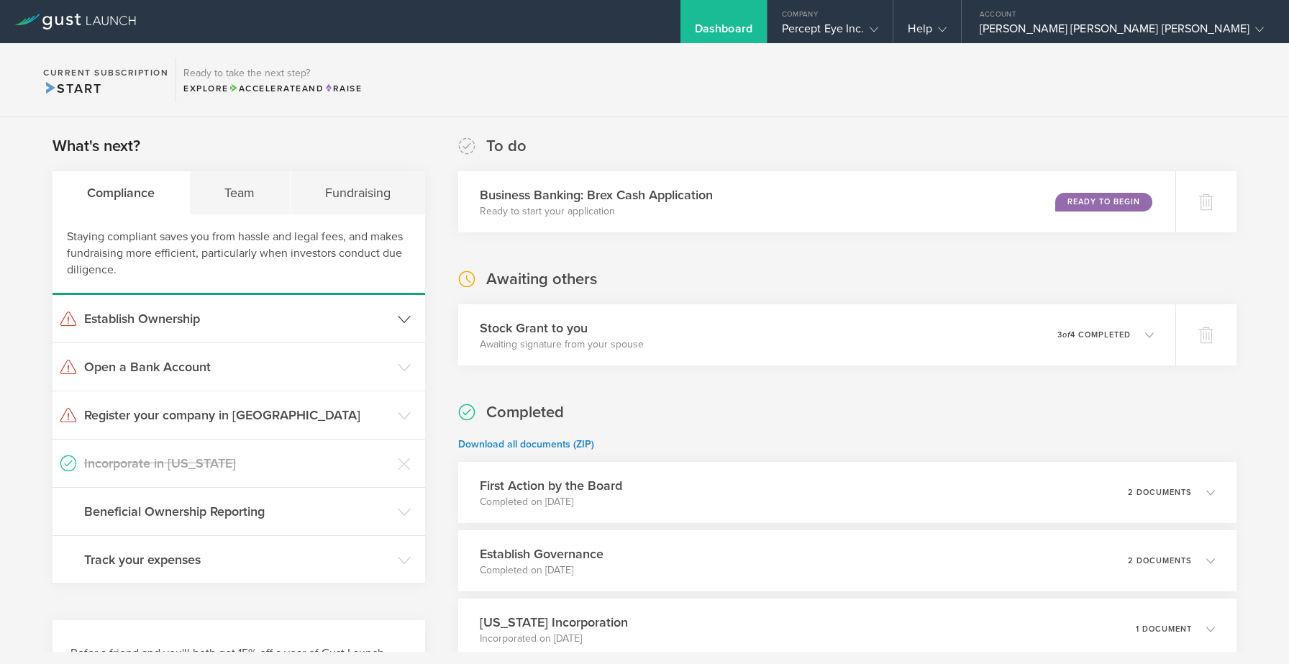
click at [402, 315] on icon at bounding box center [404, 319] width 13 height 13
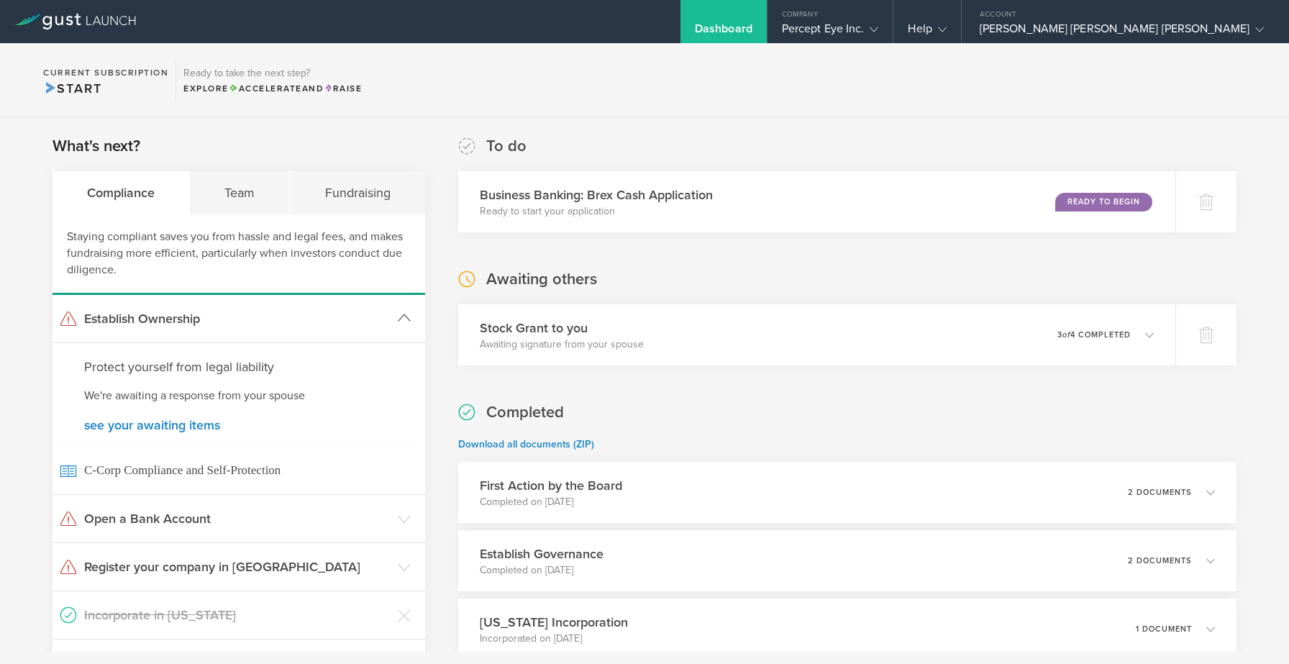
click at [402, 315] on icon at bounding box center [404, 318] width 13 height 13
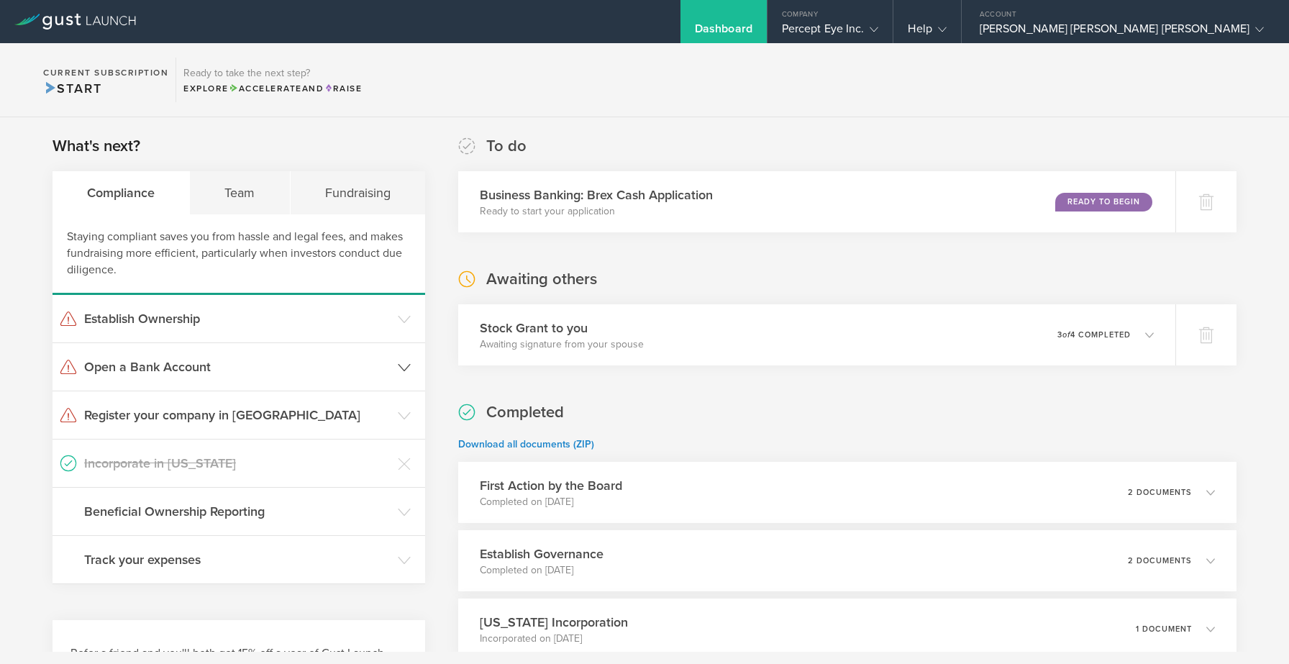
click at [403, 363] on icon at bounding box center [404, 367] width 13 height 13
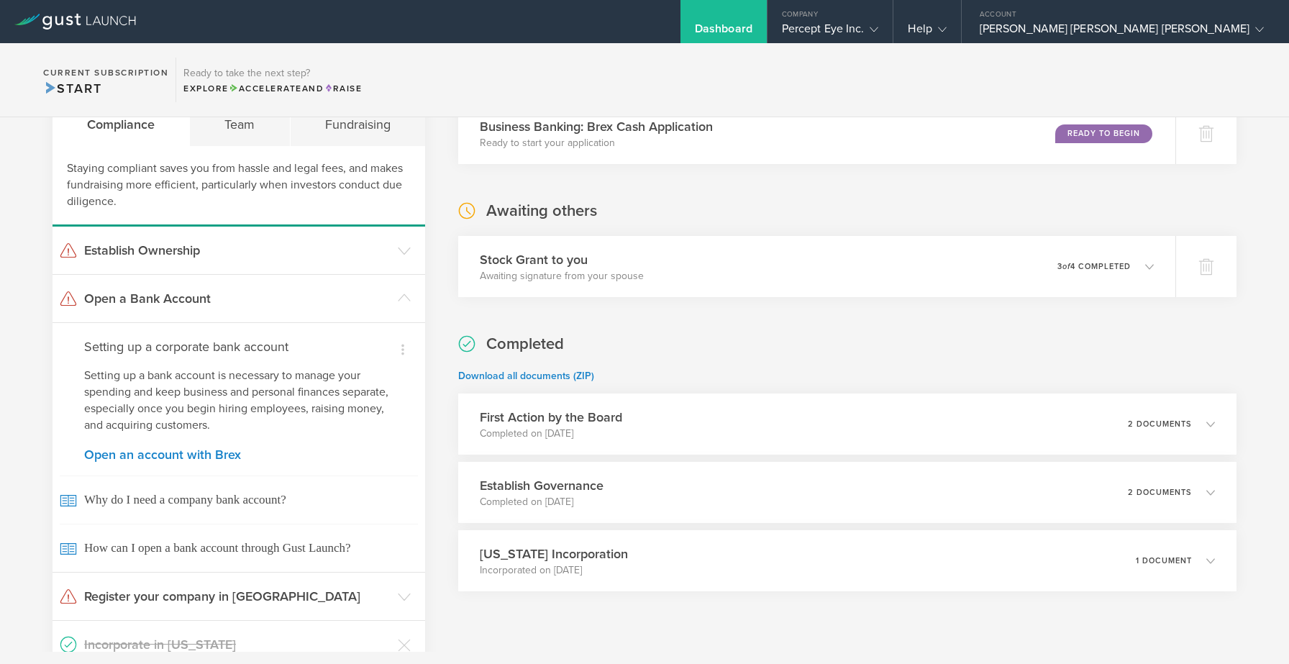
scroll to position [126, 0]
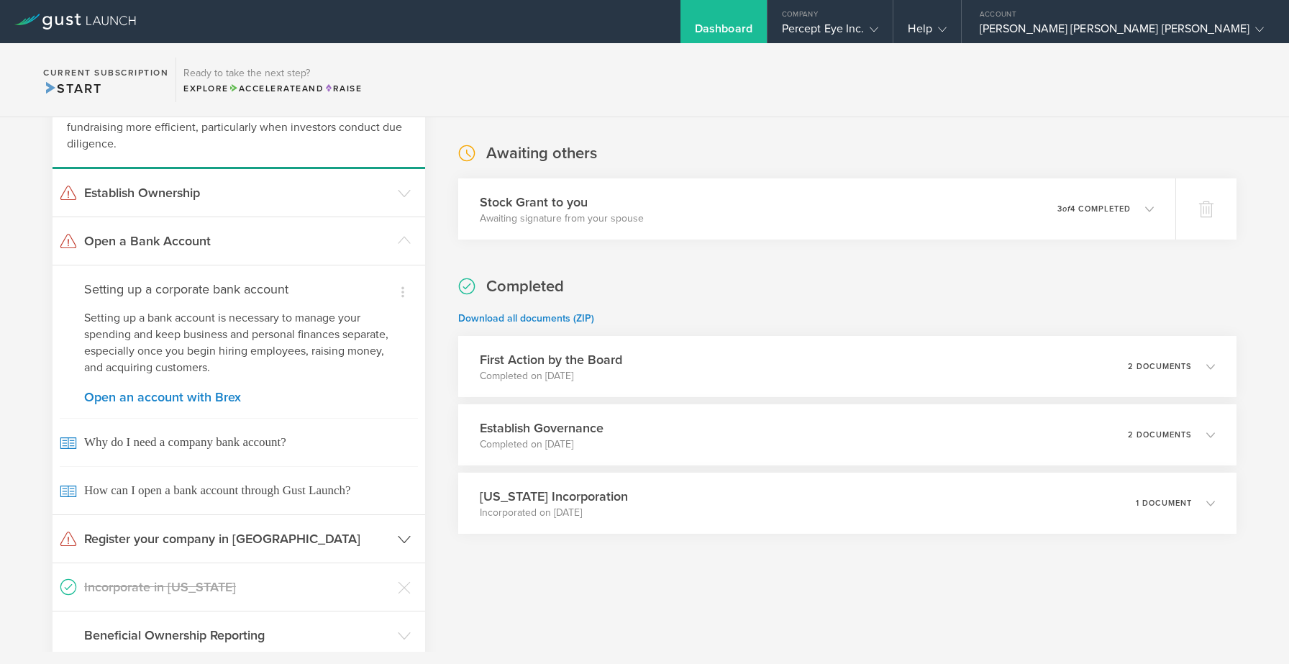
click at [383, 540] on h3 "Register your company in [GEOGRAPHIC_DATA]" at bounding box center [237, 539] width 306 height 19
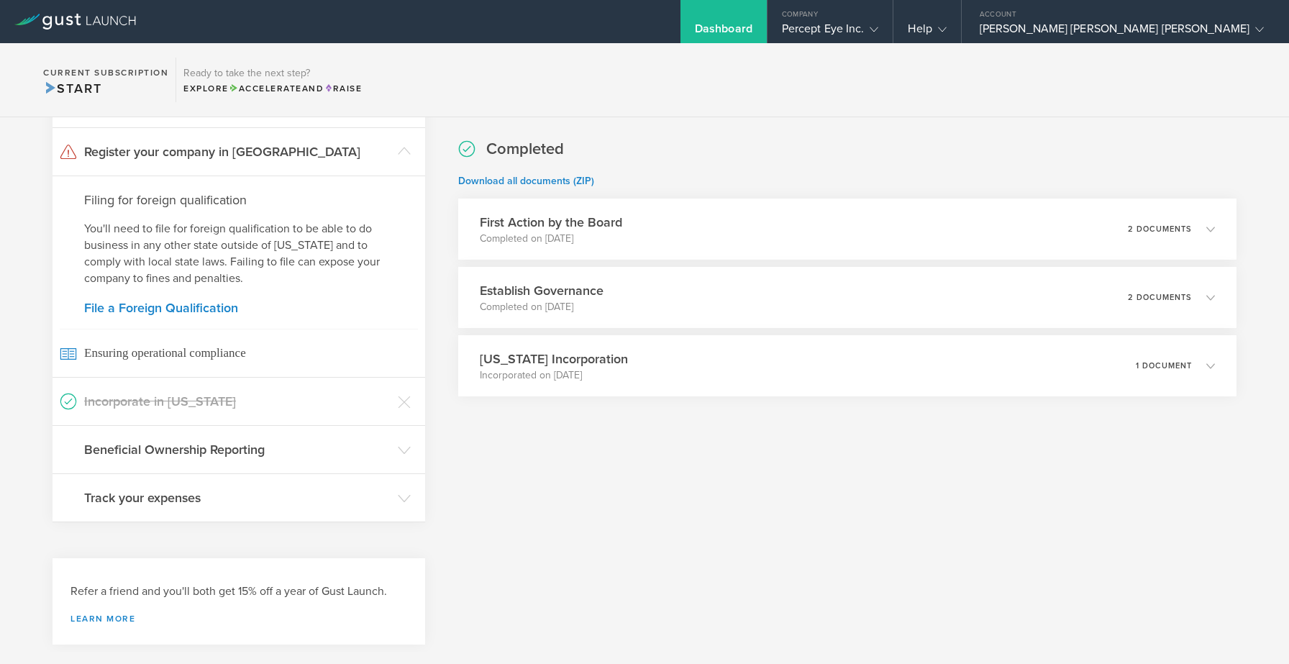
scroll to position [289, 0]
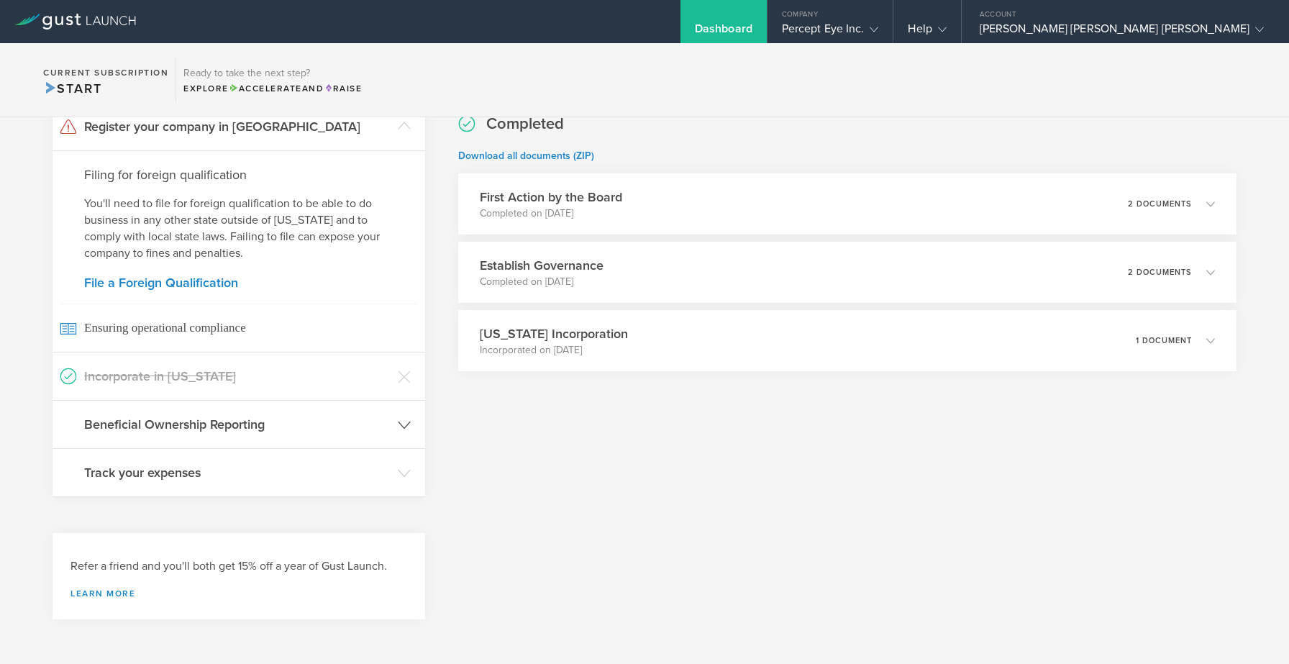
click at [397, 431] on header "Beneficial Ownership Reporting" at bounding box center [239, 424] width 373 height 47
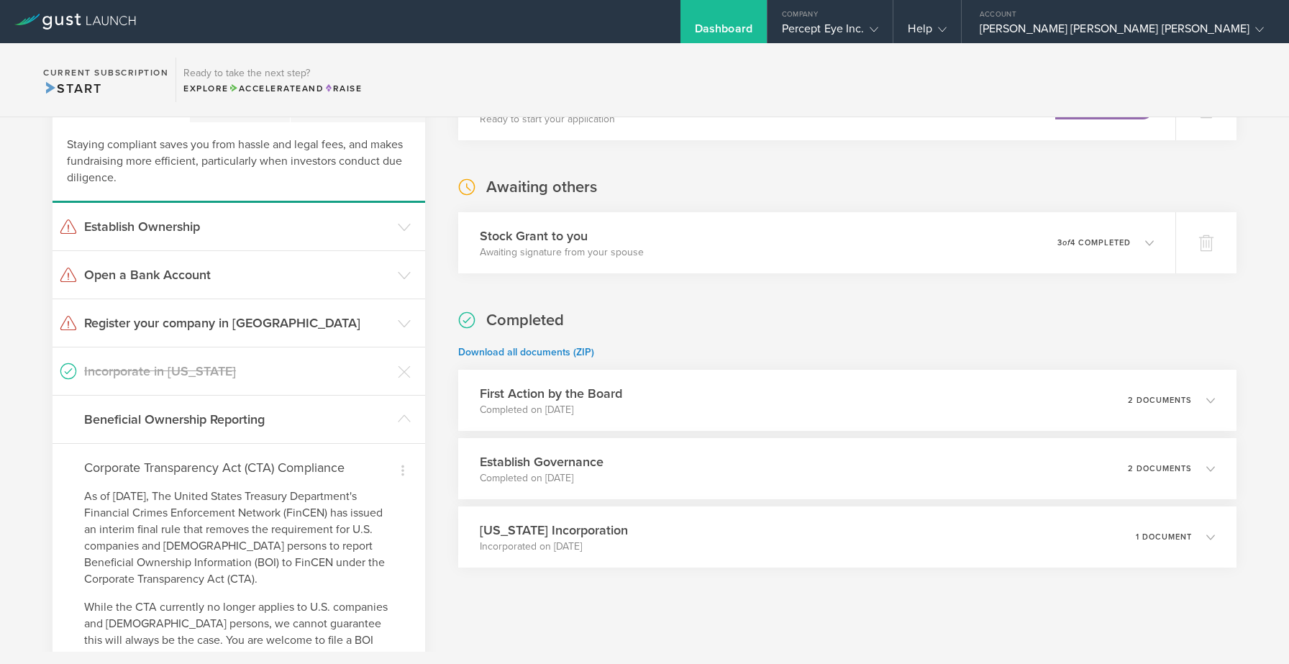
scroll to position [0, 0]
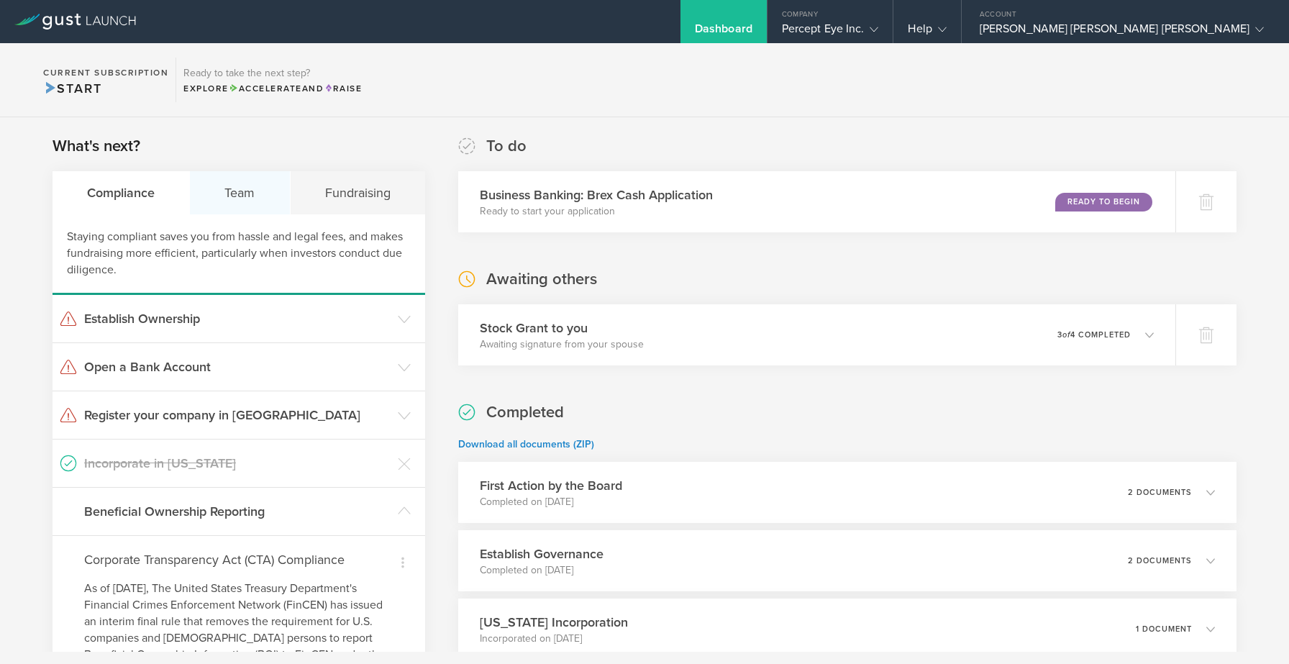
click at [242, 189] on div "Team" at bounding box center [240, 192] width 100 height 43
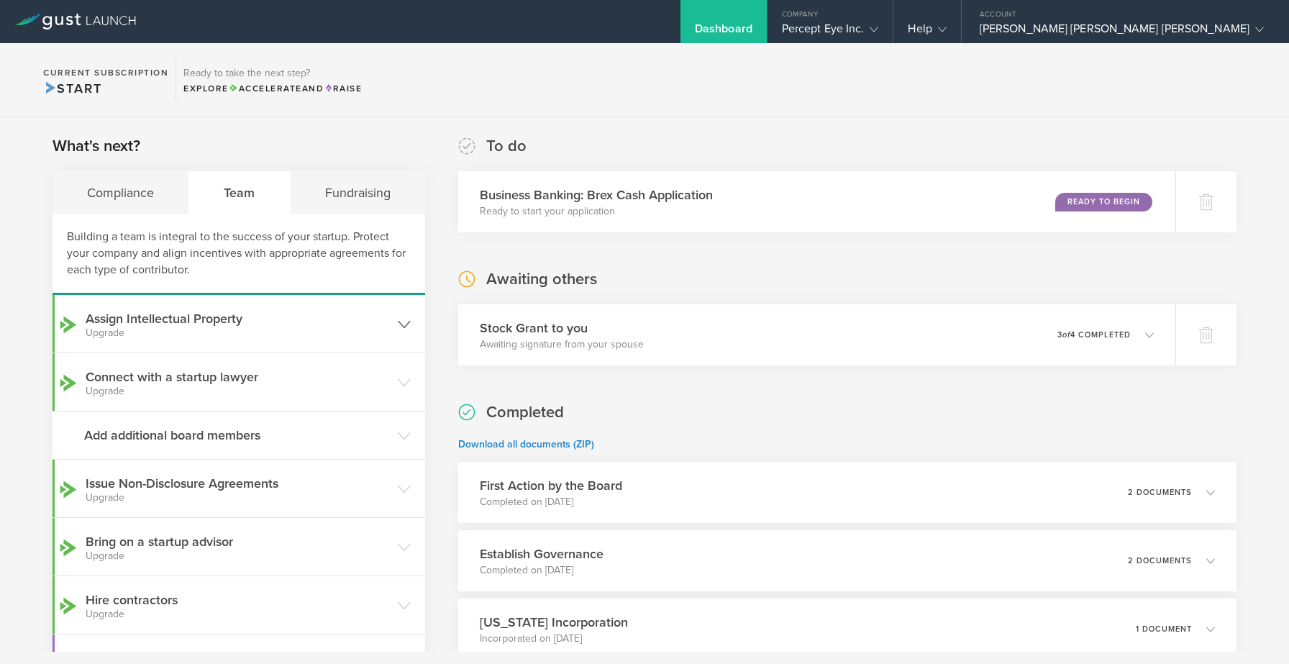
click at [373, 319] on h3 "Assign Intellectual Property Upgrade" at bounding box center [238, 323] width 305 height 29
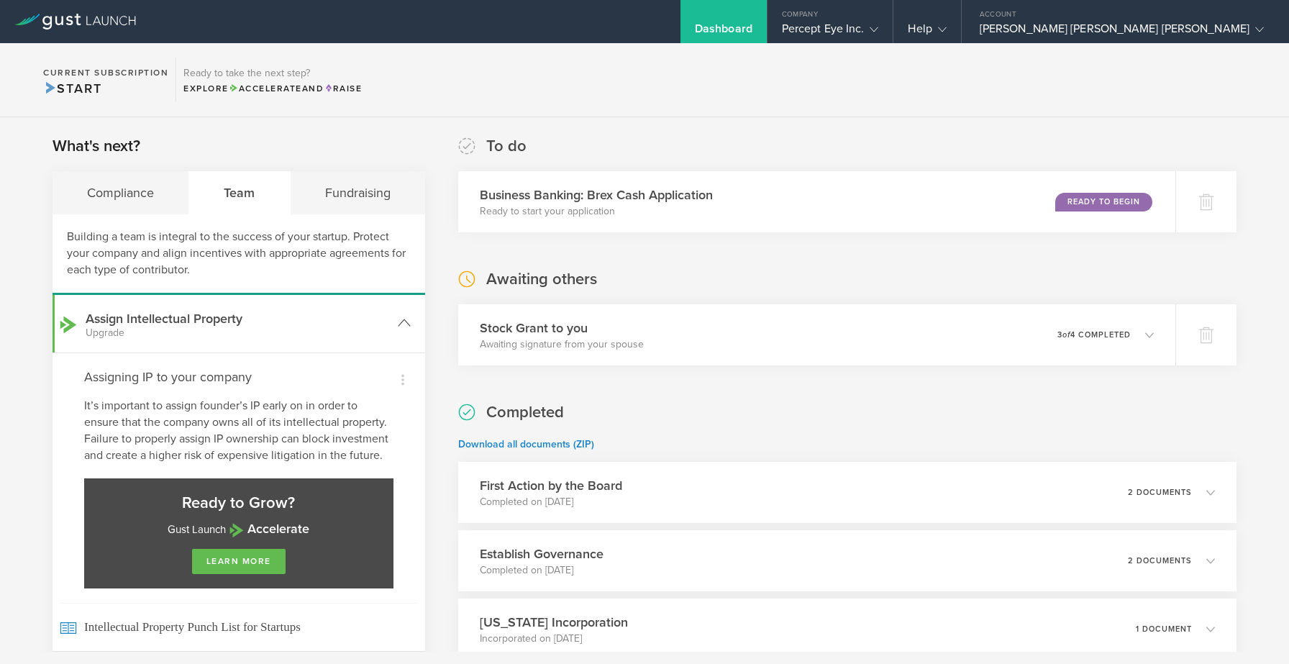
click at [373, 319] on h3 "Assign Intellectual Property Upgrade" at bounding box center [238, 323] width 305 height 29
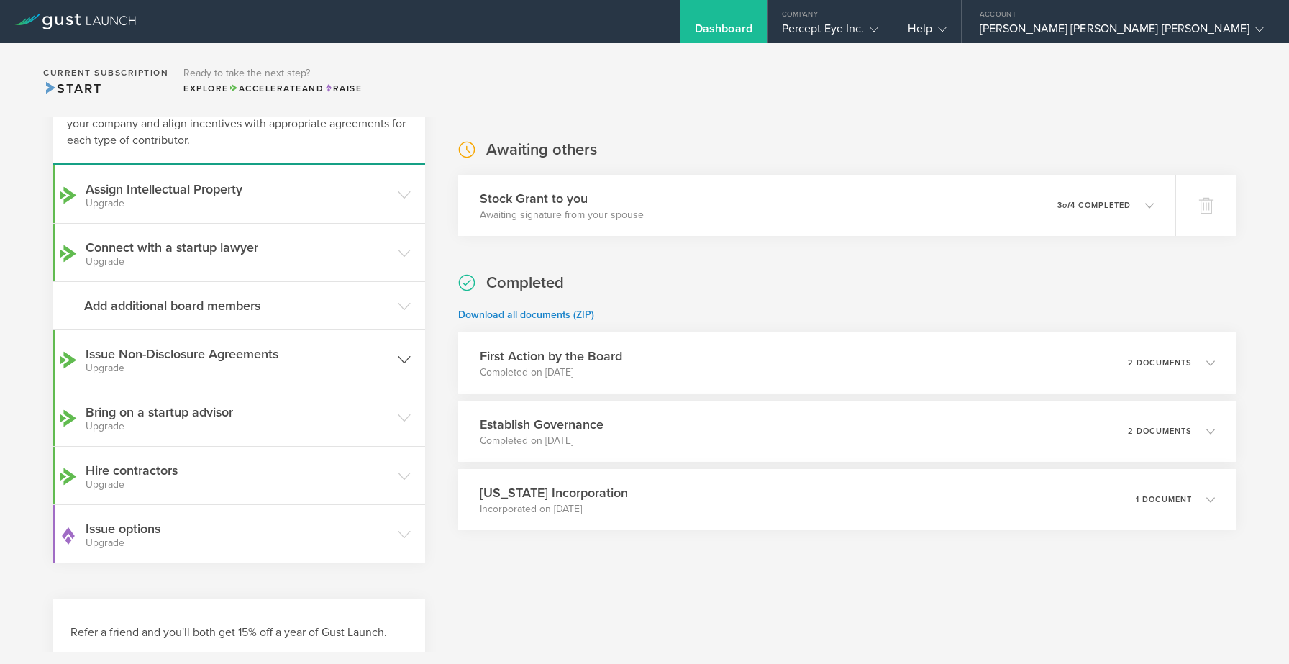
scroll to position [130, 0]
click at [345, 462] on h3 "Hire contractors Upgrade" at bounding box center [238, 474] width 305 height 29
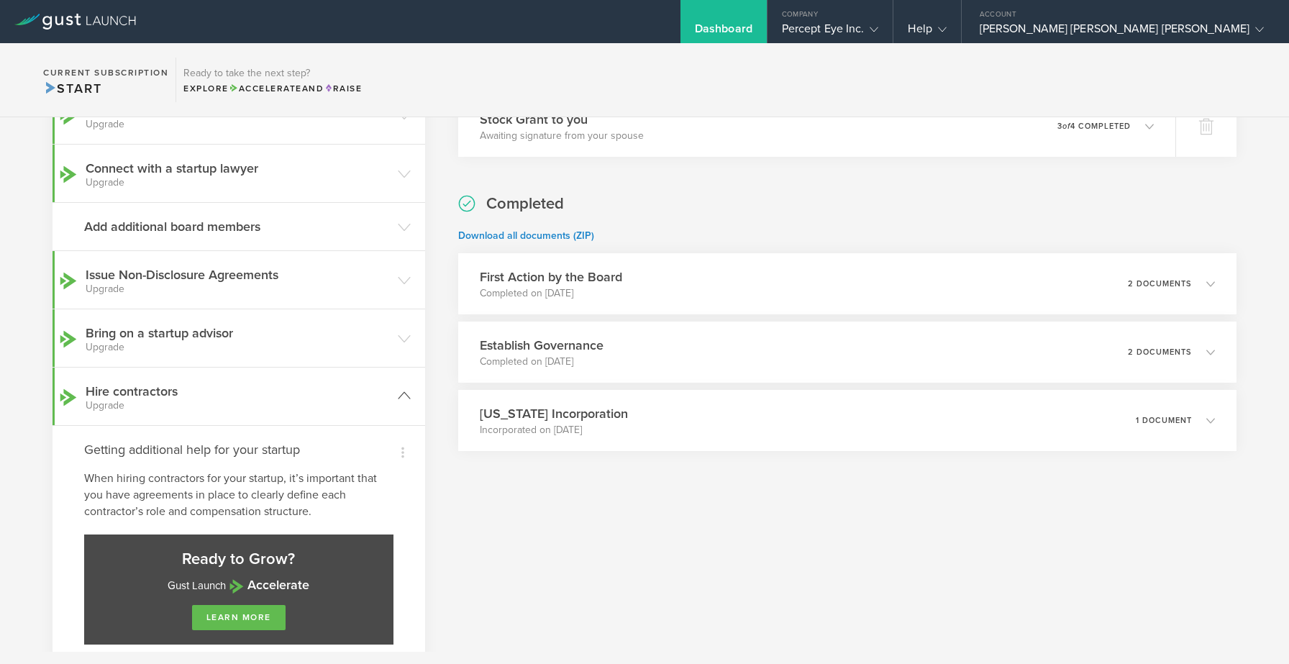
scroll to position [208, 0]
click at [396, 409] on header "Hire contractors Upgrade" at bounding box center [239, 397] width 373 height 58
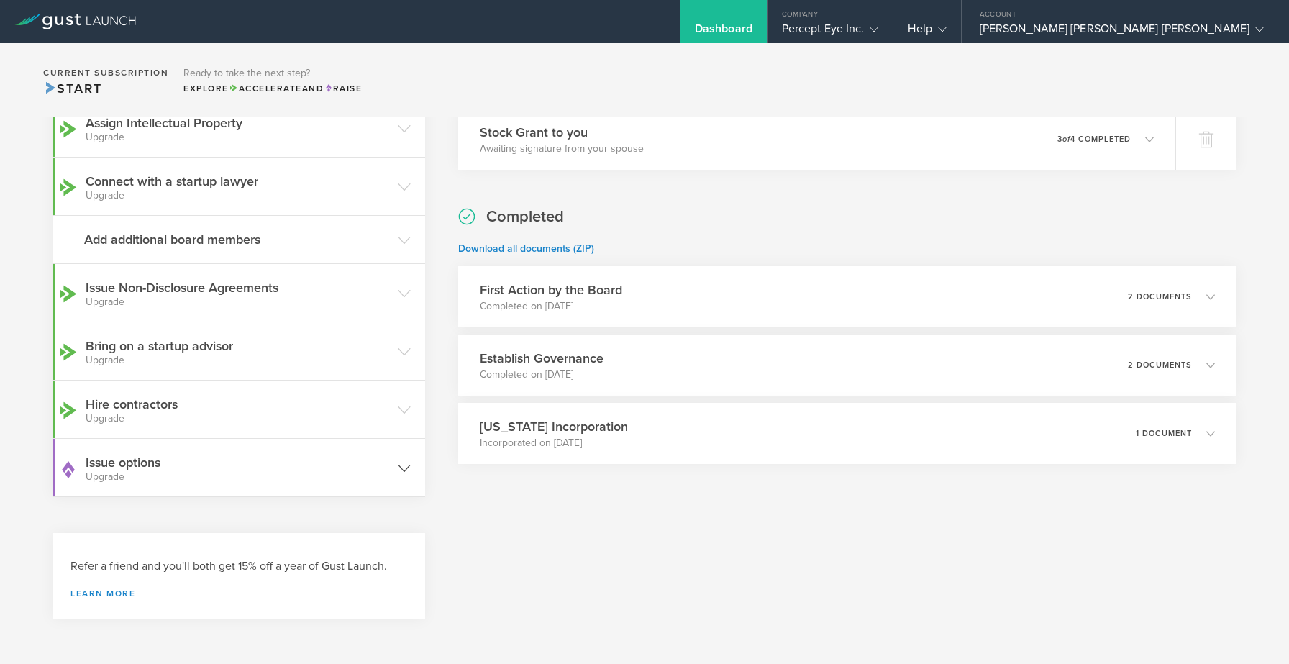
click at [409, 458] on header "Issue options Upgrade" at bounding box center [239, 468] width 373 height 58
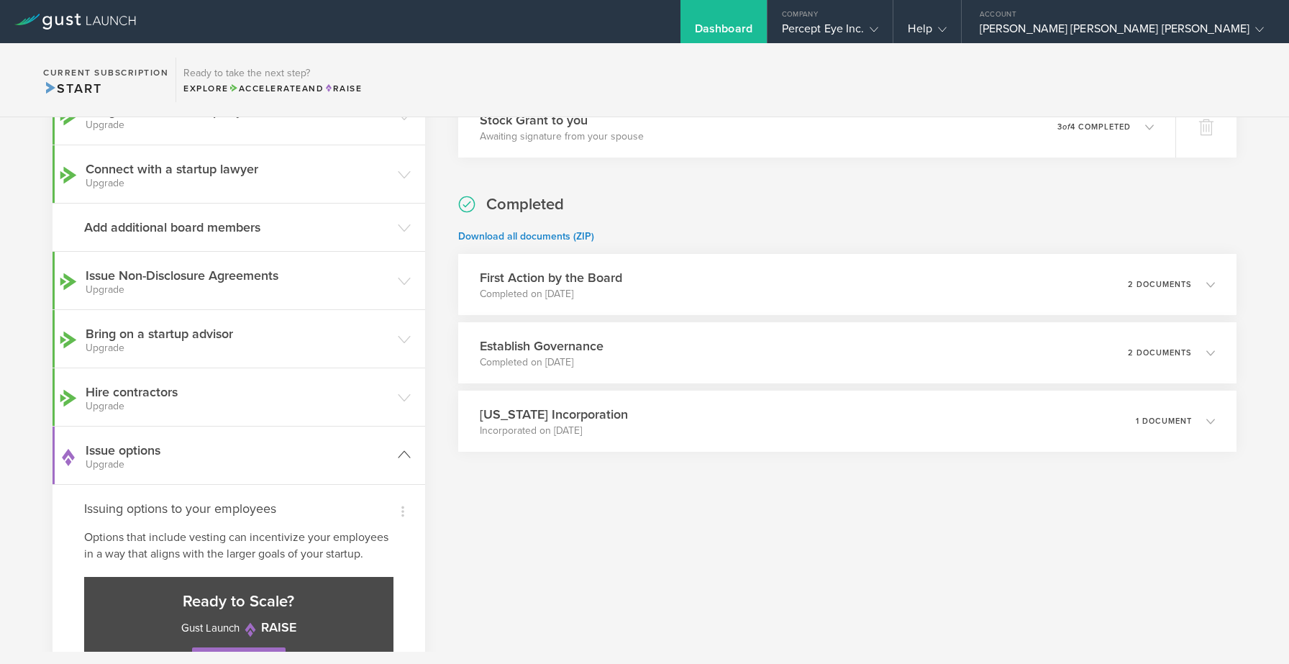
click at [409, 458] on icon at bounding box center [404, 454] width 13 height 13
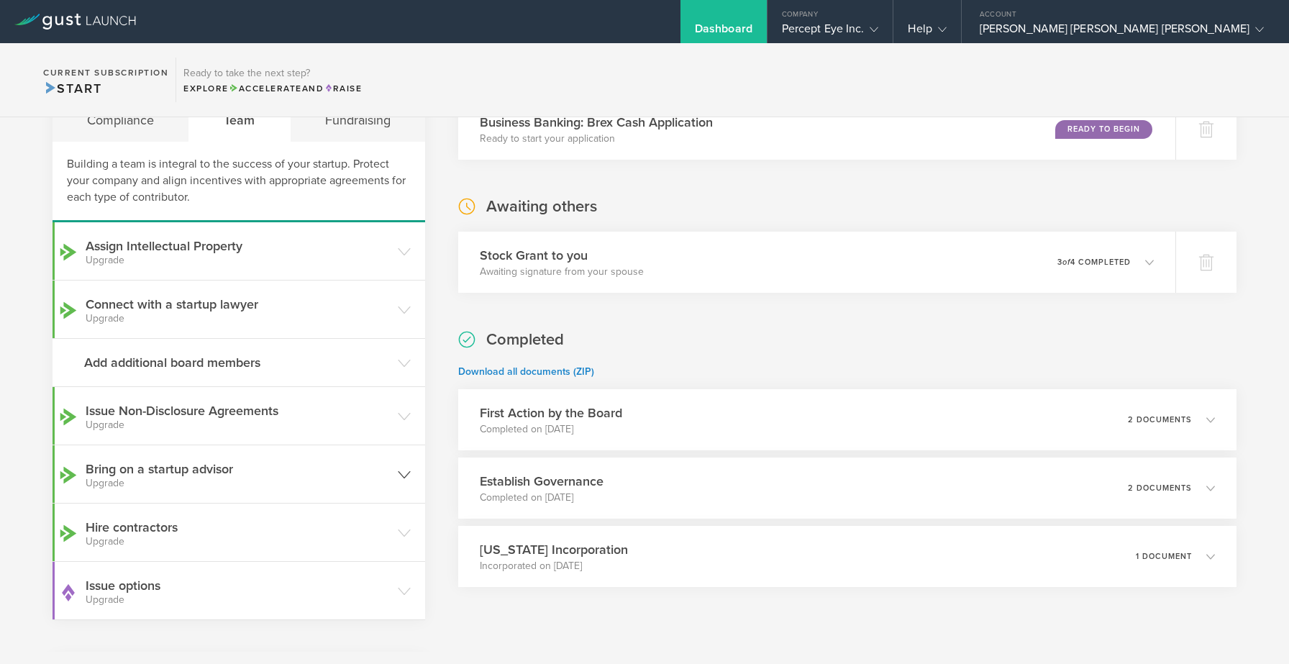
scroll to position [72, 0]
click at [409, 301] on header "Connect with a startup lawyer Upgrade" at bounding box center [239, 310] width 373 height 58
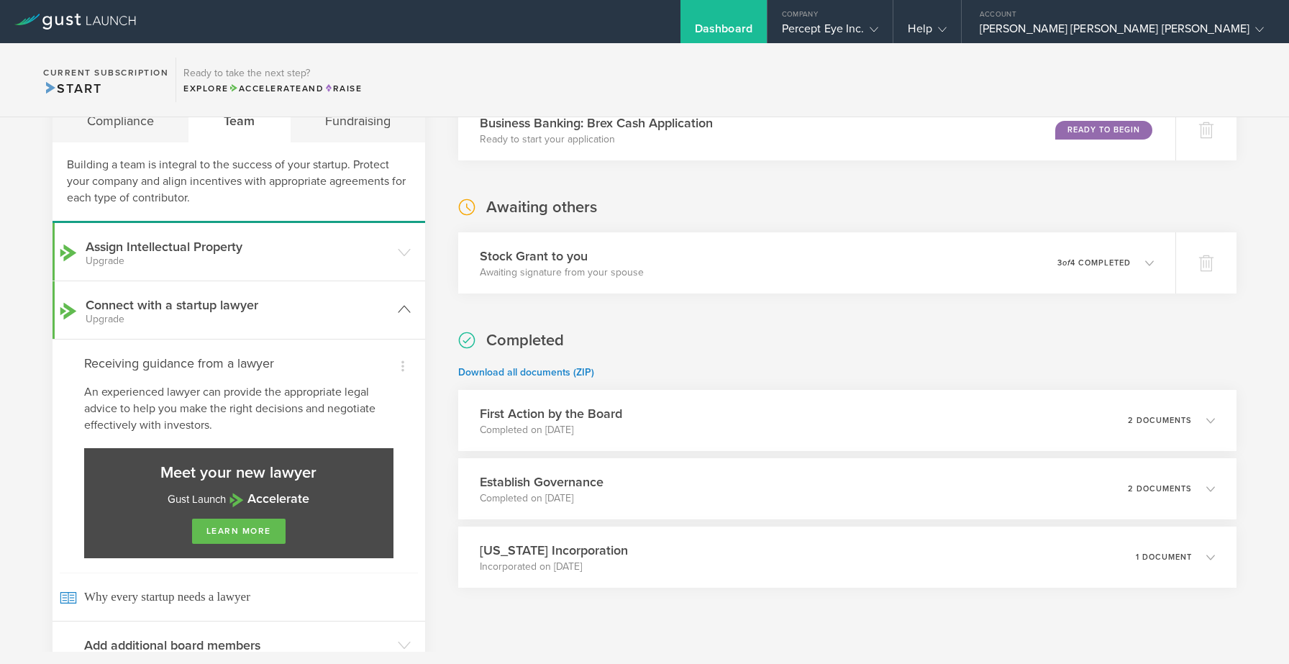
click at [409, 301] on header "Connect with a startup lawyer Upgrade" at bounding box center [239, 310] width 373 height 58
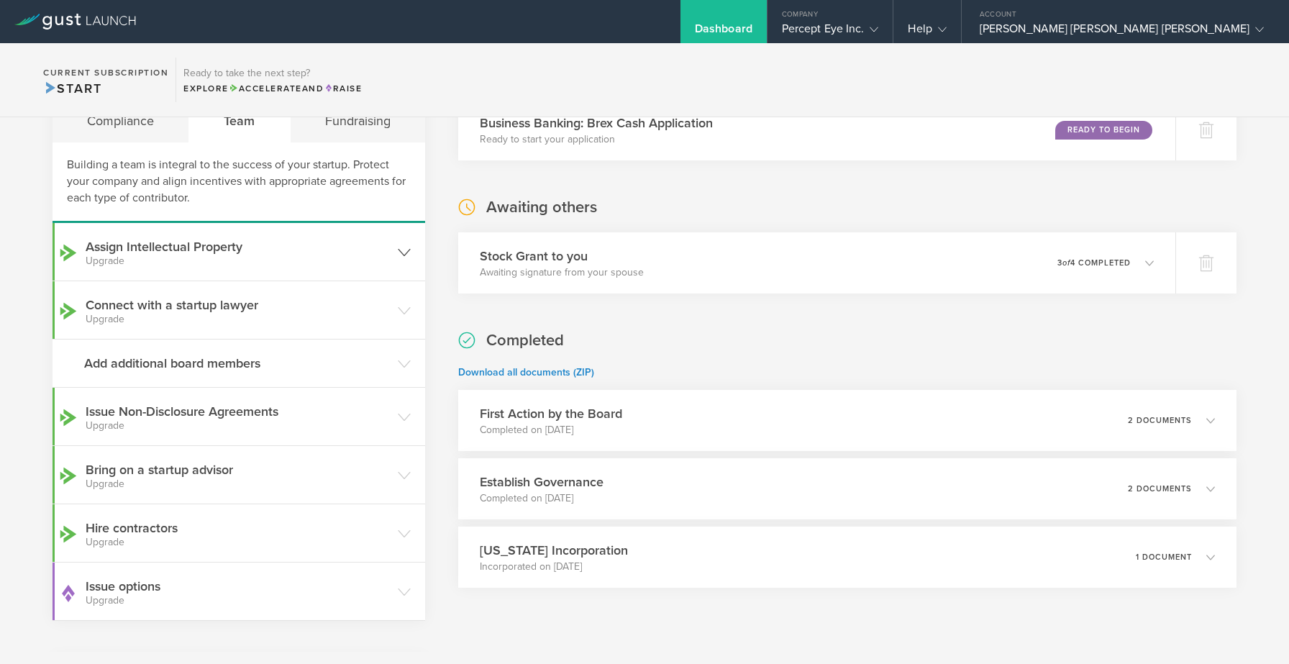
click at [404, 261] on header "Assign Intellectual Property Upgrade" at bounding box center [239, 252] width 373 height 58
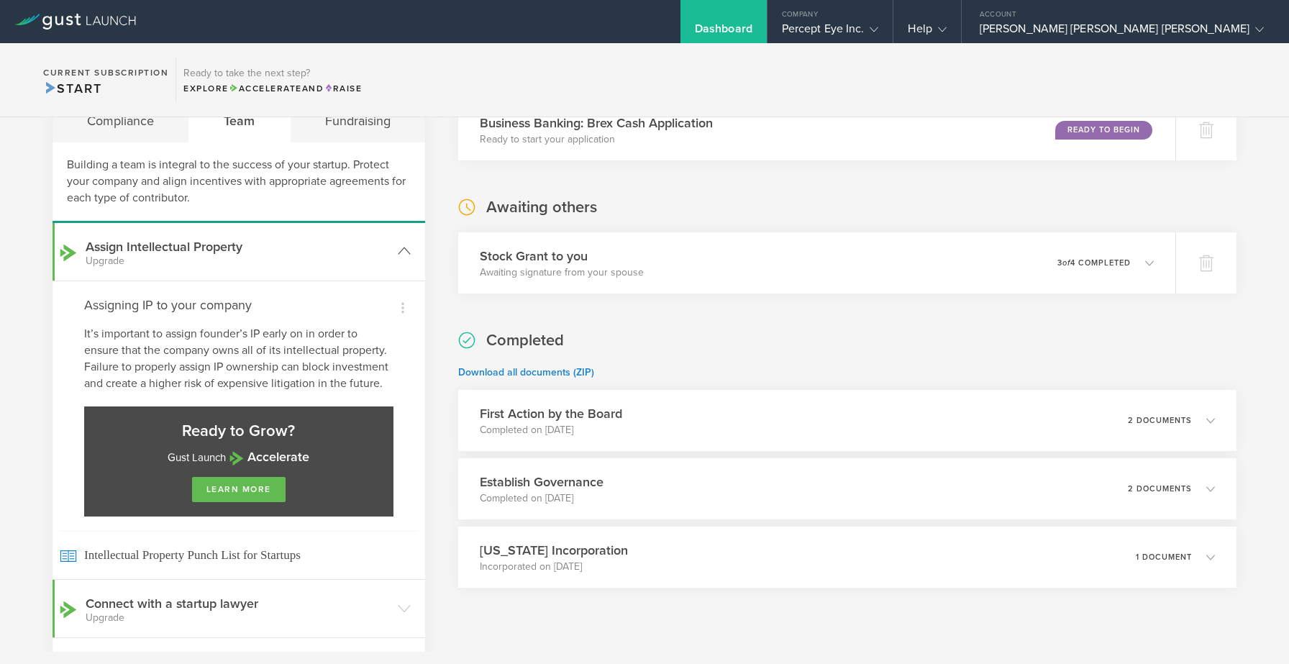
click at [404, 261] on header "Assign Intellectual Property Upgrade" at bounding box center [239, 252] width 373 height 58
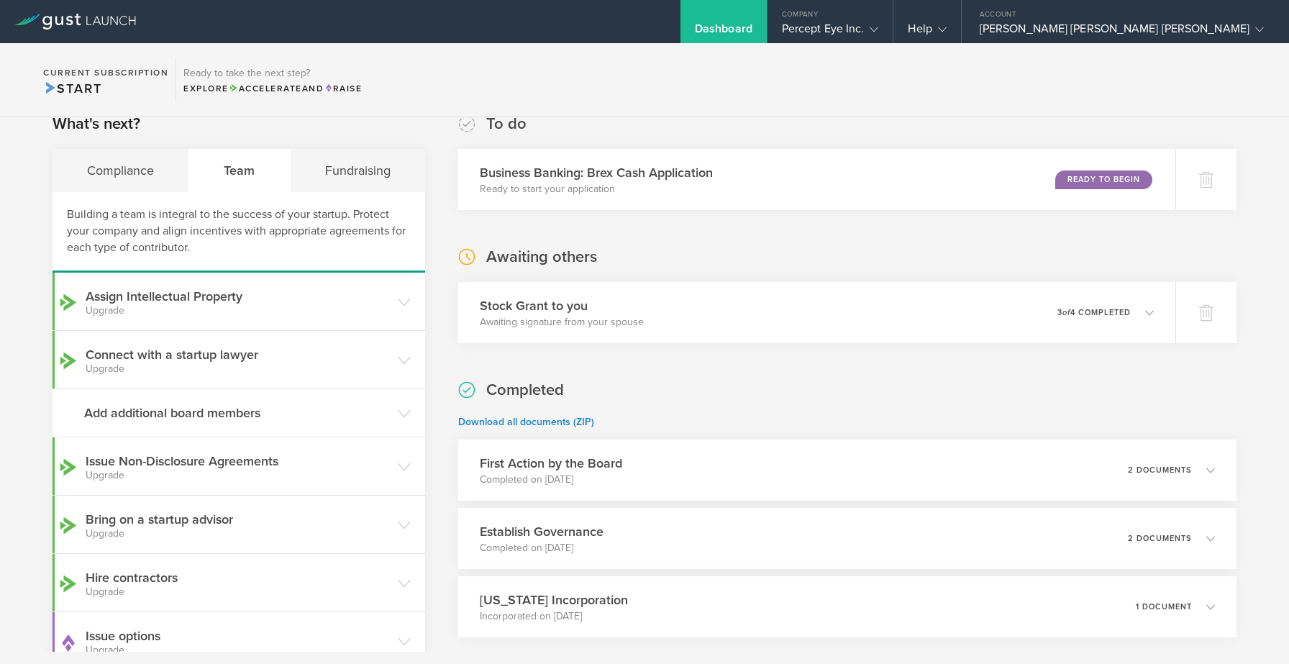
scroll to position [0, 0]
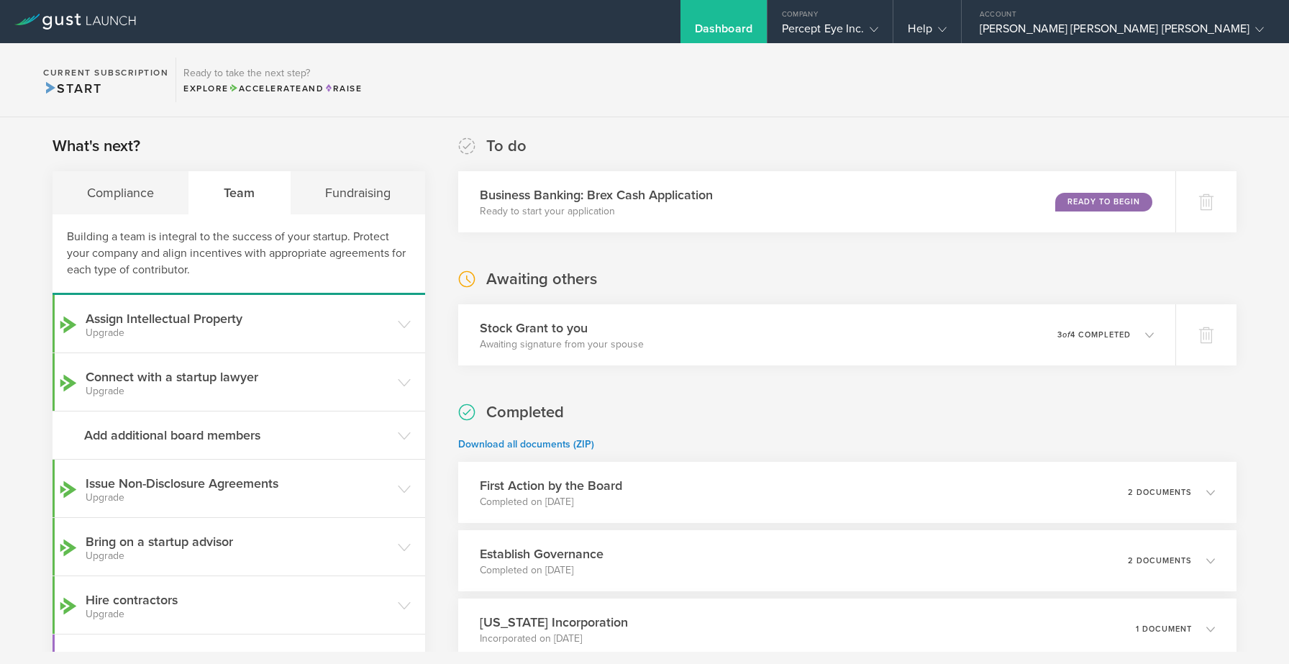
click at [740, 90] on section "Current Subscription Start Ready to take the next step? Explore Accelerate and …" at bounding box center [644, 80] width 1289 height 74
click at [861, 420] on div "Completed Download all documents (ZIP) First Action by the Board Completed on A…" at bounding box center [847, 530] width 778 height 258
click at [334, 186] on div "Fundraising" at bounding box center [358, 192] width 135 height 43
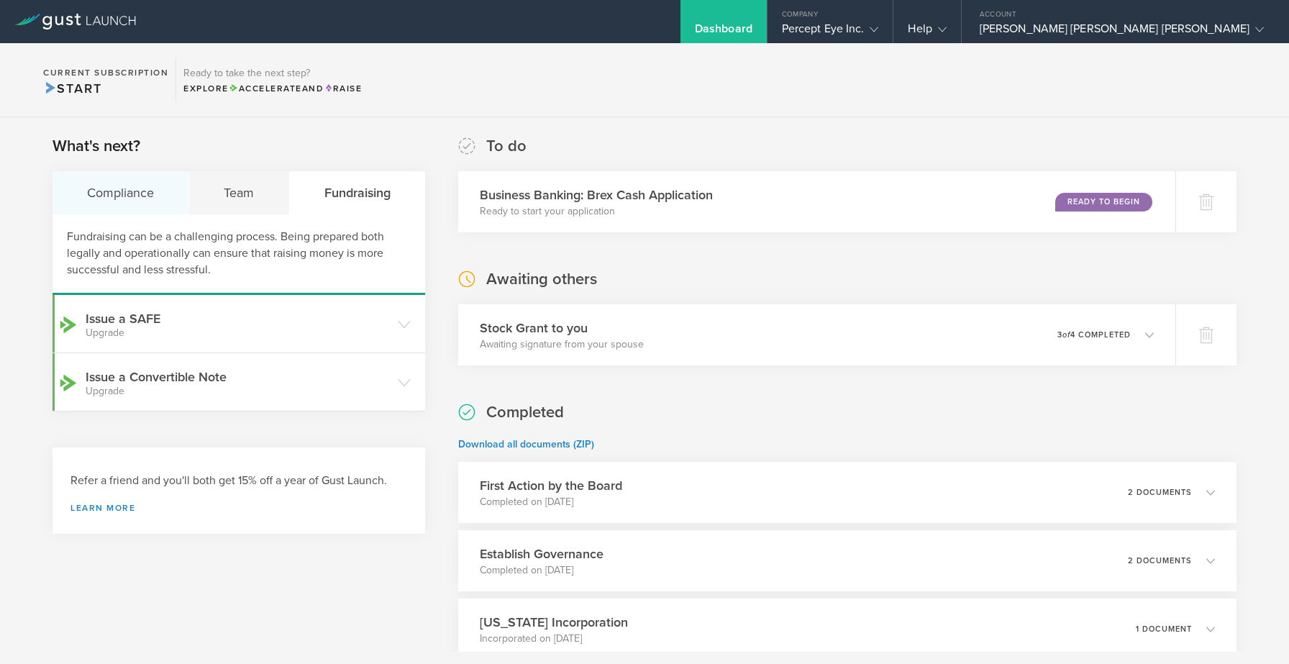
click at [83, 186] on div "Compliance" at bounding box center [121, 192] width 137 height 43
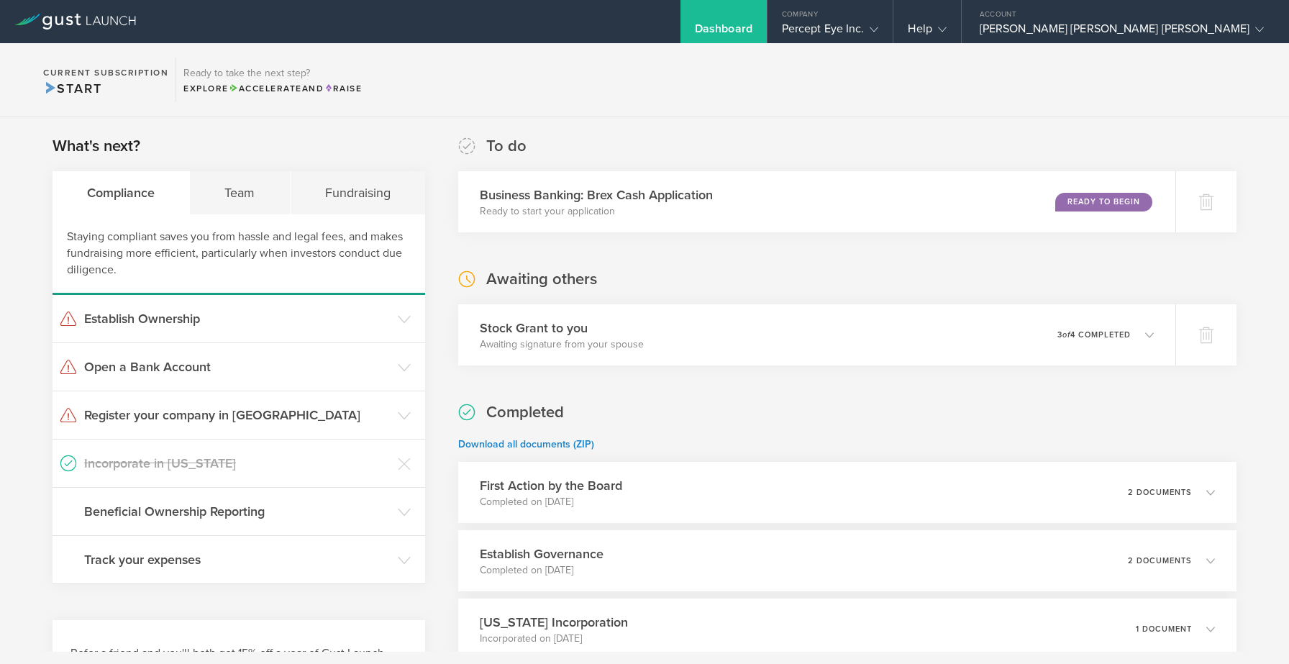
click at [756, 108] on section "Current Subscription Start Ready to take the next step? Explore Accelerate and …" at bounding box center [644, 80] width 1289 height 74
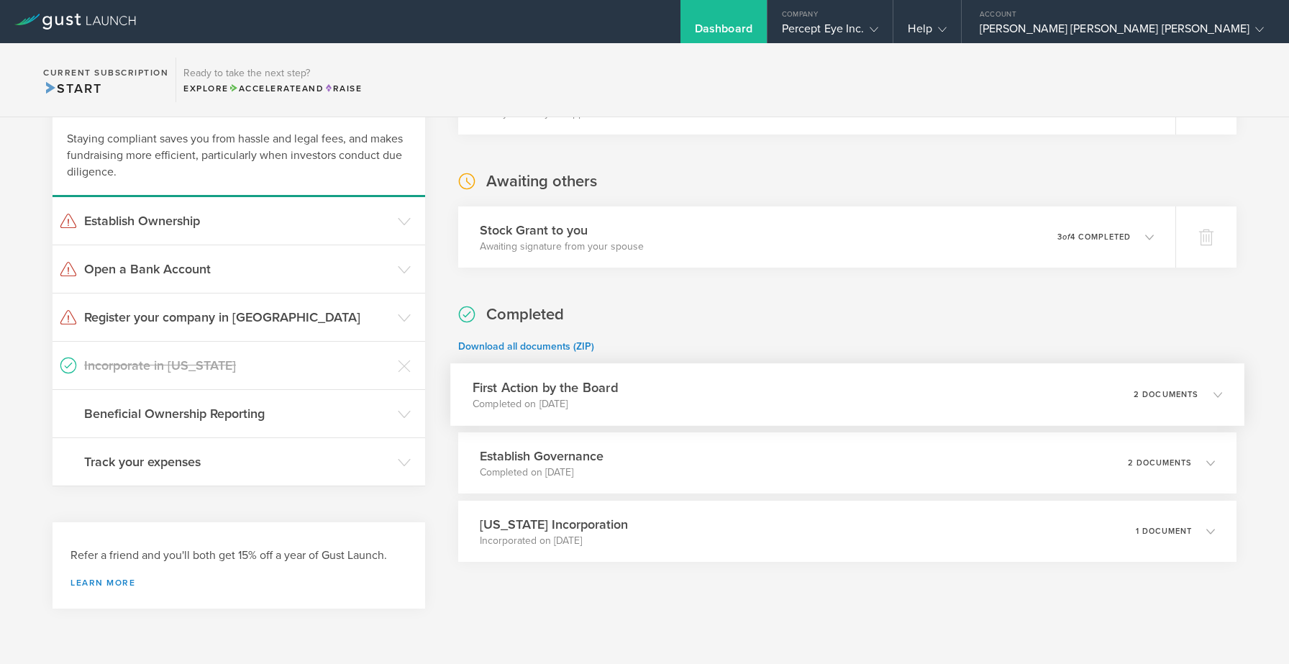
click at [763, 385] on div "First Action by the Board Completed on Aug 28, 2025 2 documents" at bounding box center [847, 394] width 794 height 63
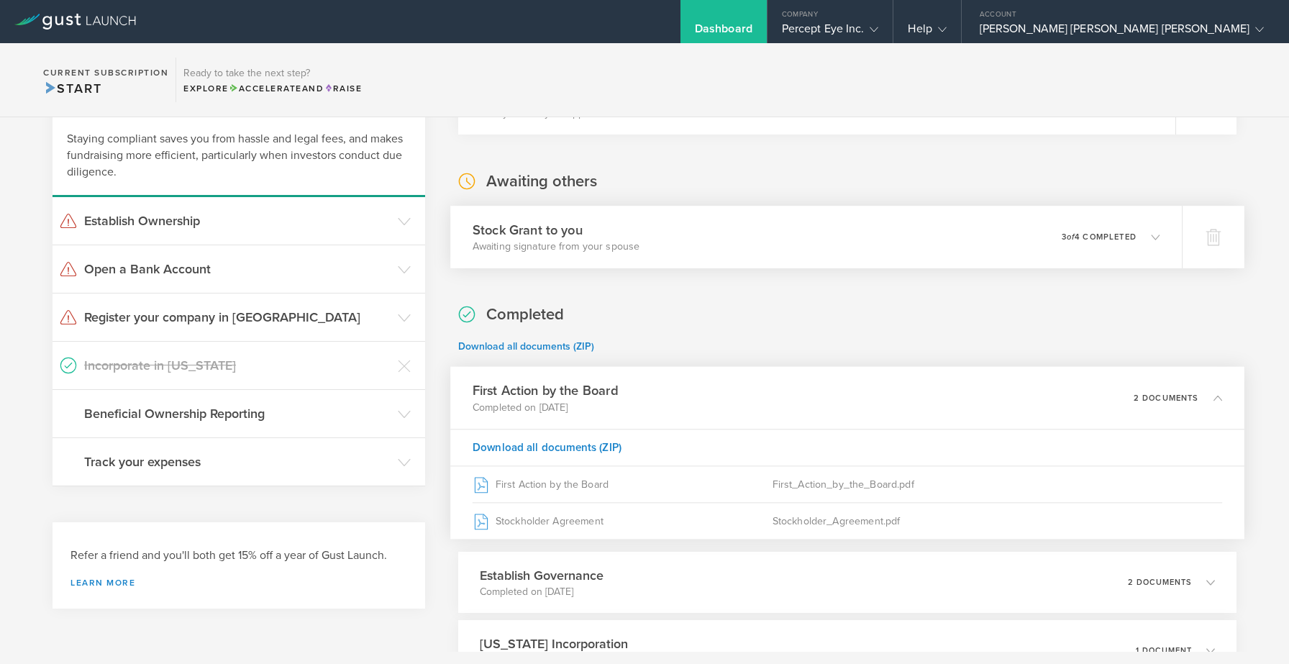
click at [671, 240] on div "Stock Grant to you Awaiting signature from your spouse 0 undeliverable 3 of 4 c…" at bounding box center [816, 237] width 732 height 63
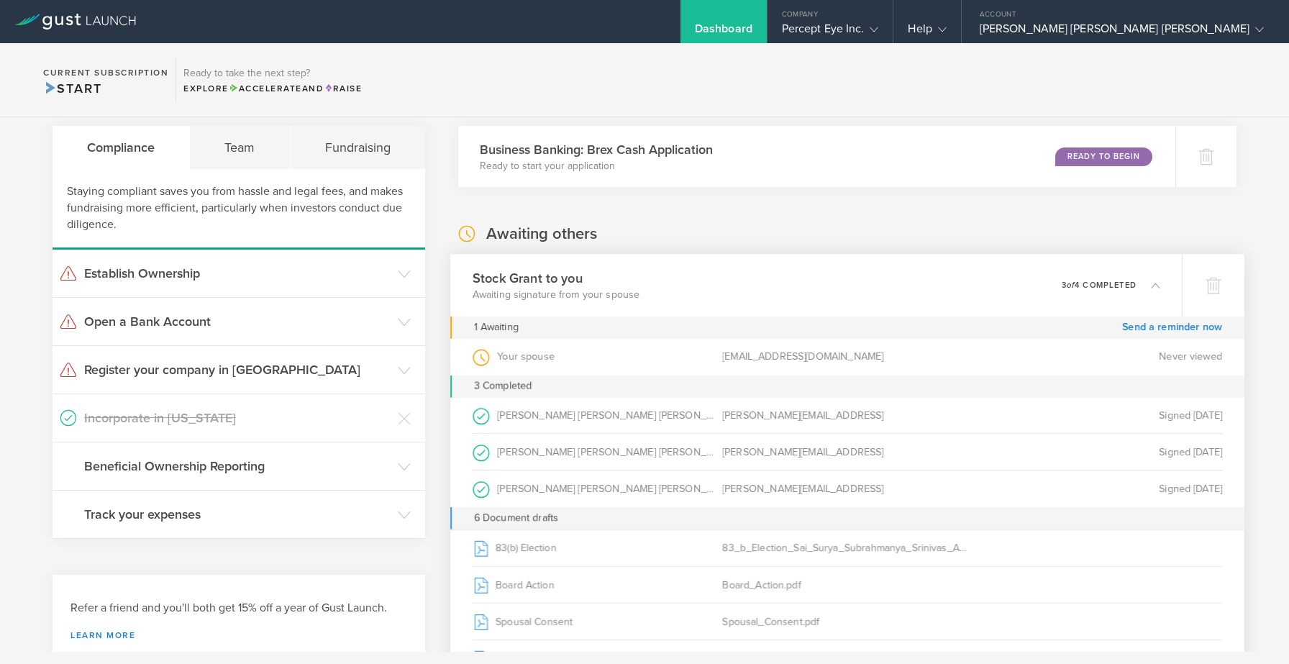
scroll to position [0, 0]
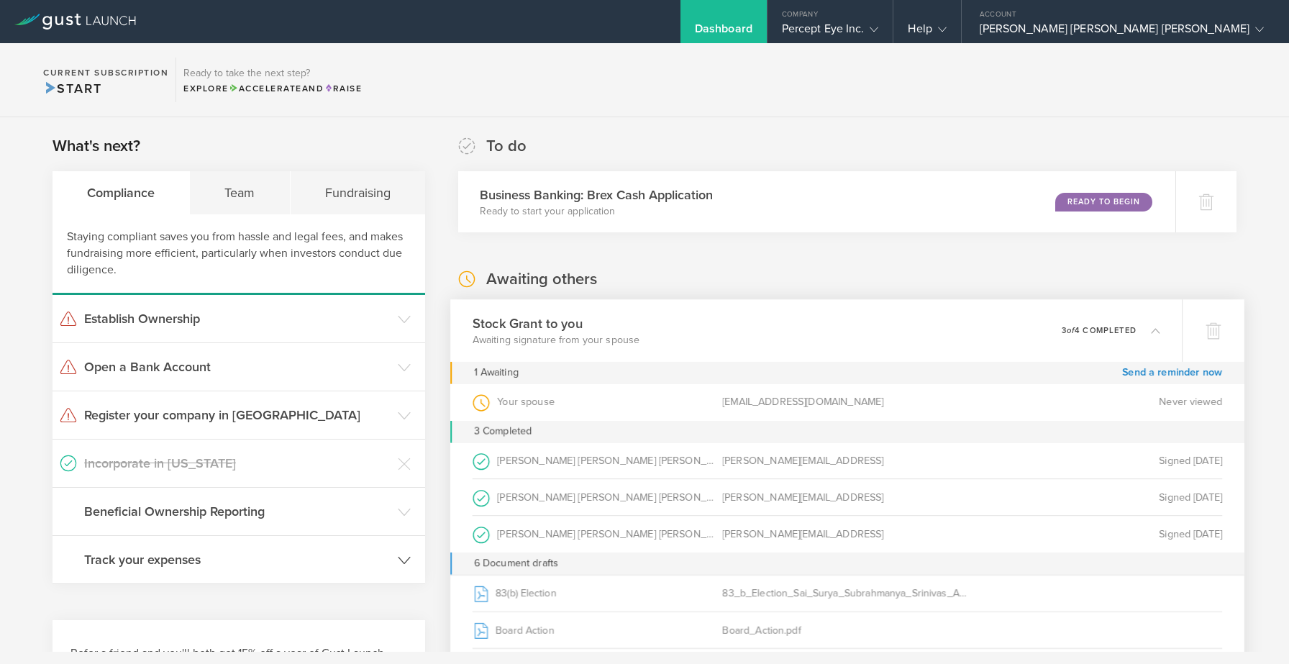
click at [201, 565] on h3 "Track your expenses" at bounding box center [237, 559] width 306 height 19
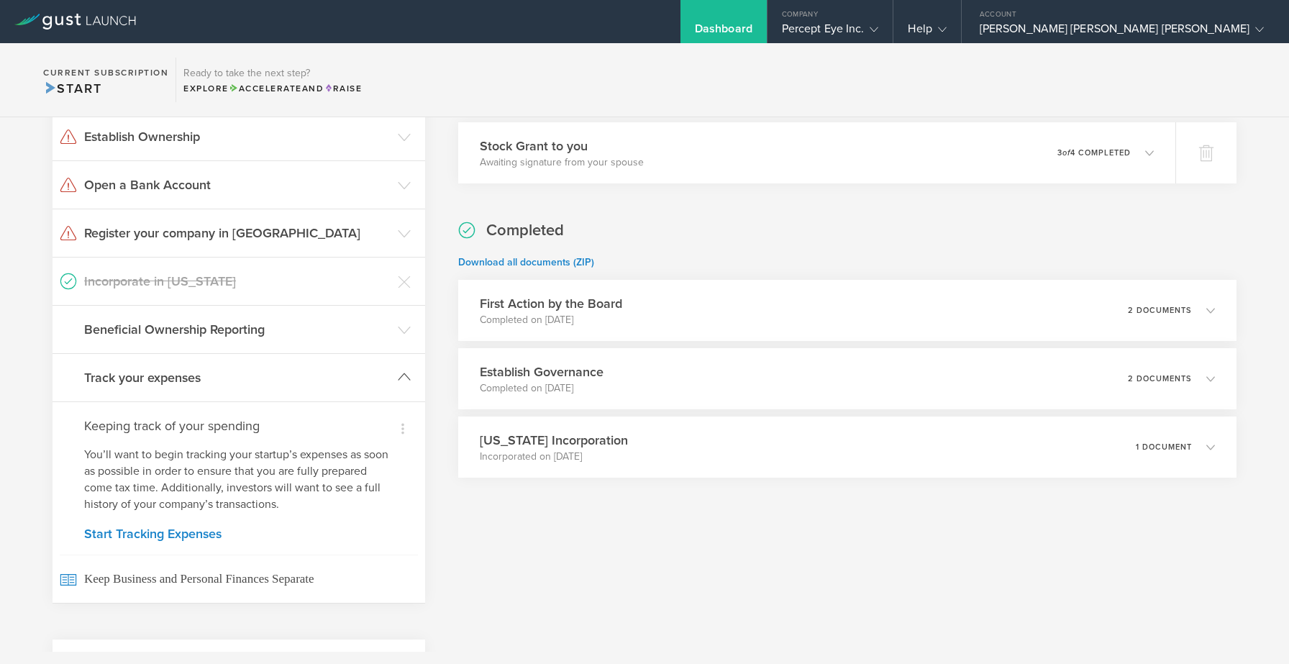
click at [230, 365] on header "Track your expenses" at bounding box center [239, 377] width 373 height 47
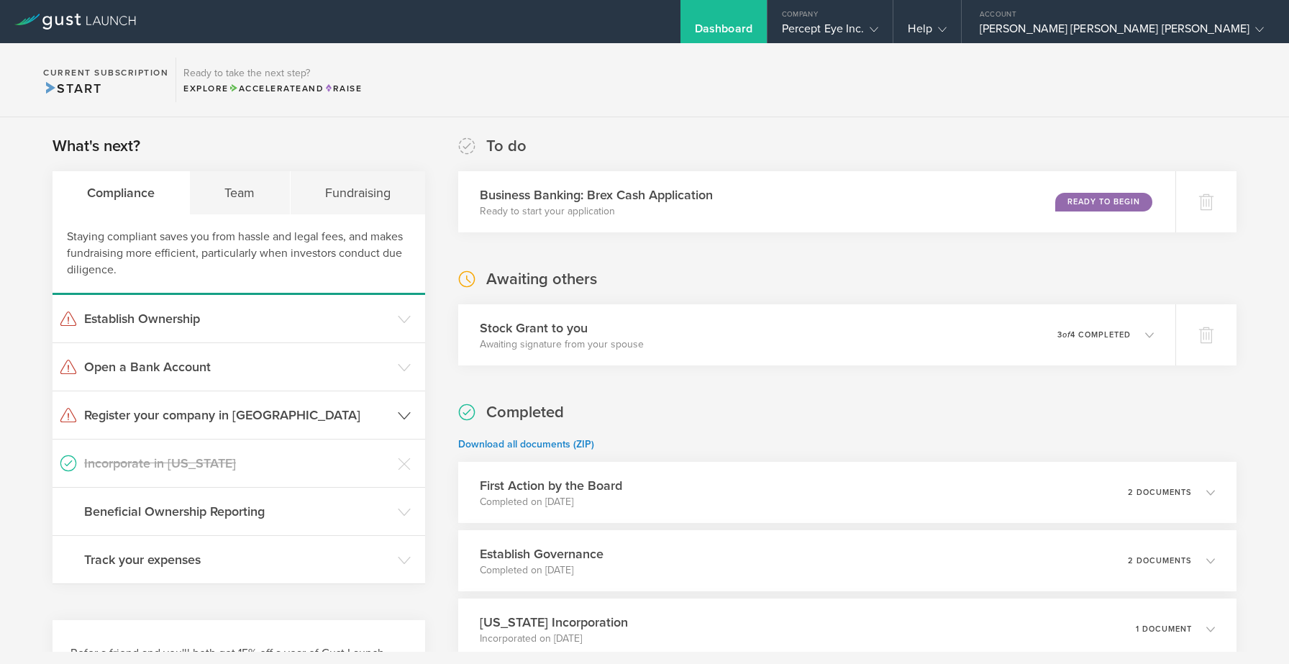
click at [123, 401] on header "Register your company in CA" at bounding box center [239, 414] width 373 height 47
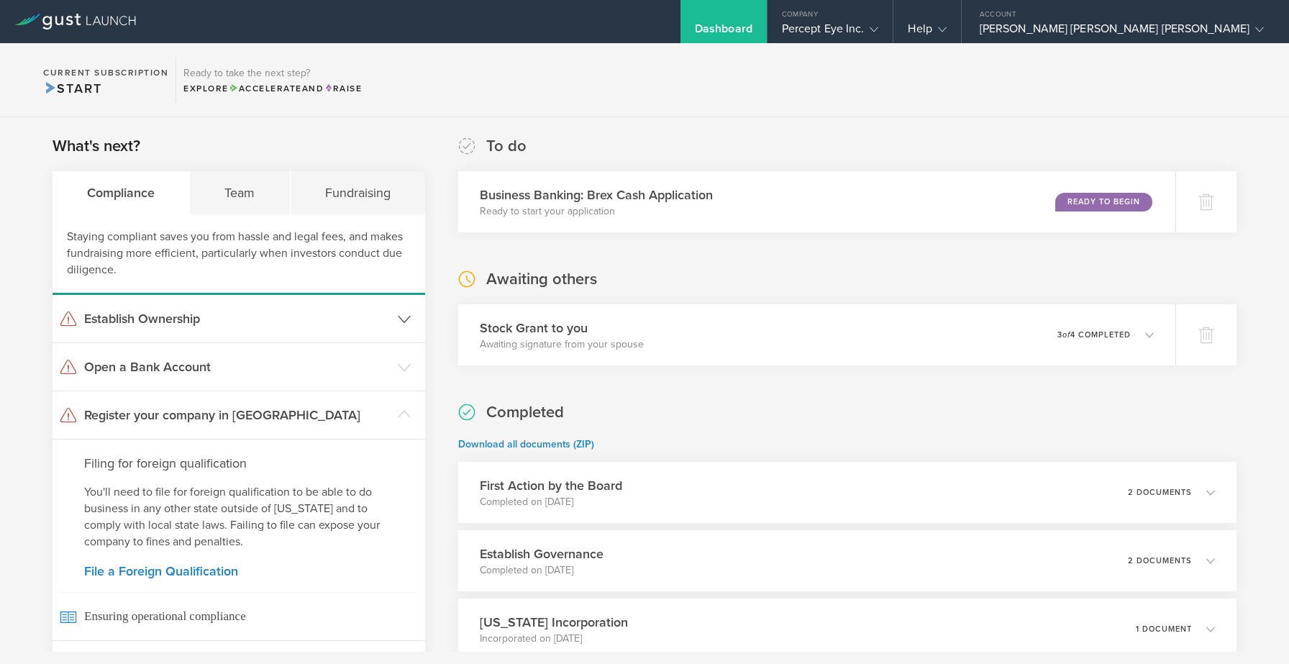
click at [166, 324] on h3 "Establish Ownership" at bounding box center [237, 318] width 306 height 19
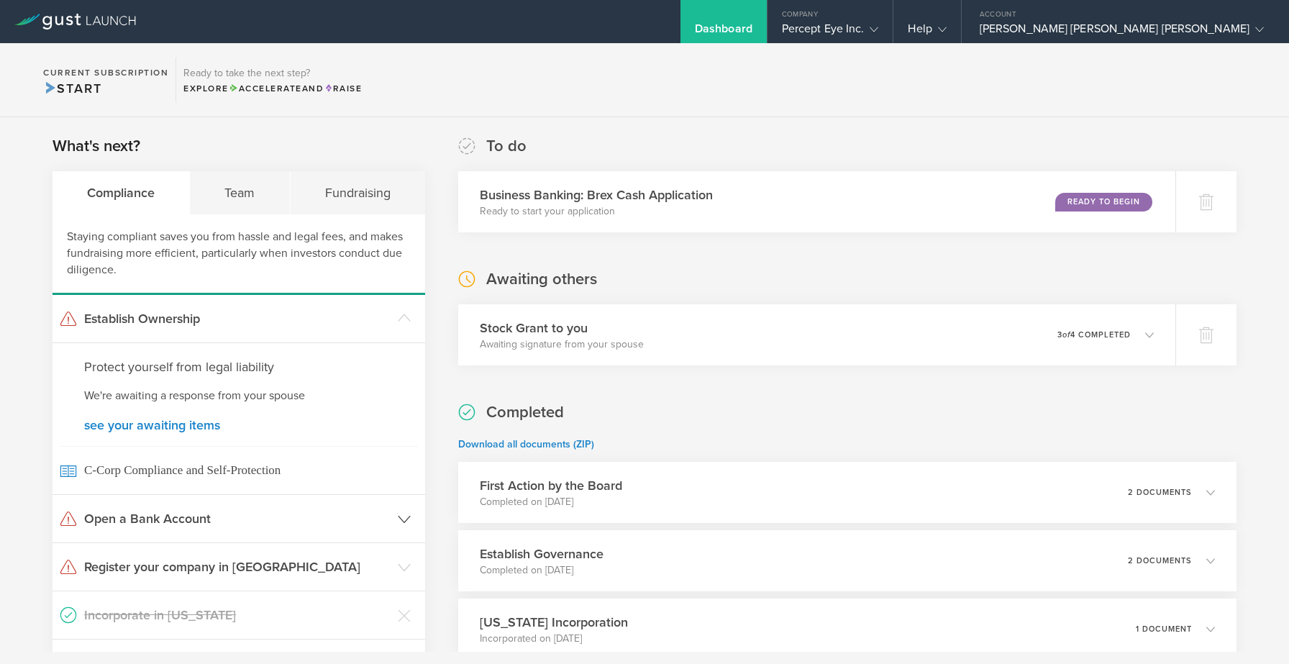
click at [163, 513] on h3 "Open a Bank Account" at bounding box center [237, 518] width 306 height 19
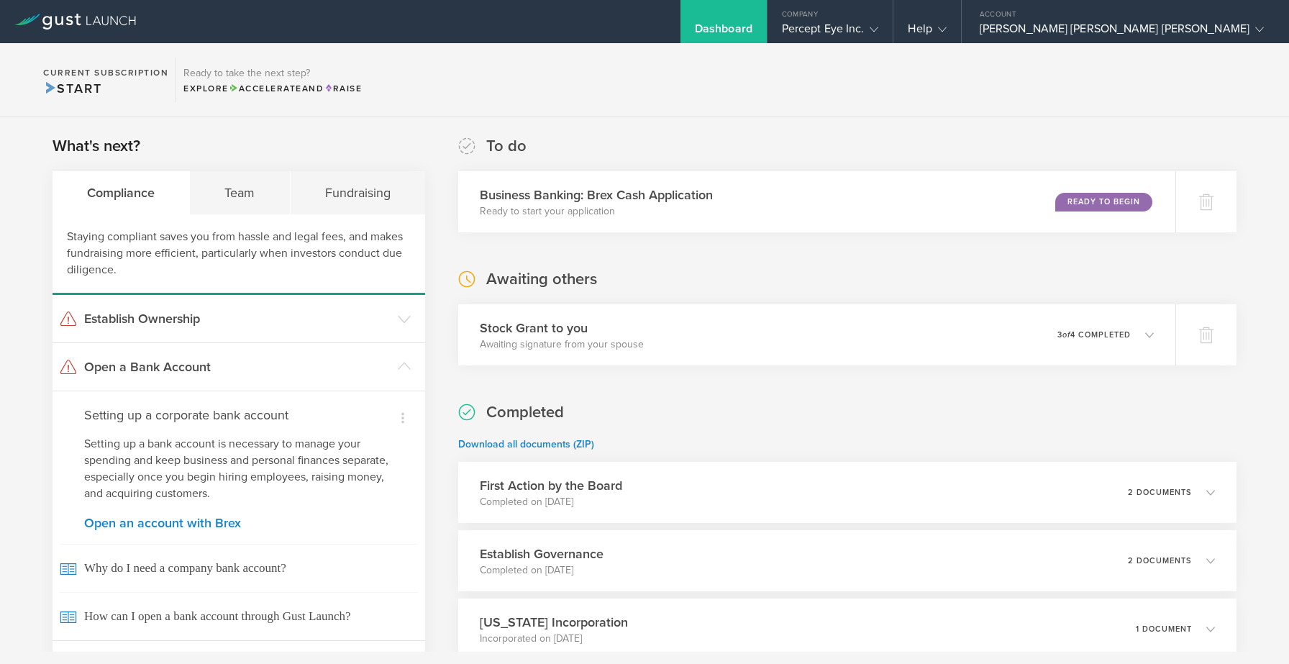
click at [535, 119] on div "What's next? Compliance Team Fundraising Staying compliant saves you from hassl…" at bounding box center [644, 552] width 1289 height 871
click at [419, 112] on section "Current Subscription Start Ready to take the next step? Explore Accelerate and …" at bounding box center [644, 80] width 1289 height 74
click at [530, 60] on section "Current Subscription Start Ready to take the next step? Explore Accelerate and …" at bounding box center [644, 80] width 1289 height 74
click at [225, 177] on div "Team" at bounding box center [240, 192] width 100 height 43
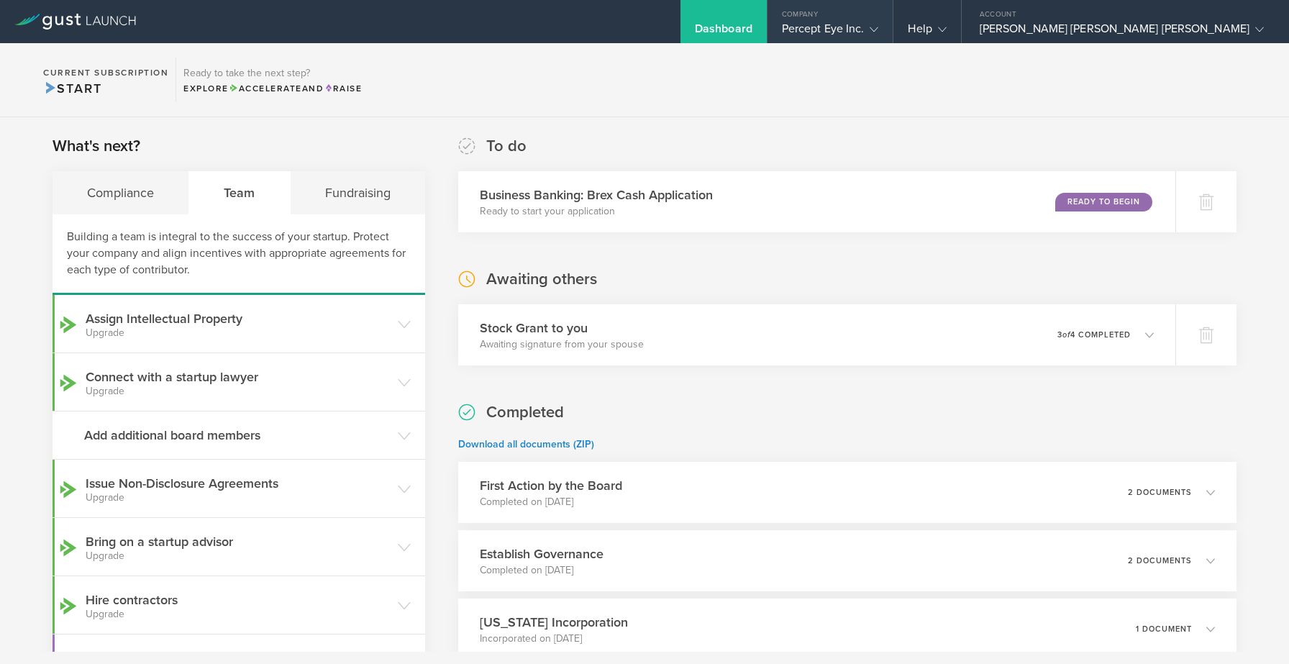
click at [878, 29] on icon at bounding box center [874, 29] width 9 height 9
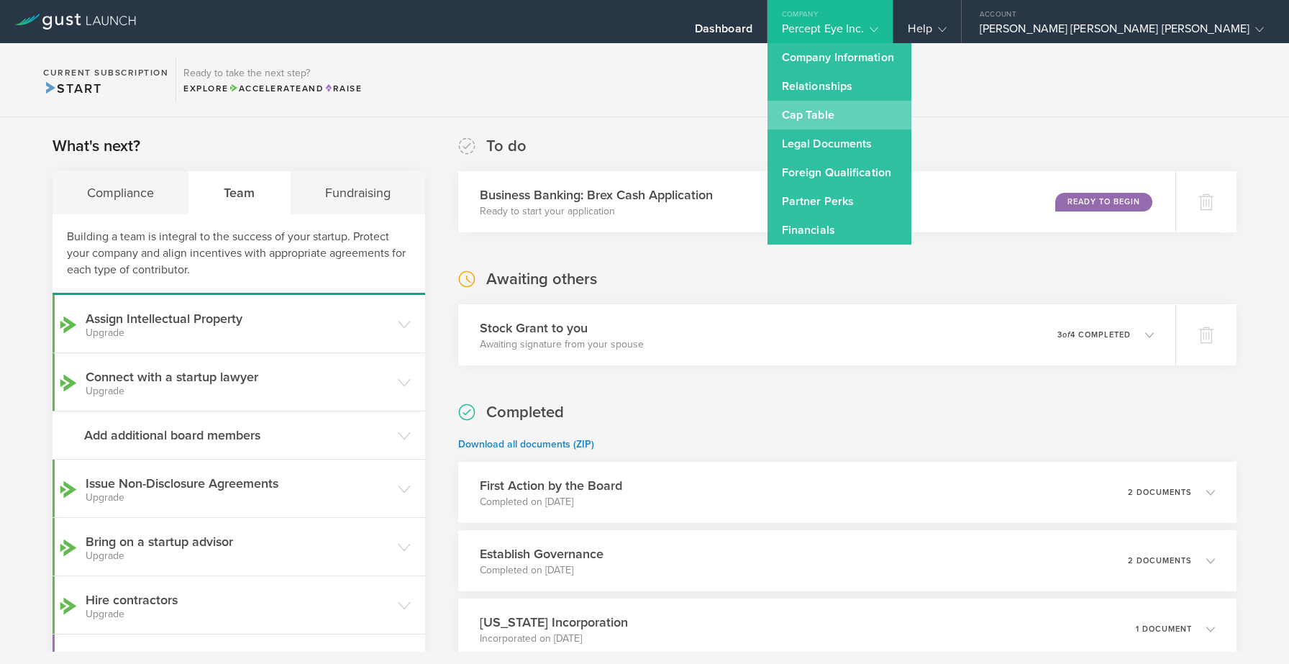
click at [822, 127] on link "Cap Table" at bounding box center [840, 115] width 144 height 29
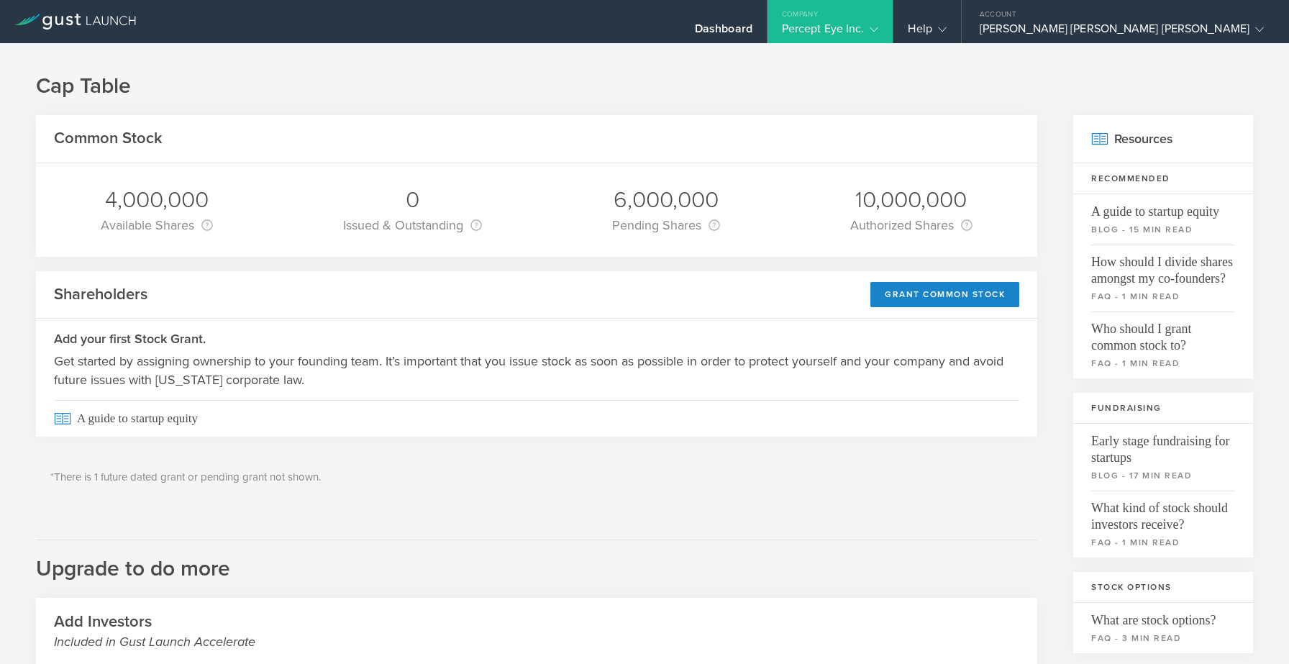
click at [690, 63] on div "Cap Table Common Stock 4,000,000 Available Shares This is the number of shares …" at bounding box center [644, 537] width 1289 height 989
click at [684, 20] on div "Dashboard Company Percept Eye Inc. Company Information Relationships Cap Table …" at bounding box center [772, 21] width 1034 height 43
click at [1144, 256] on span "How should I divide shares amongst my co-founders?" at bounding box center [1163, 266] width 144 height 42
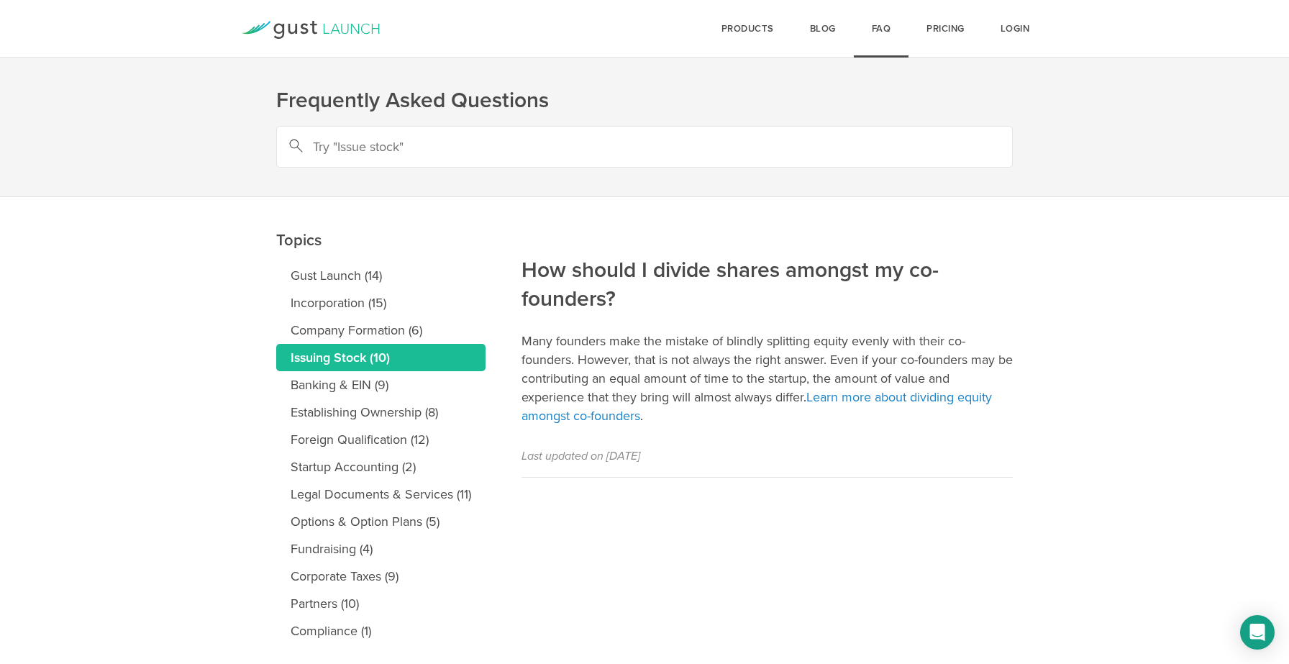
click at [781, 366] on p "Many founders make the mistake of blindly splitting equity evenly with their co…" at bounding box center [767, 379] width 491 height 94
click at [892, 350] on p "Many founders make the mistake of blindly splitting equity evenly with their co…" at bounding box center [767, 379] width 491 height 94
click at [768, 351] on p "Many founders make the mistake of blindly splitting equity evenly with their co…" at bounding box center [767, 379] width 491 height 94
click at [863, 359] on p "Many founders make the mistake of blindly splitting equity evenly with their co…" at bounding box center [767, 379] width 491 height 94
click at [755, 365] on p "Many founders make the mistake of blindly splitting equity evenly with their co…" at bounding box center [767, 379] width 491 height 94
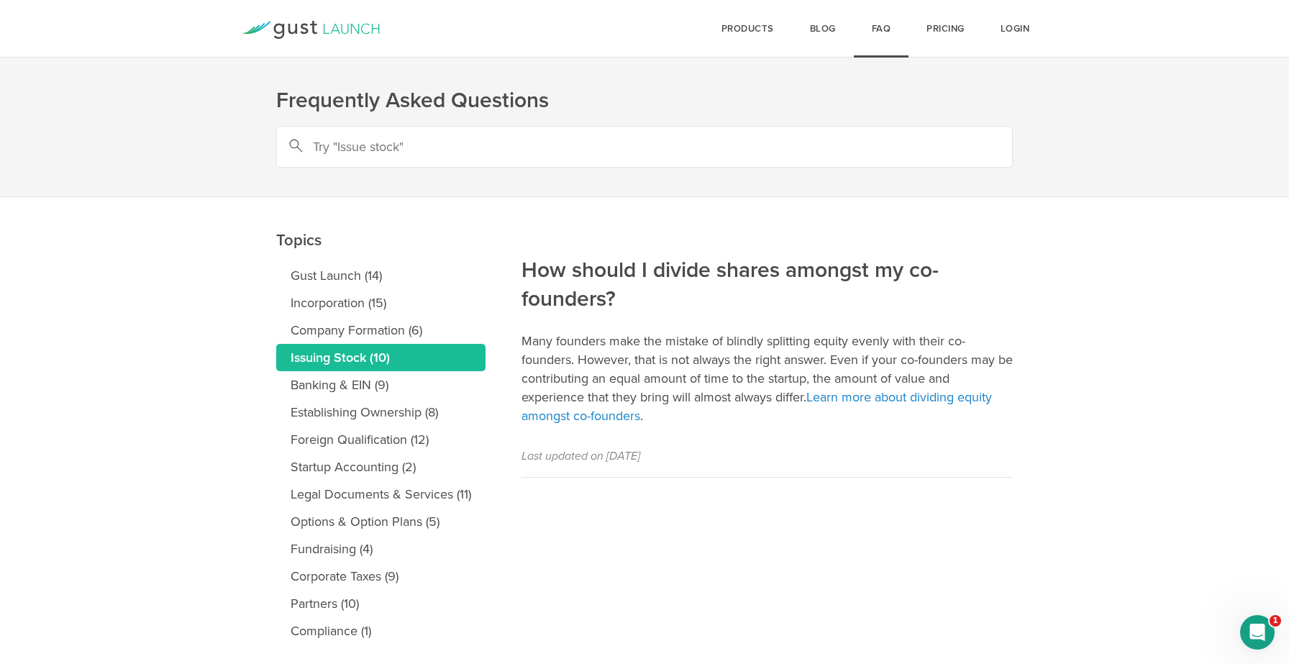
scroll to position [38, 0]
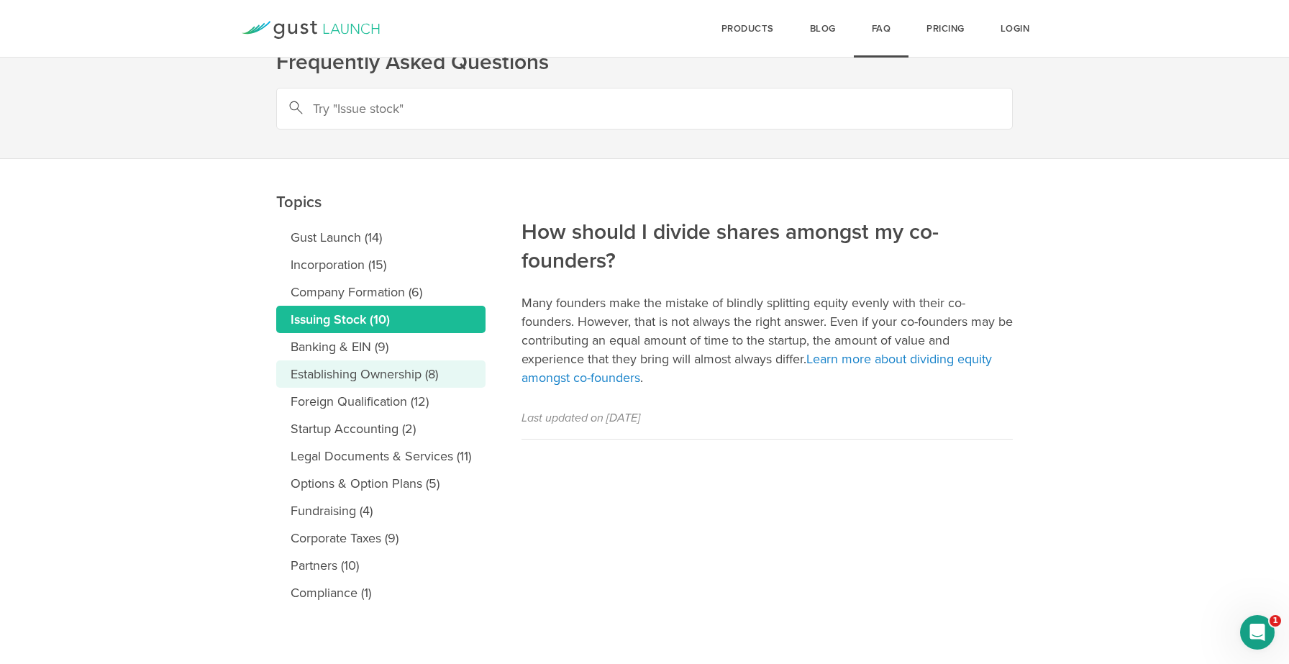
click at [412, 373] on link "Establishing Ownership (8)" at bounding box center [380, 373] width 209 height 27
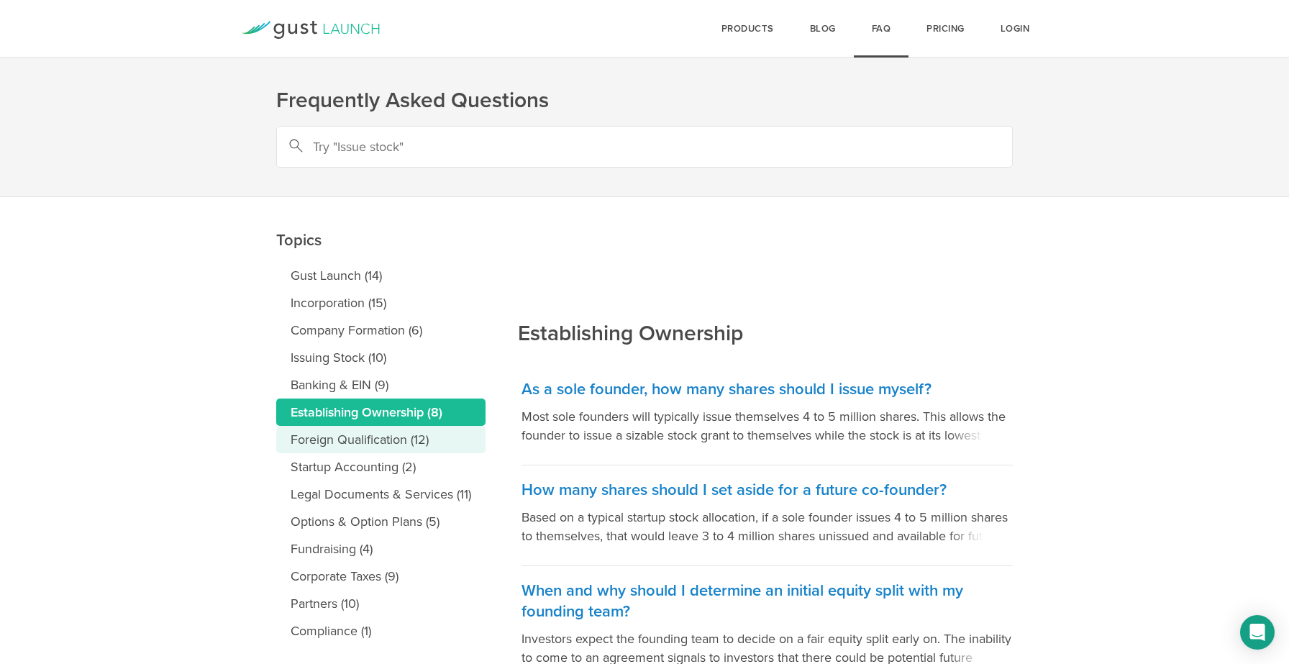
click at [354, 437] on link "Foreign Qualification (12)" at bounding box center [380, 439] width 209 height 27
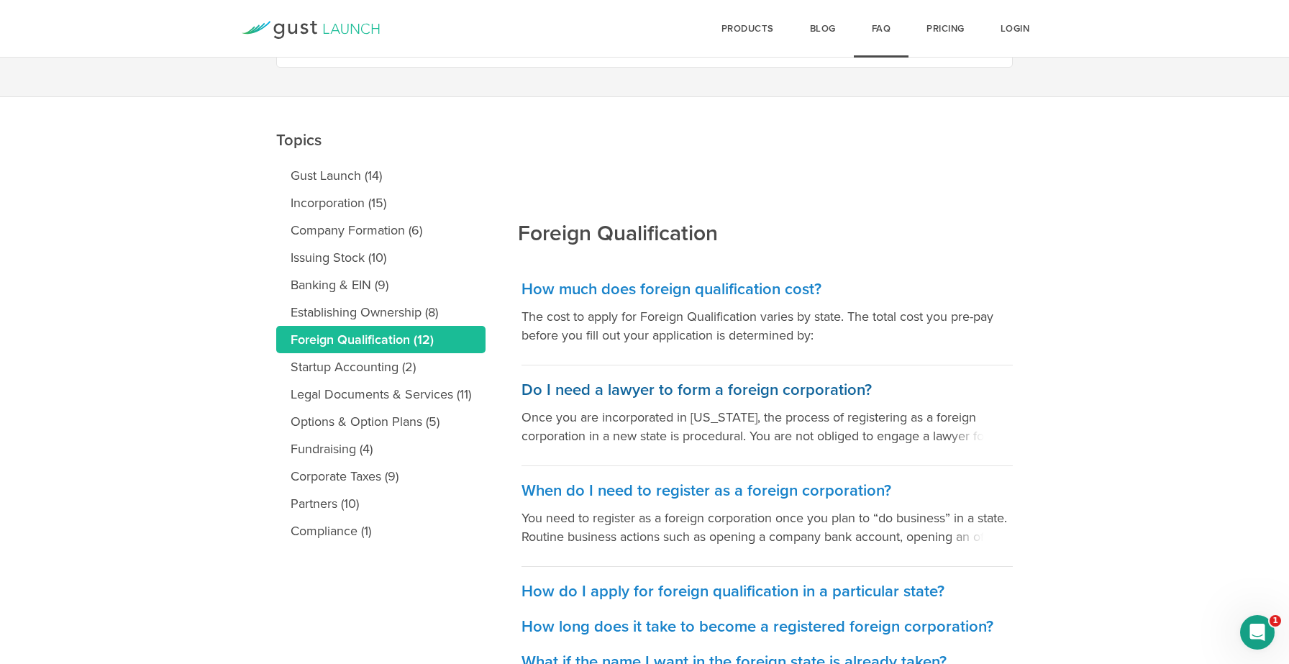
scroll to position [102, 0]
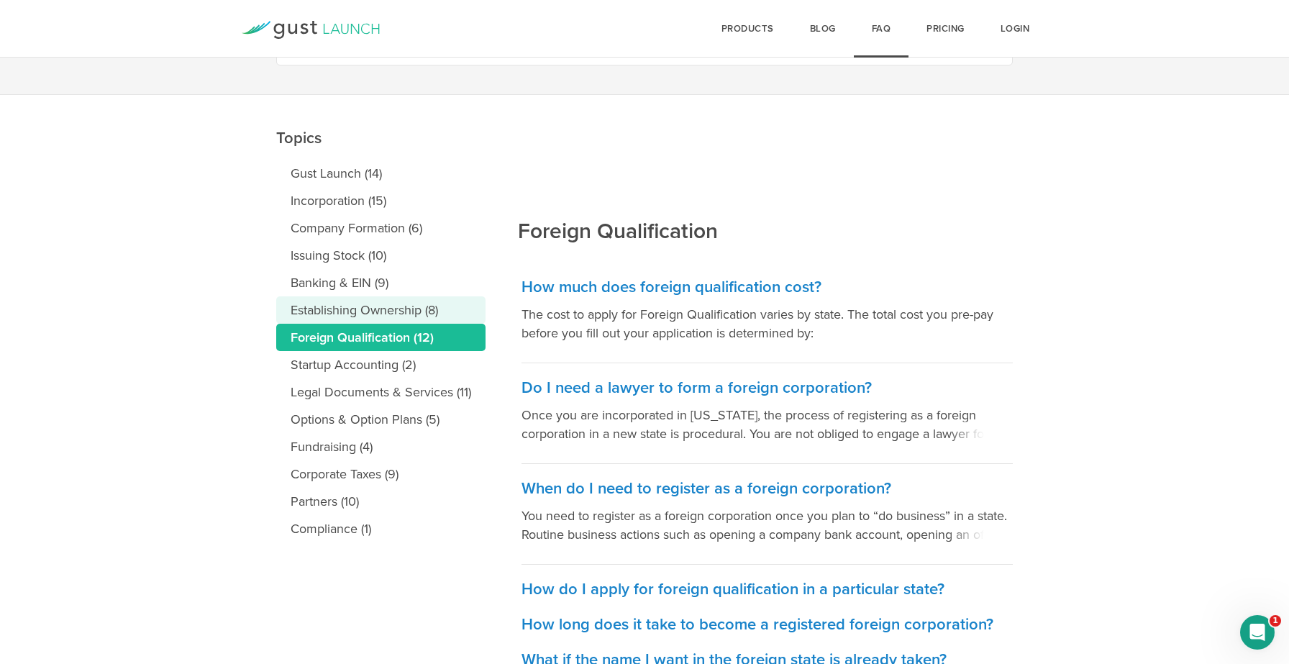
click at [387, 314] on link "Establishing Ownership (8)" at bounding box center [380, 309] width 209 height 27
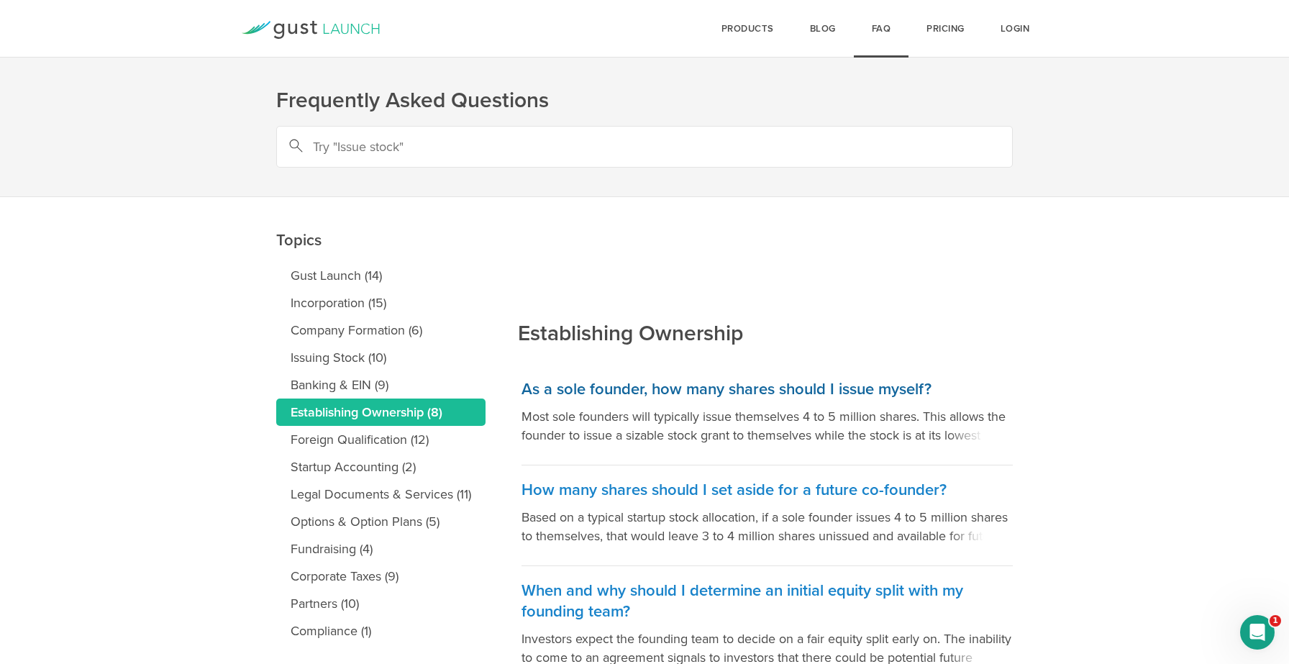
click at [906, 427] on p "Most sole founders will typically issue themselves 4 to 5 million shares. This …" at bounding box center [767, 425] width 491 height 37
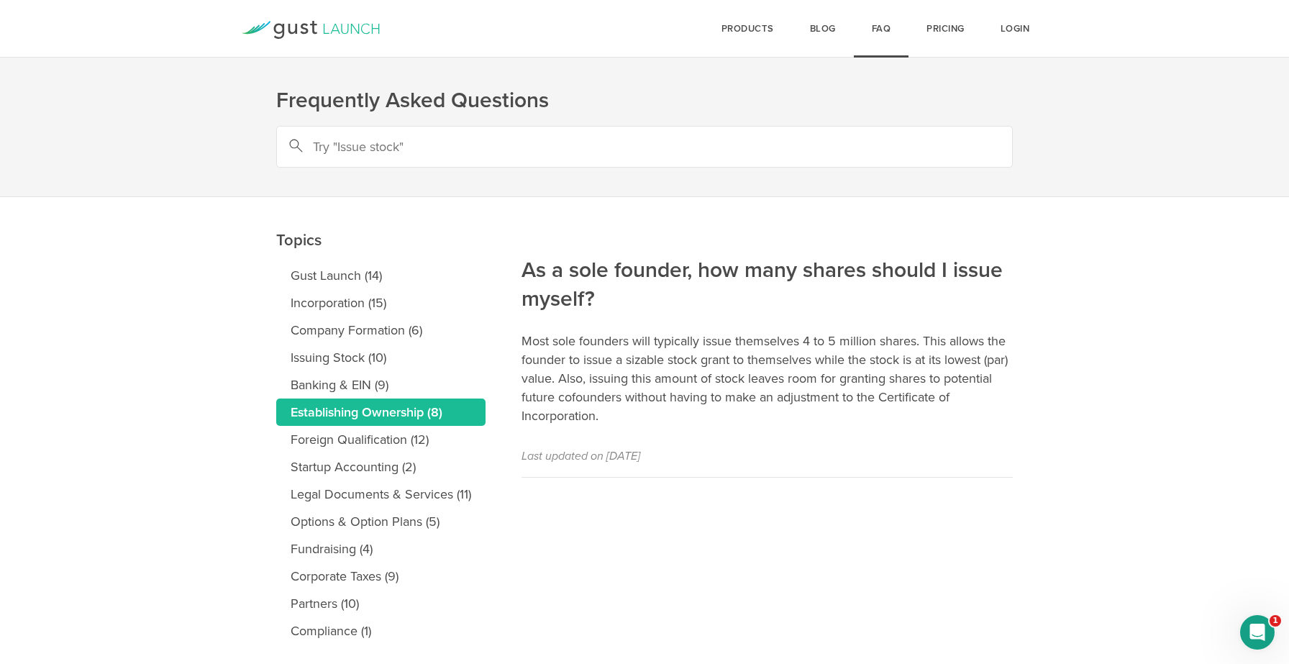
click at [803, 369] on p "Most sole founders will typically issue themselves 4 to 5 million shares. This …" at bounding box center [767, 379] width 491 height 94
click at [714, 357] on p "Most sole founders will typically issue themselves 4 to 5 million shares. This …" at bounding box center [767, 379] width 491 height 94
click at [663, 374] on p "Most sole founders will typically issue themselves 4 to 5 million shares. This …" at bounding box center [767, 379] width 491 height 94
click at [640, 386] on p "Most sole founders will typically issue themselves 4 to 5 million shares. This …" at bounding box center [767, 379] width 491 height 94
click at [529, 40] on div "Login Pricing FAQ Blog products Start Logo START Best for founders who want to …" at bounding box center [644, 29] width 921 height 58
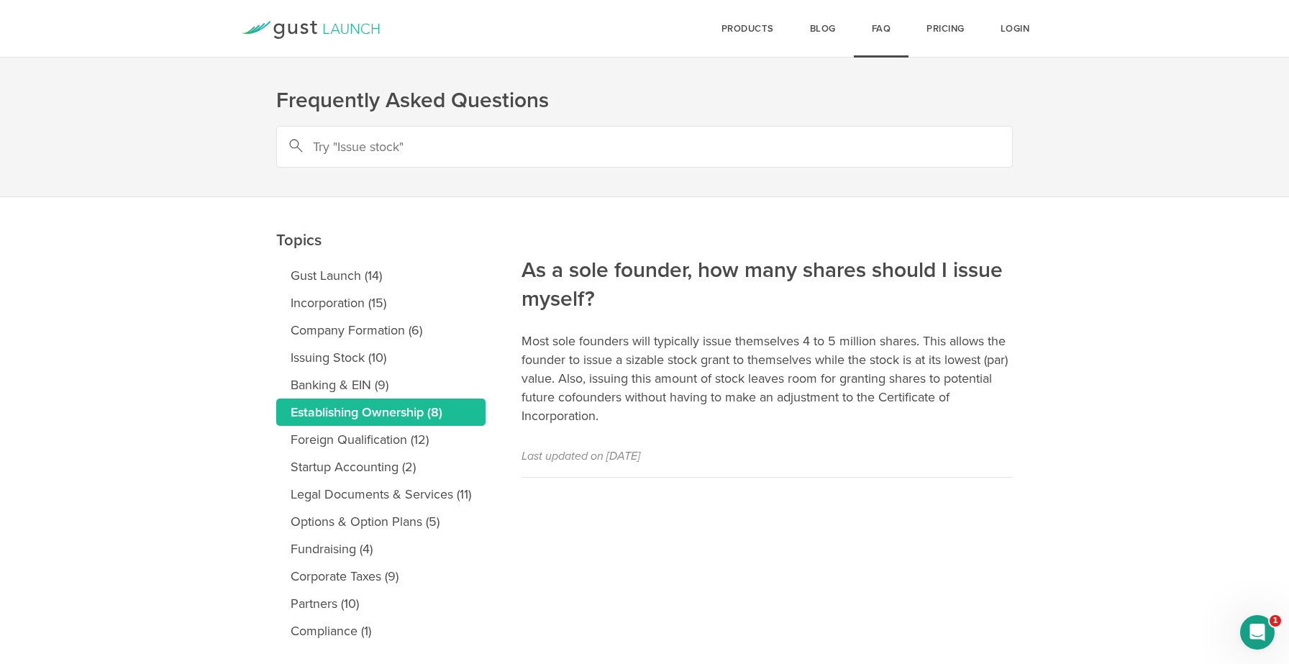
click at [137, 45] on nav "Login Pricing FAQ Blog products Start Logo START Best for founders who want to …" at bounding box center [644, 29] width 1289 height 58
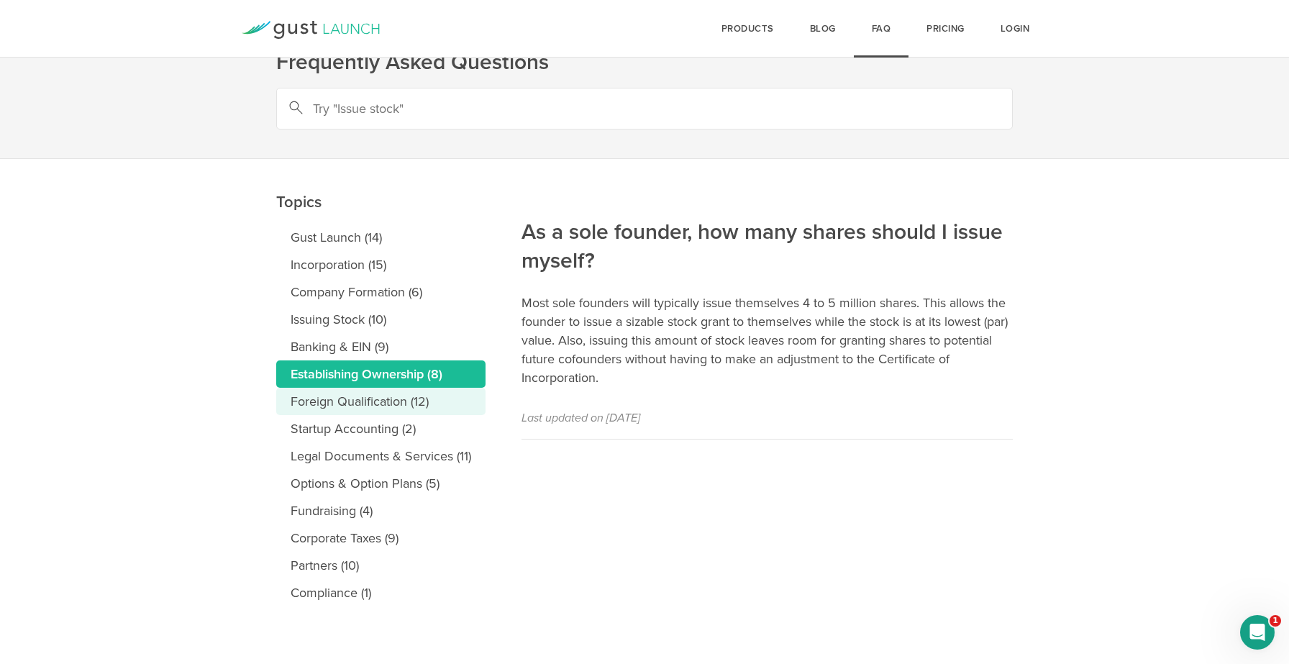
click at [350, 412] on link "Foreign Qualification (12)" at bounding box center [380, 401] width 209 height 27
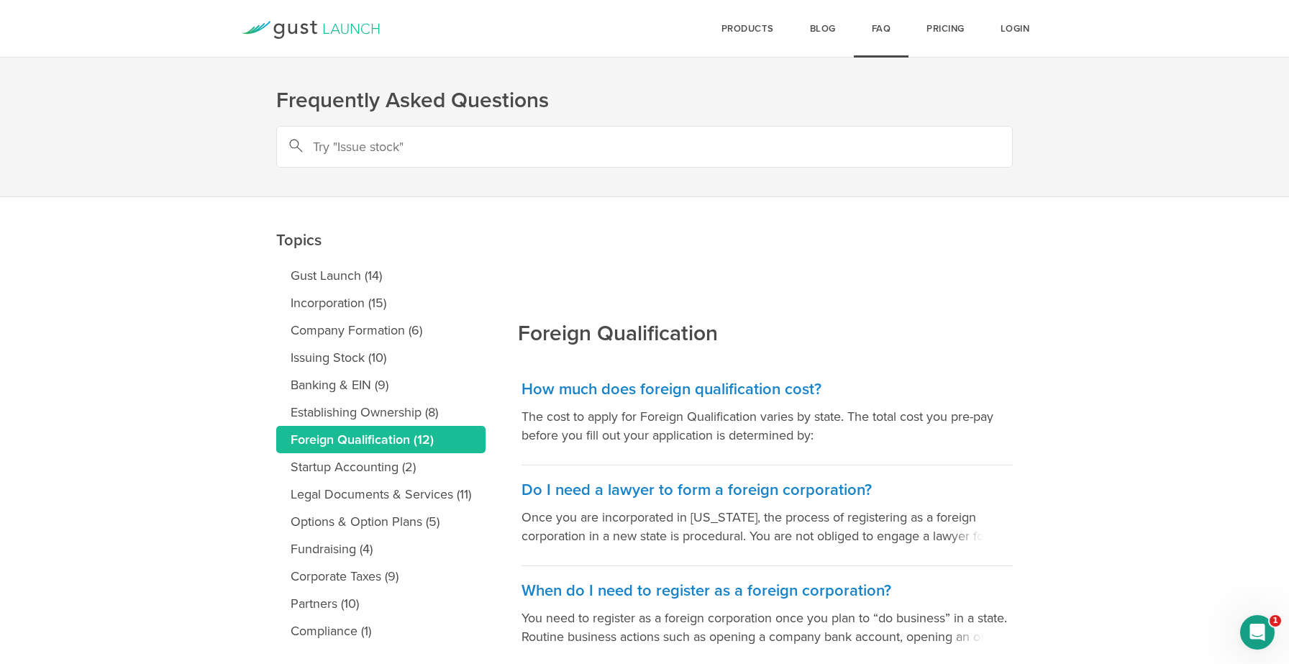
click at [632, 231] on h2 "Foreign Qualification" at bounding box center [618, 285] width 200 height 126
click at [351, 304] on link "Incorporation (15)" at bounding box center [380, 302] width 209 height 27
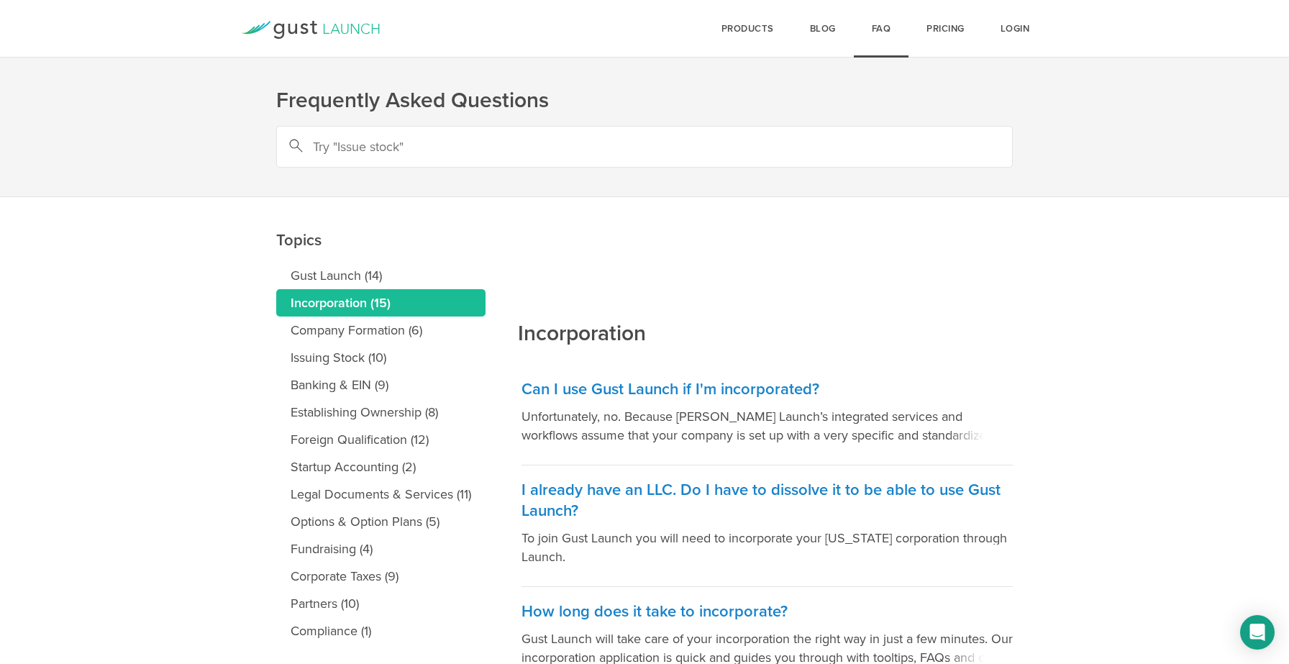
click at [341, 360] on link "Issuing Stock (10)" at bounding box center [380, 357] width 209 height 27
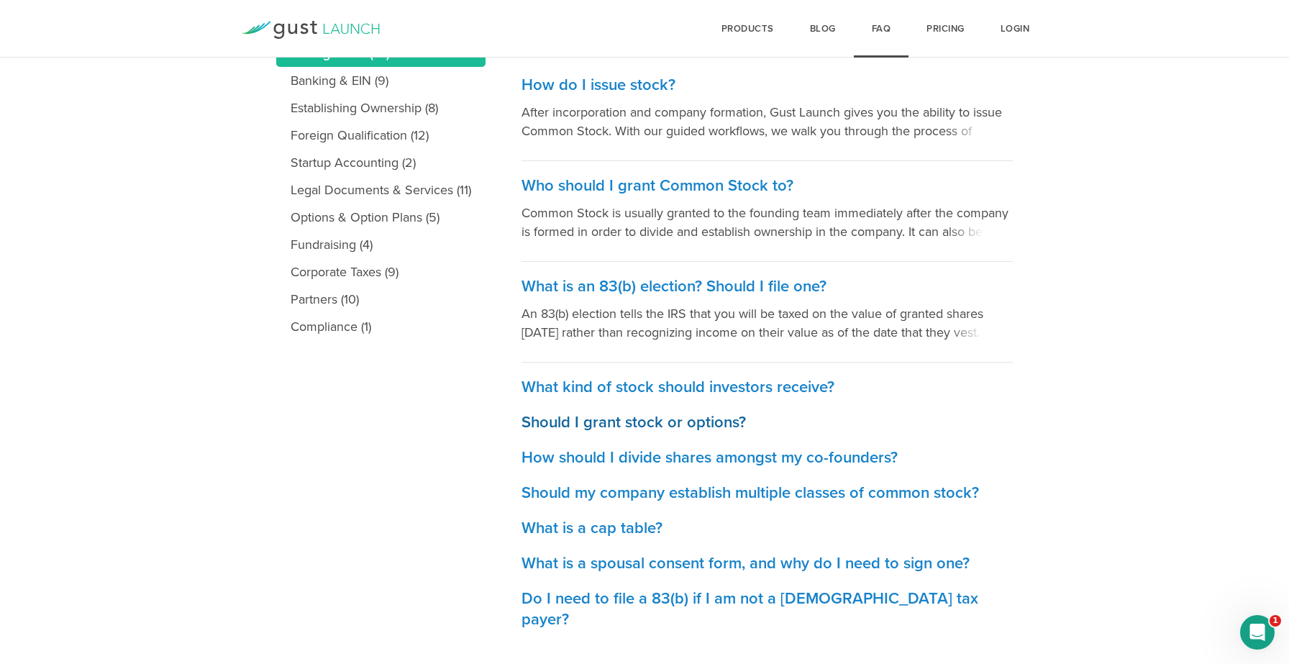
scroll to position [306, 0]
